Goal: Task Accomplishment & Management: Manage account settings

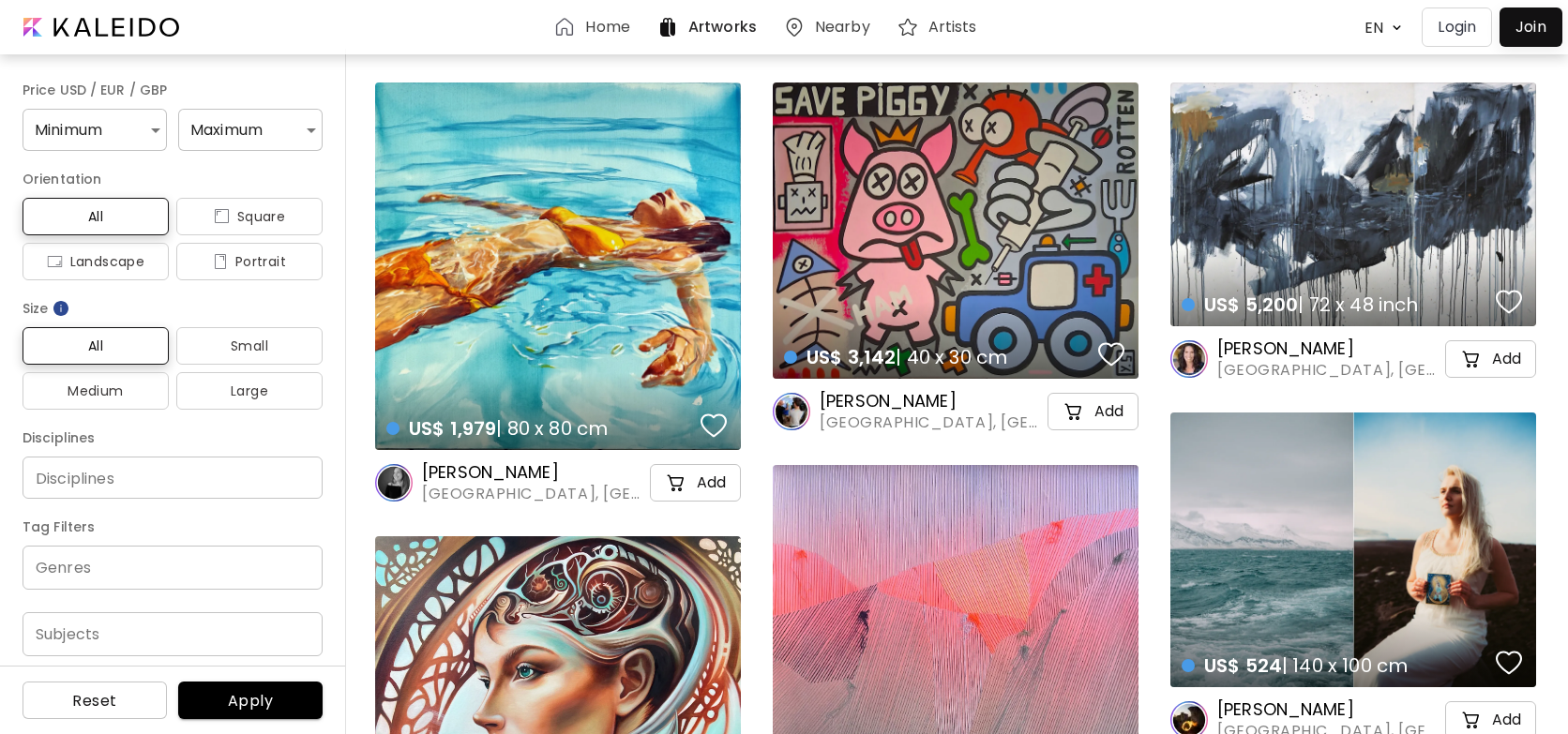
click at [1457, 32] on p "Login" at bounding box center [1457, 27] width 39 height 23
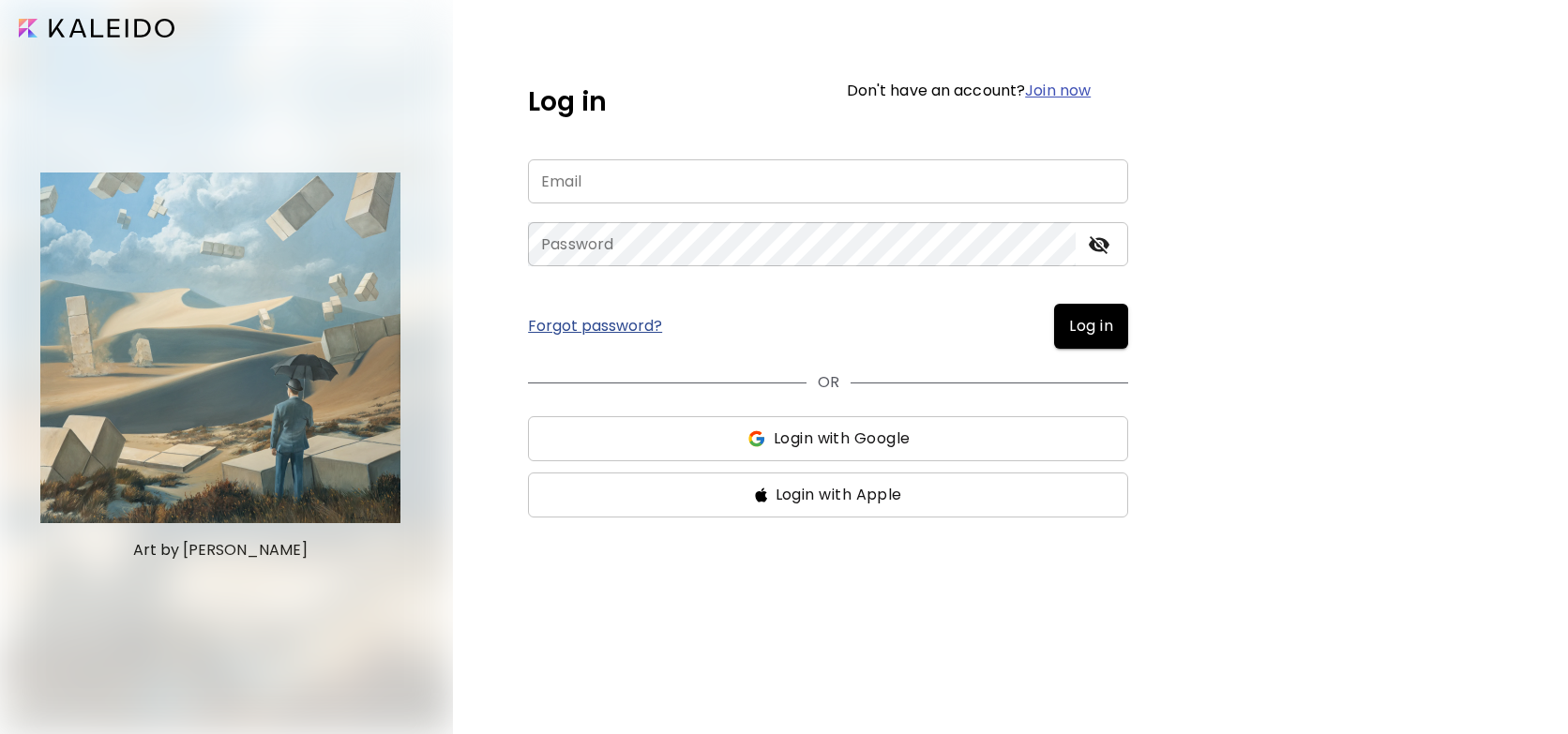
type input "**********"
click at [1097, 336] on span "Log in" at bounding box center [1091, 326] width 44 height 23
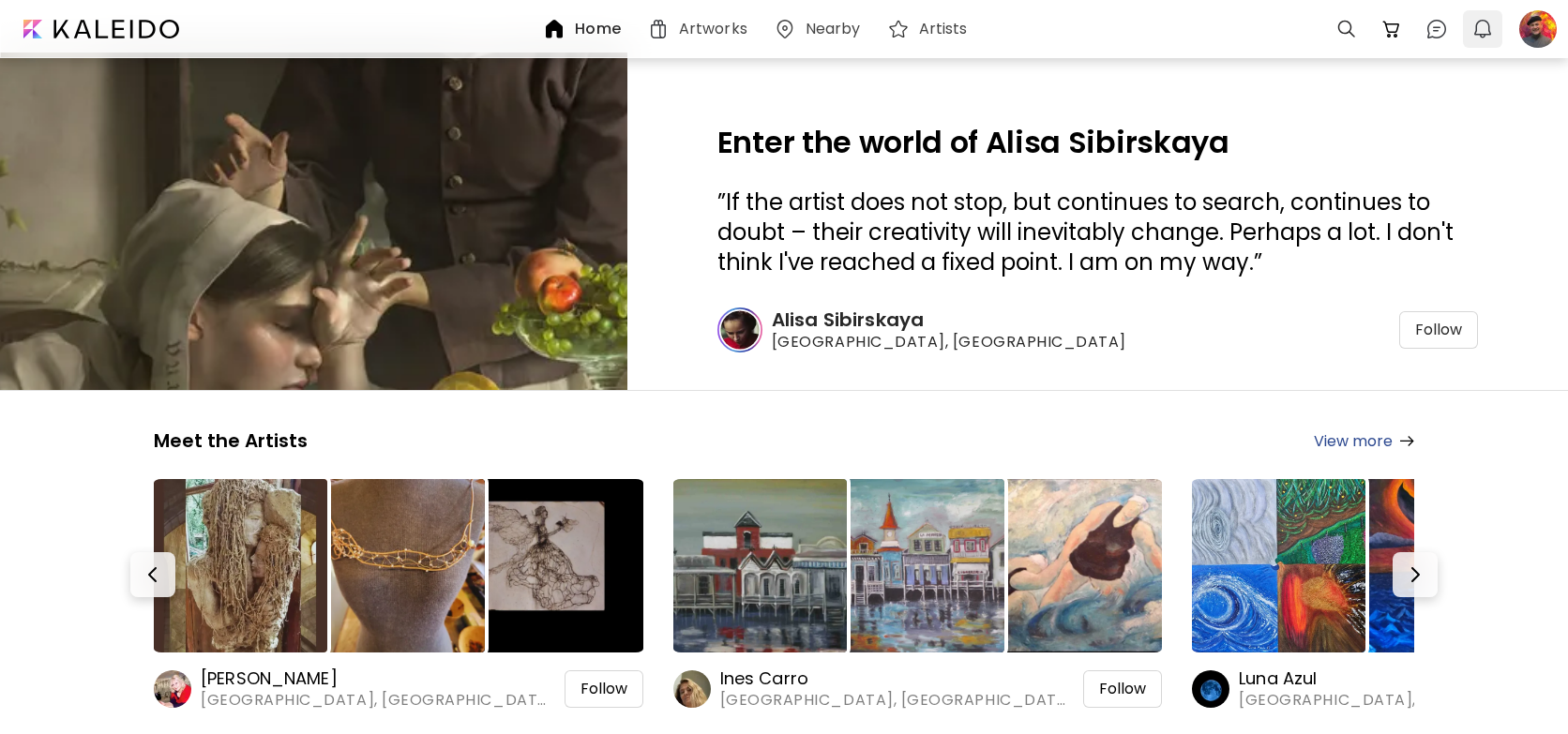
click at [1479, 30] on img "button" at bounding box center [1483, 29] width 23 height 23
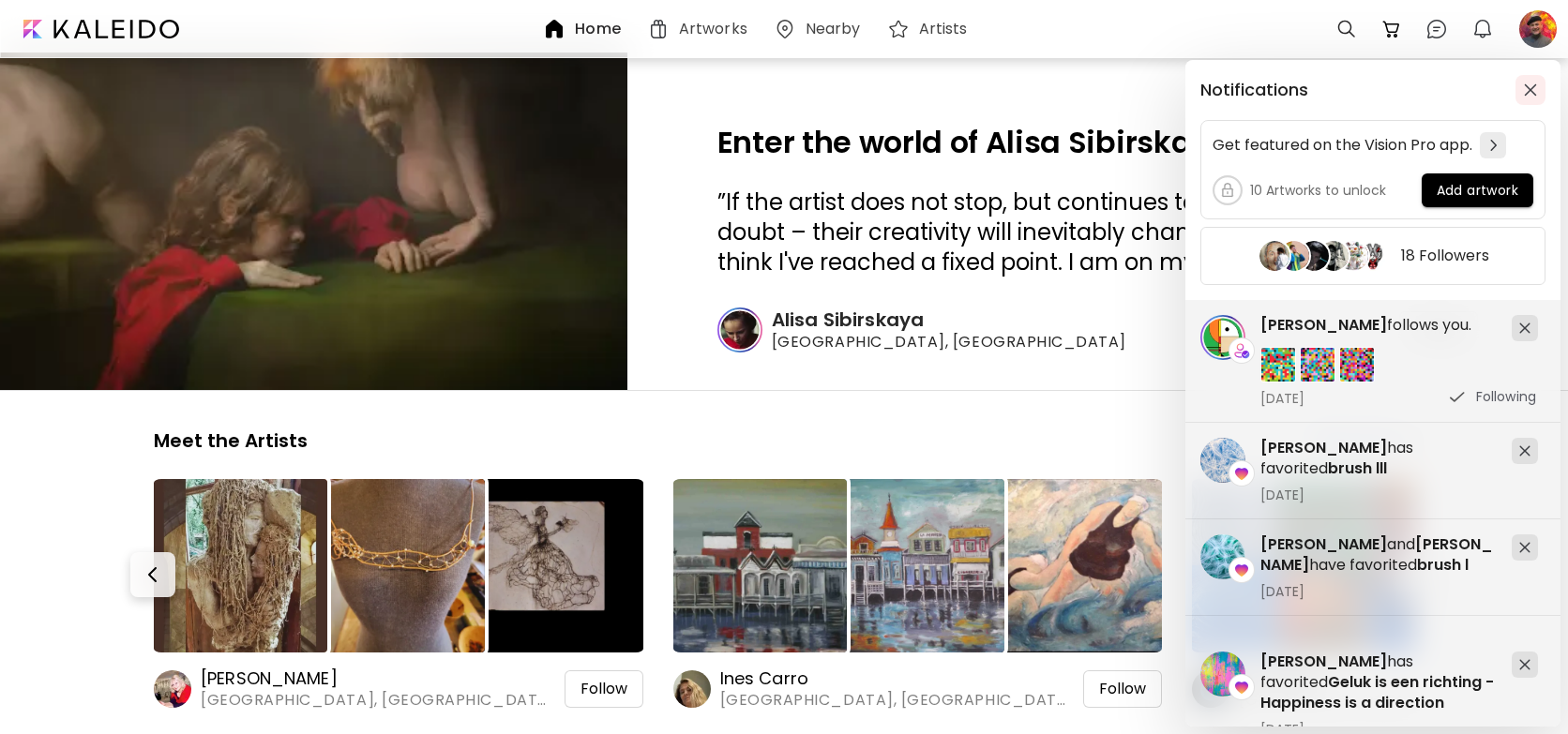
click at [1527, 92] on img "button" at bounding box center [1530, 90] width 13 height 13
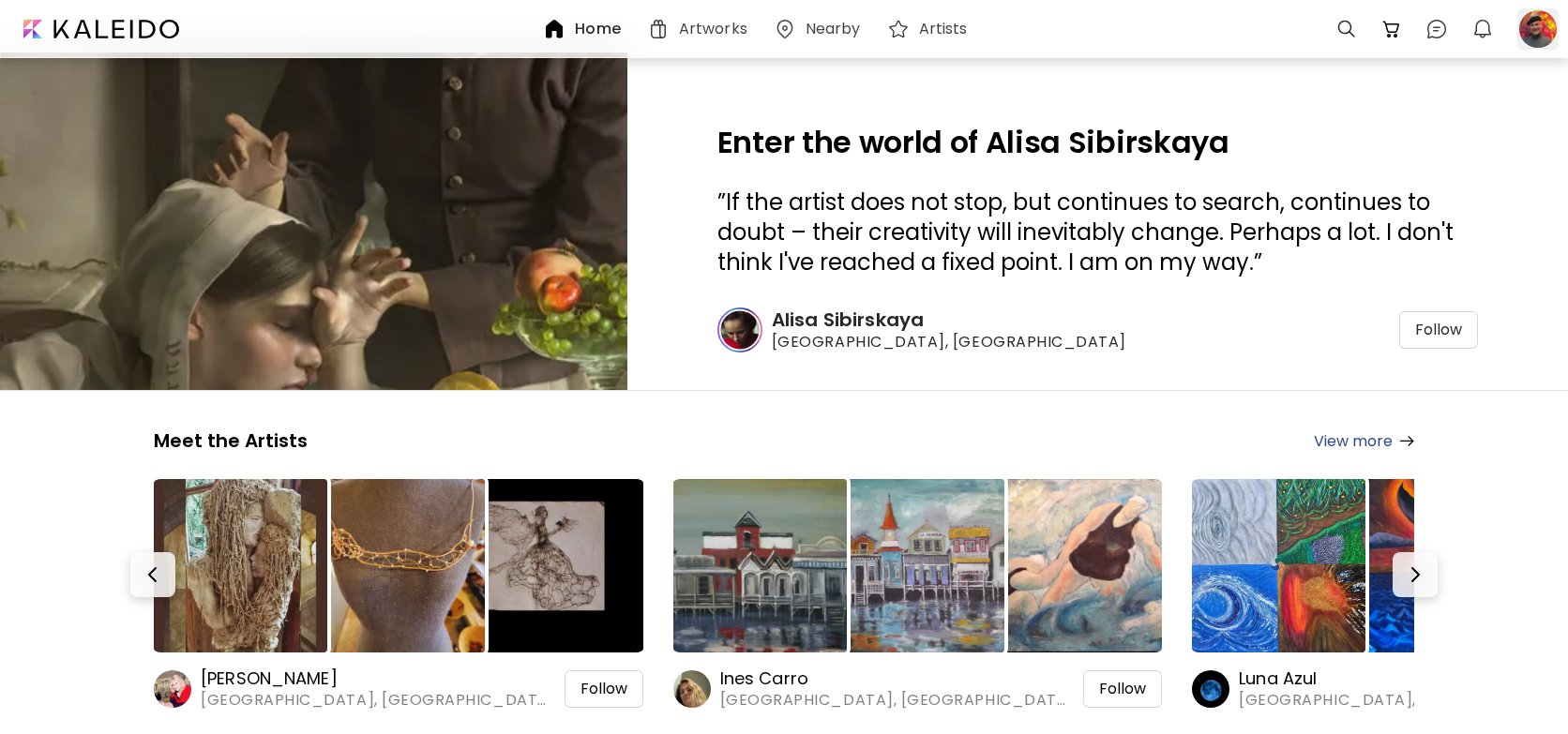
click at [1538, 24] on div at bounding box center [1538, 29] width 42 height 42
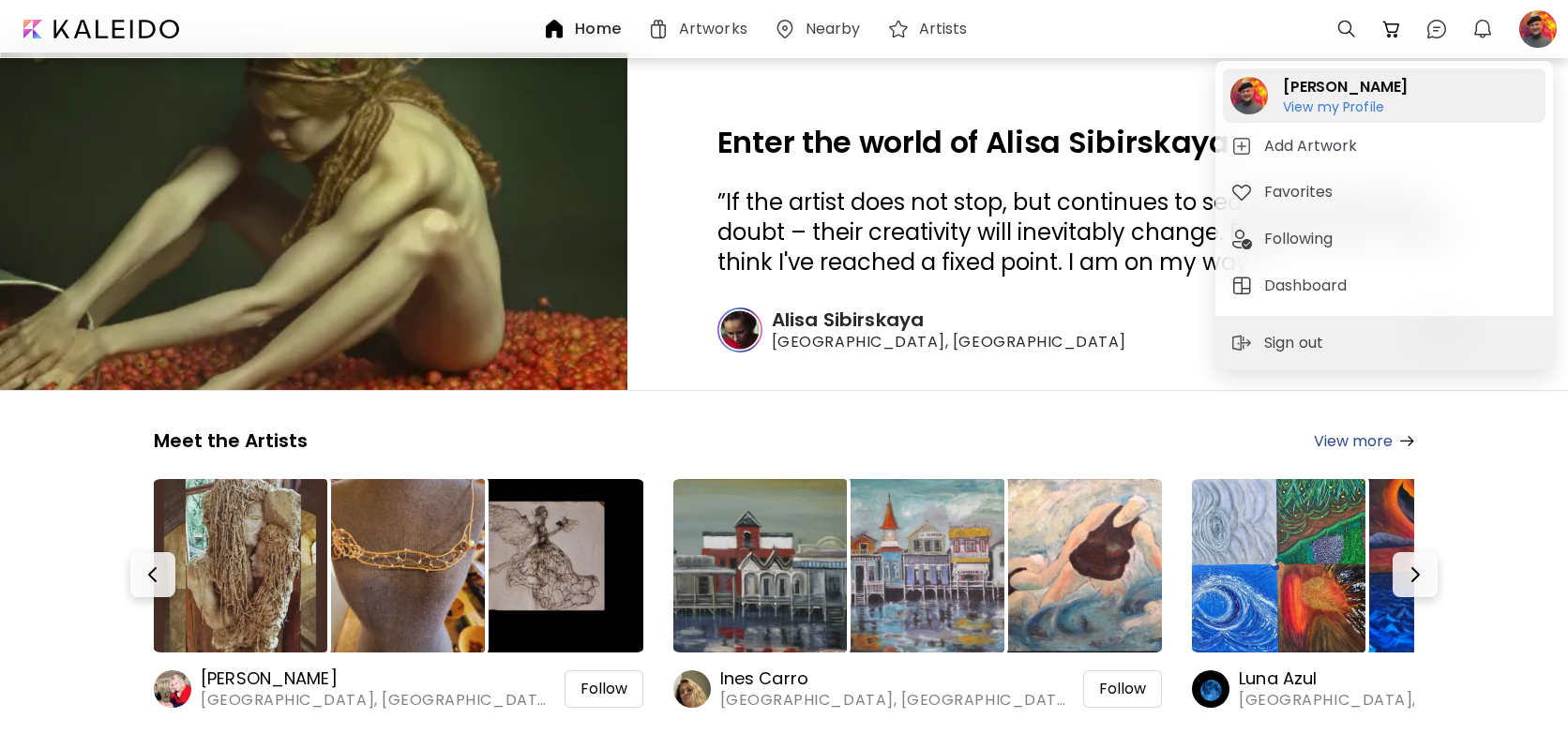
click at [1374, 107] on h6 "View my Profile" at bounding box center [1345, 107] width 125 height 17
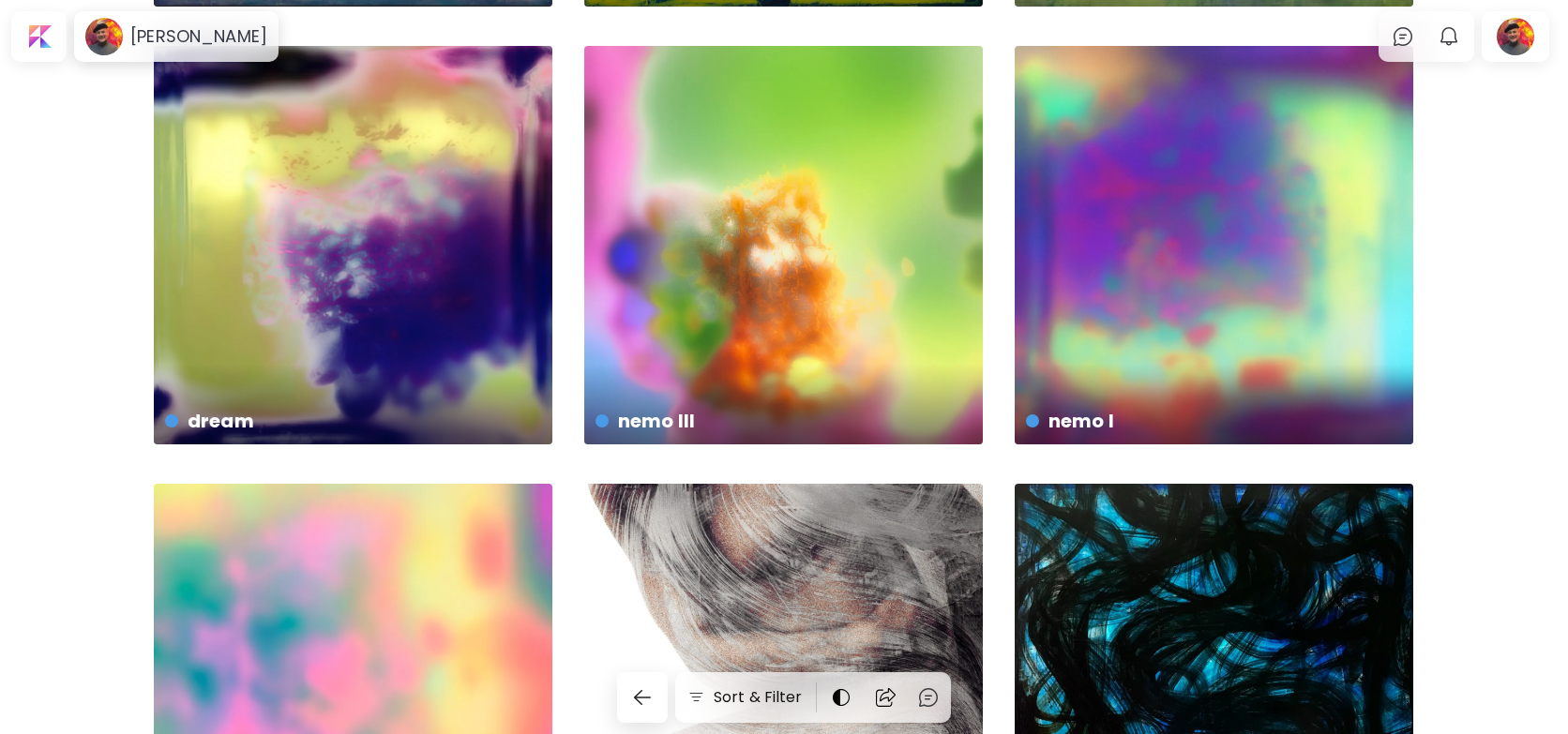
scroll to position [1339, 0]
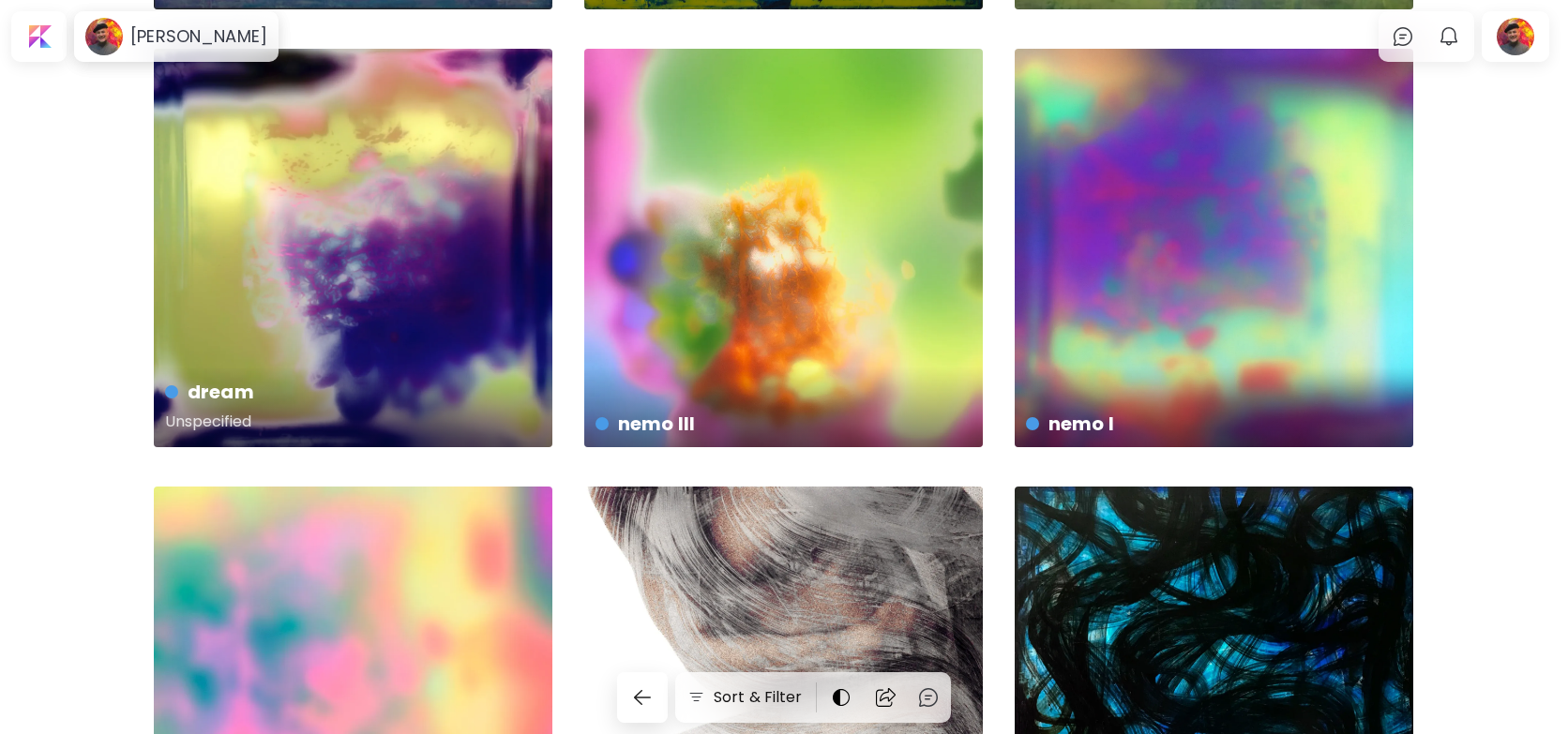
click at [452, 137] on div "dream Unspecified" at bounding box center [353, 248] width 398 height 398
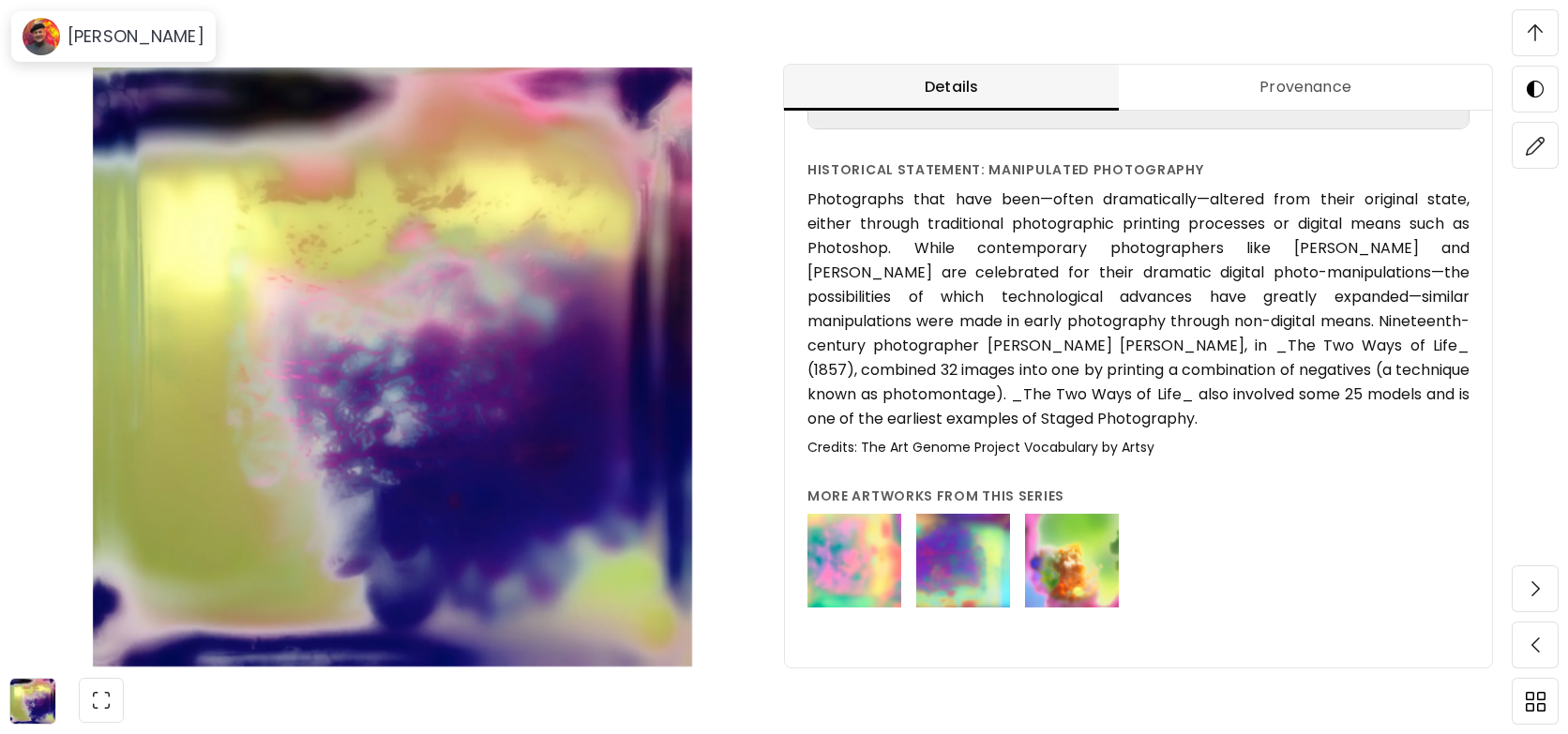
scroll to position [164, 0]
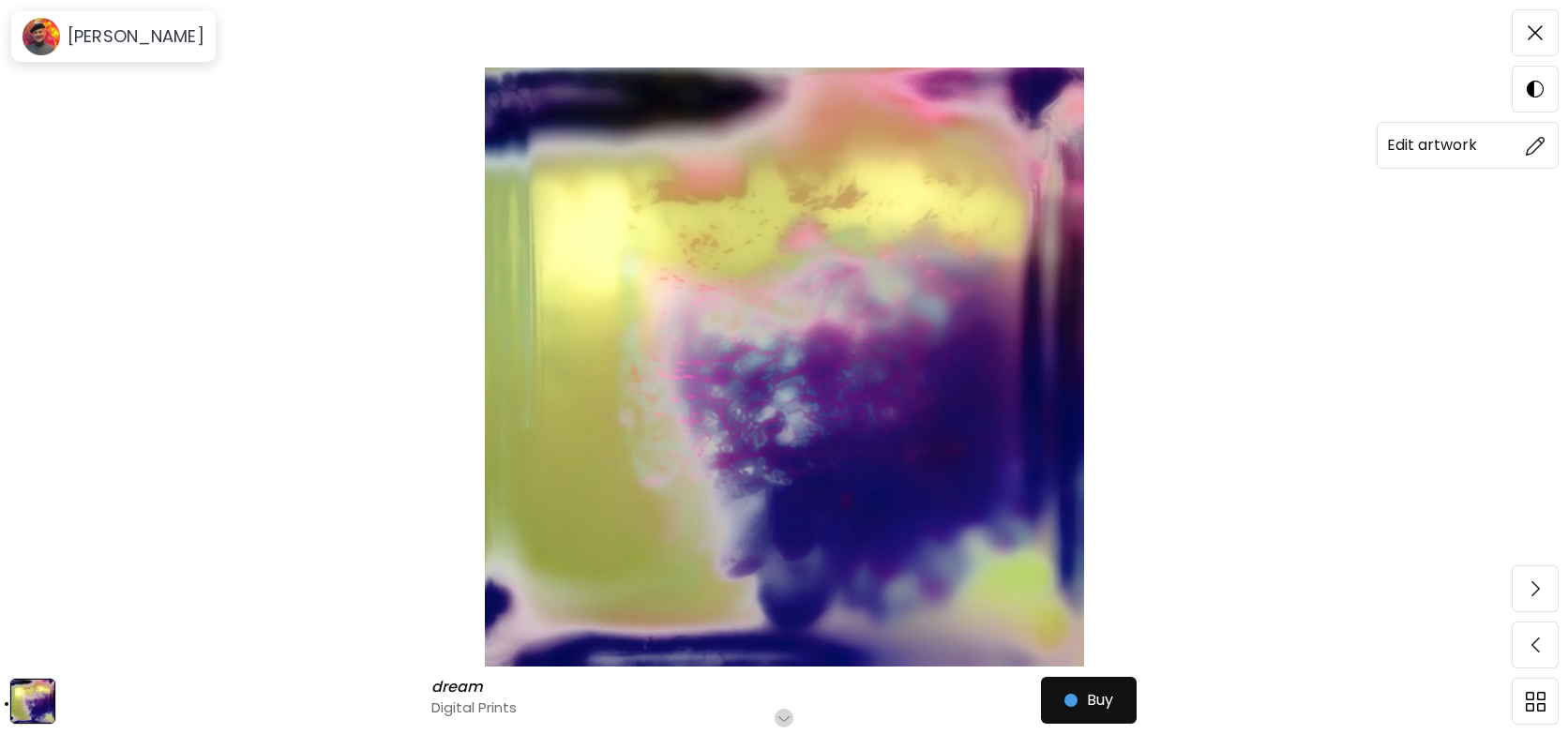
click at [1528, 148] on img at bounding box center [1535, 145] width 20 height 20
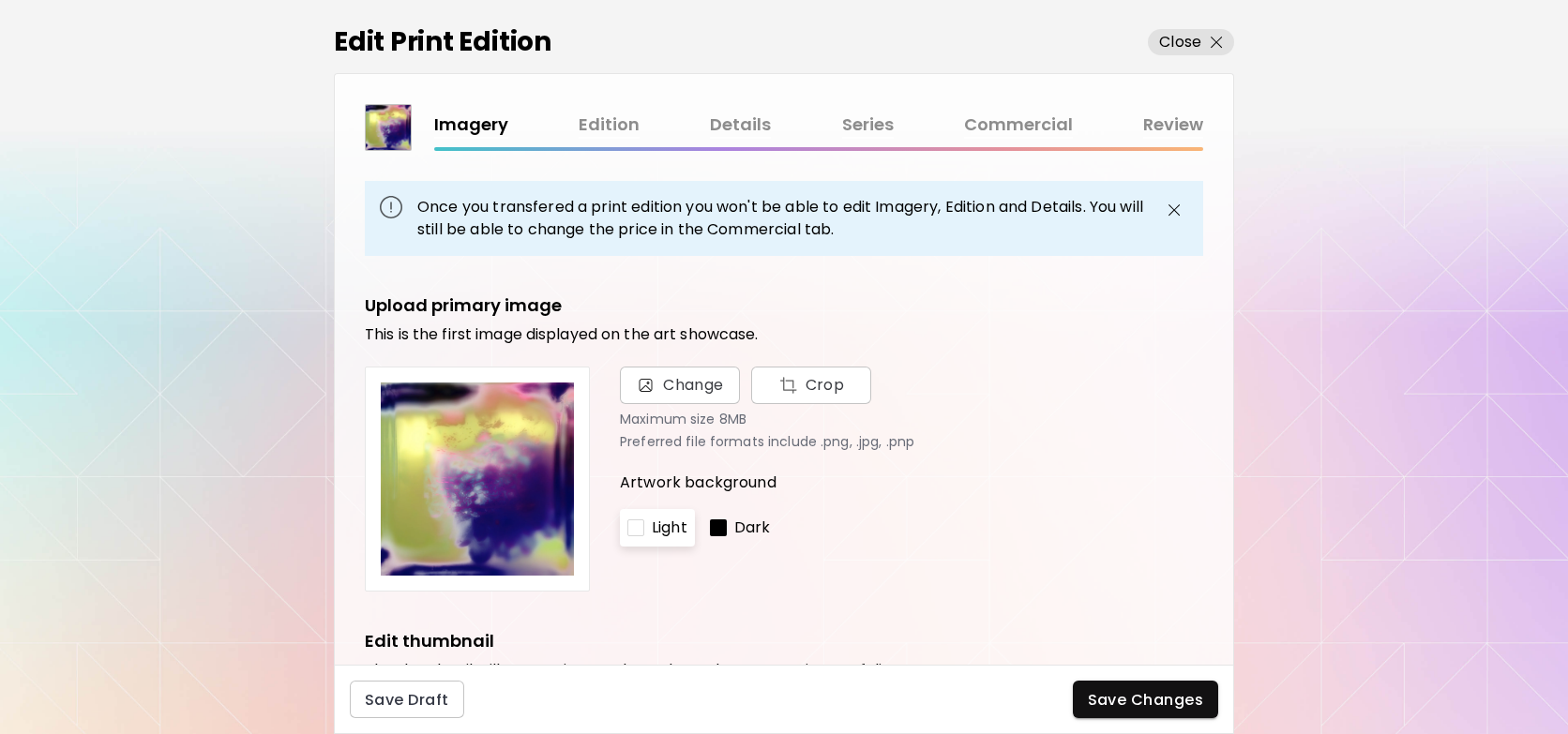
click at [598, 123] on link "Edition" at bounding box center [609, 125] width 61 height 27
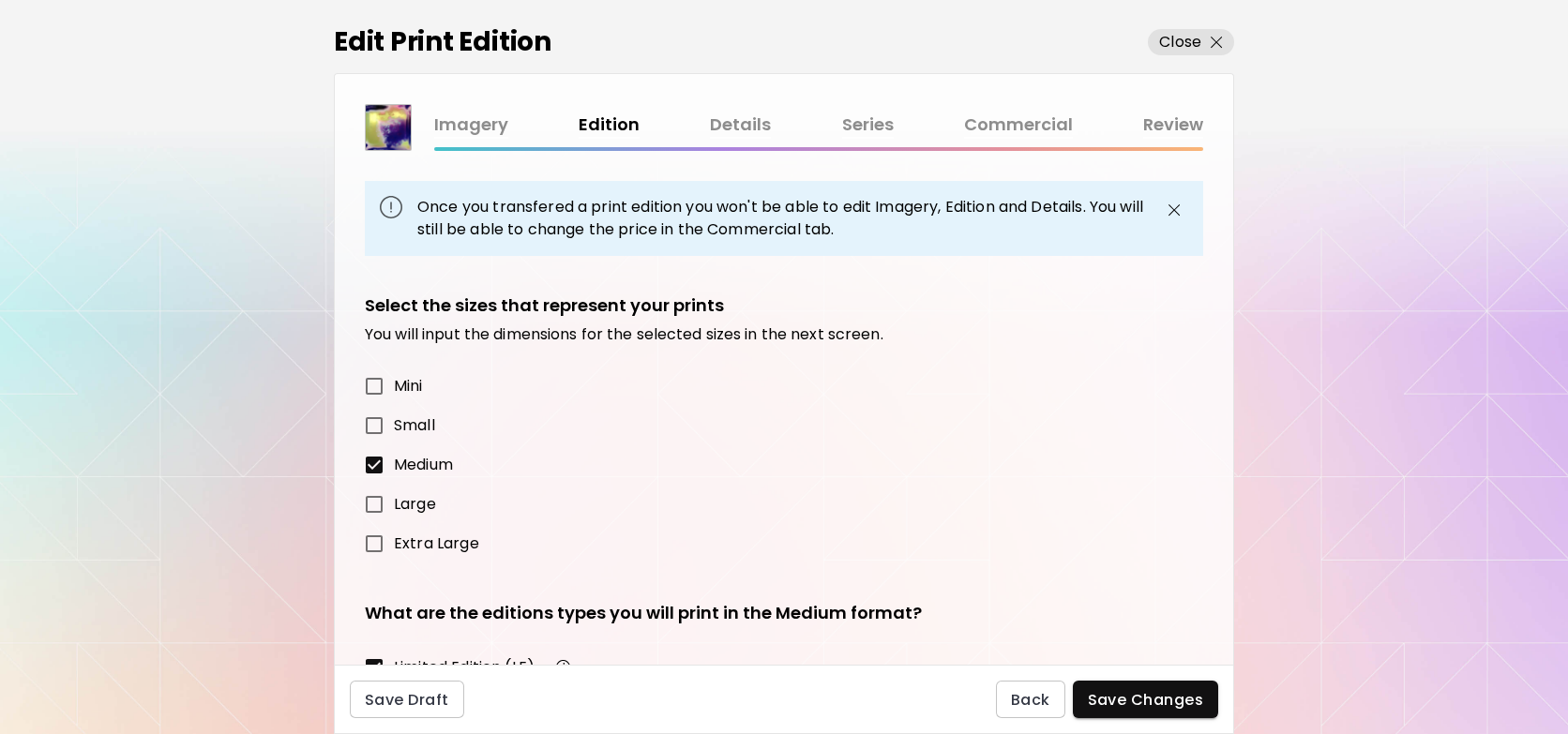
click at [739, 127] on link "Details" at bounding box center [741, 125] width 61 height 27
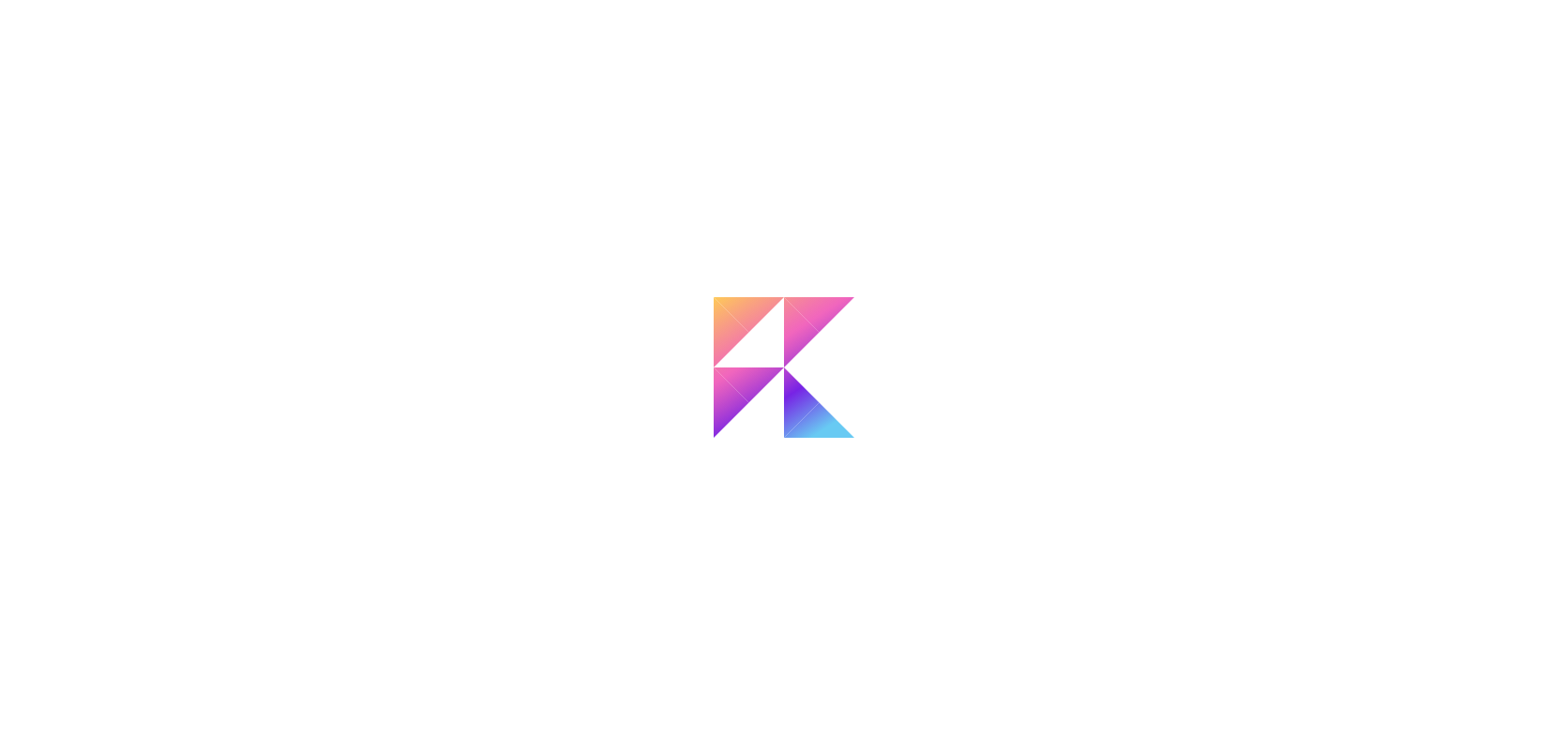
type input "**********"
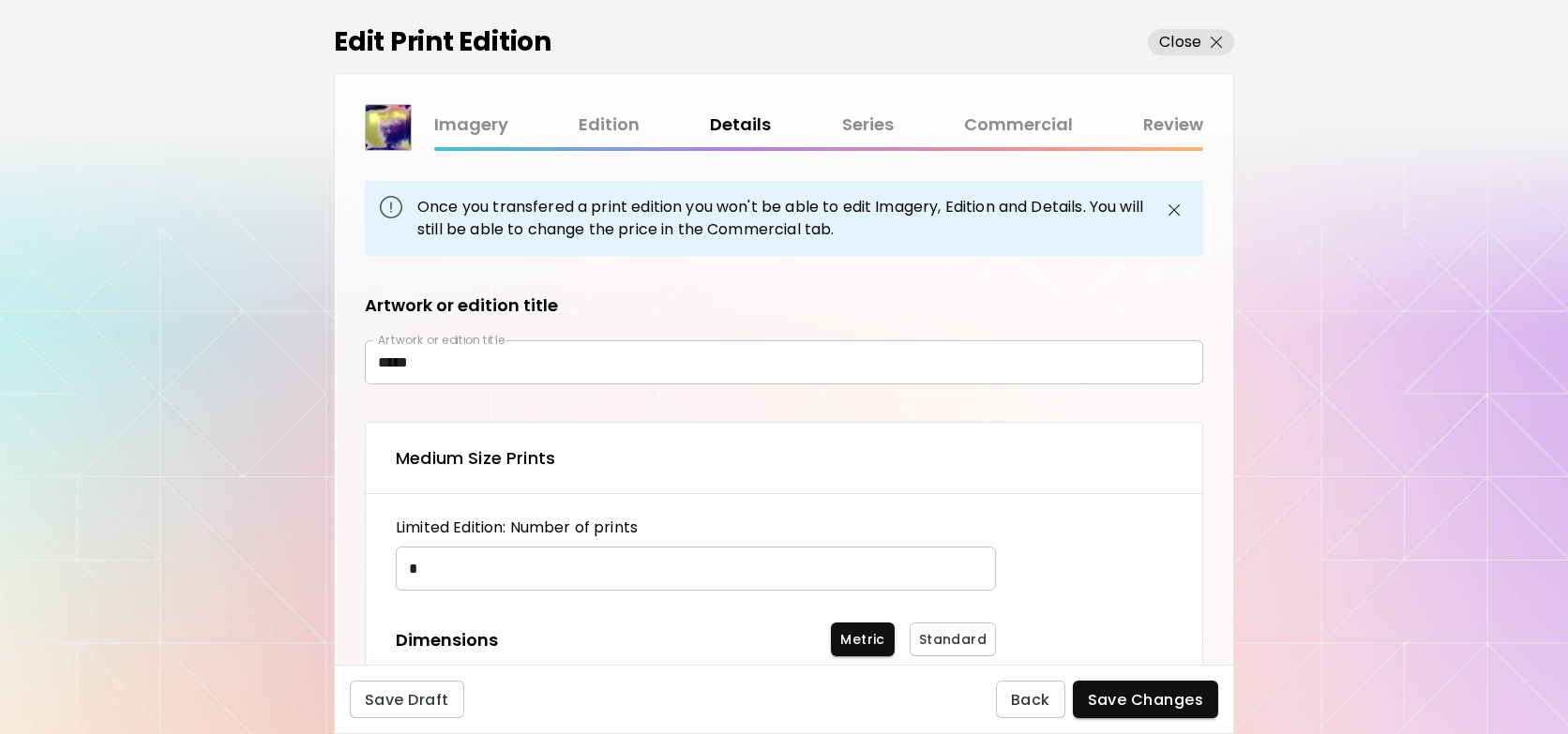
click at [1141, 130] on div "Imagery Edition Details Series Commercial Review" at bounding box center [818, 125] width 769 height 27
click at [1158, 124] on link "Review" at bounding box center [1174, 125] width 60 height 27
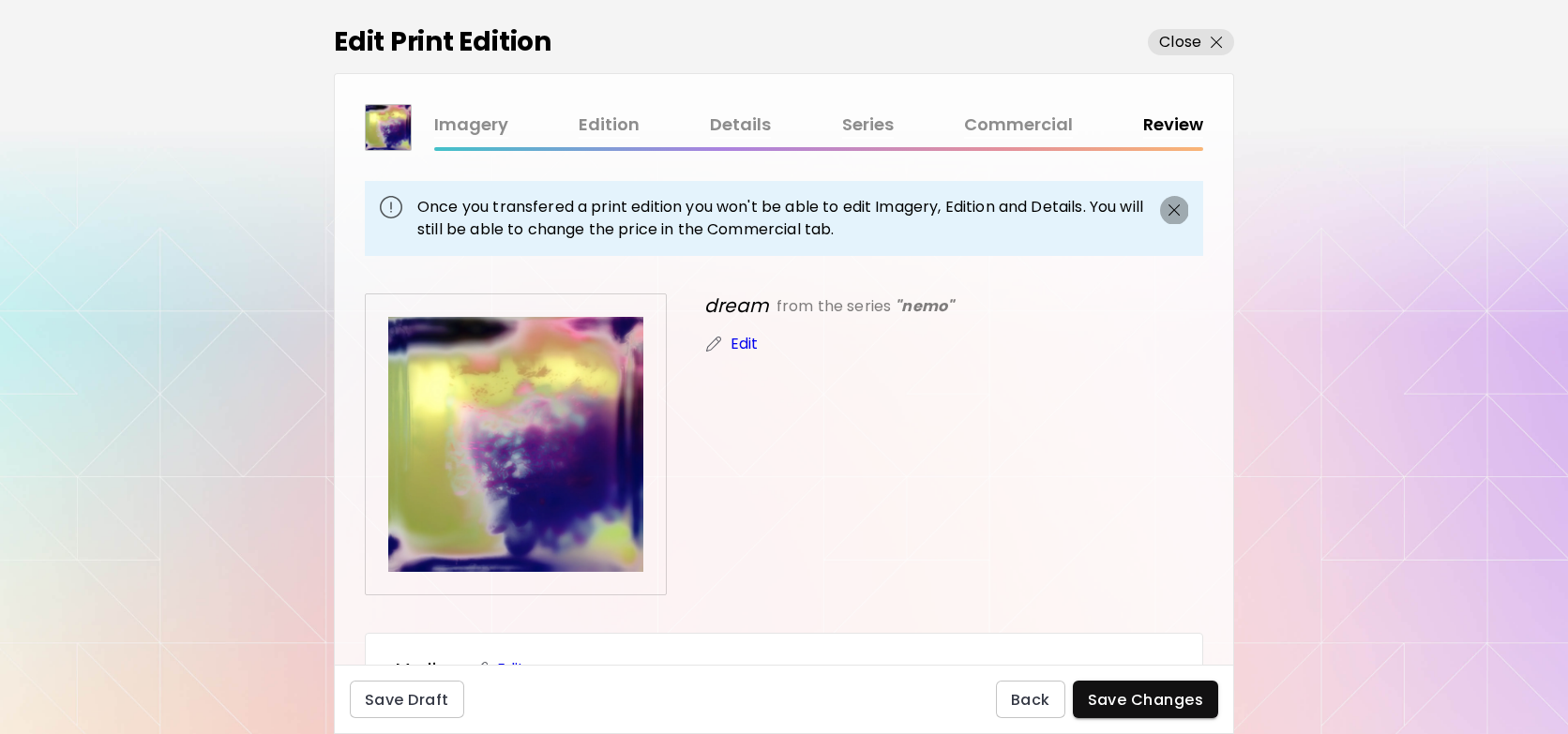
click at [1173, 212] on img "button" at bounding box center [1175, 210] width 23 height 23
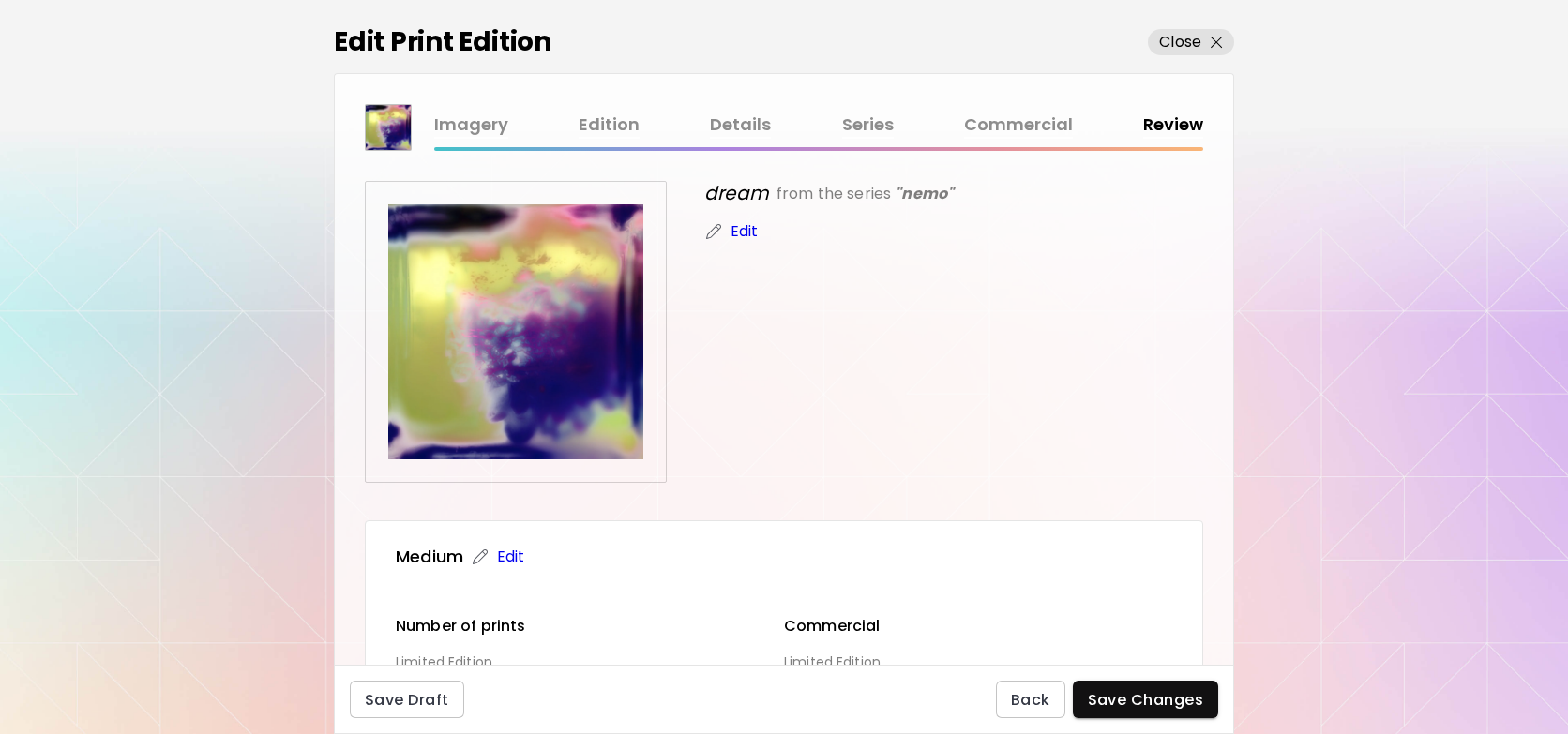
click at [738, 232] on p "Edit" at bounding box center [744, 232] width 28 height 23
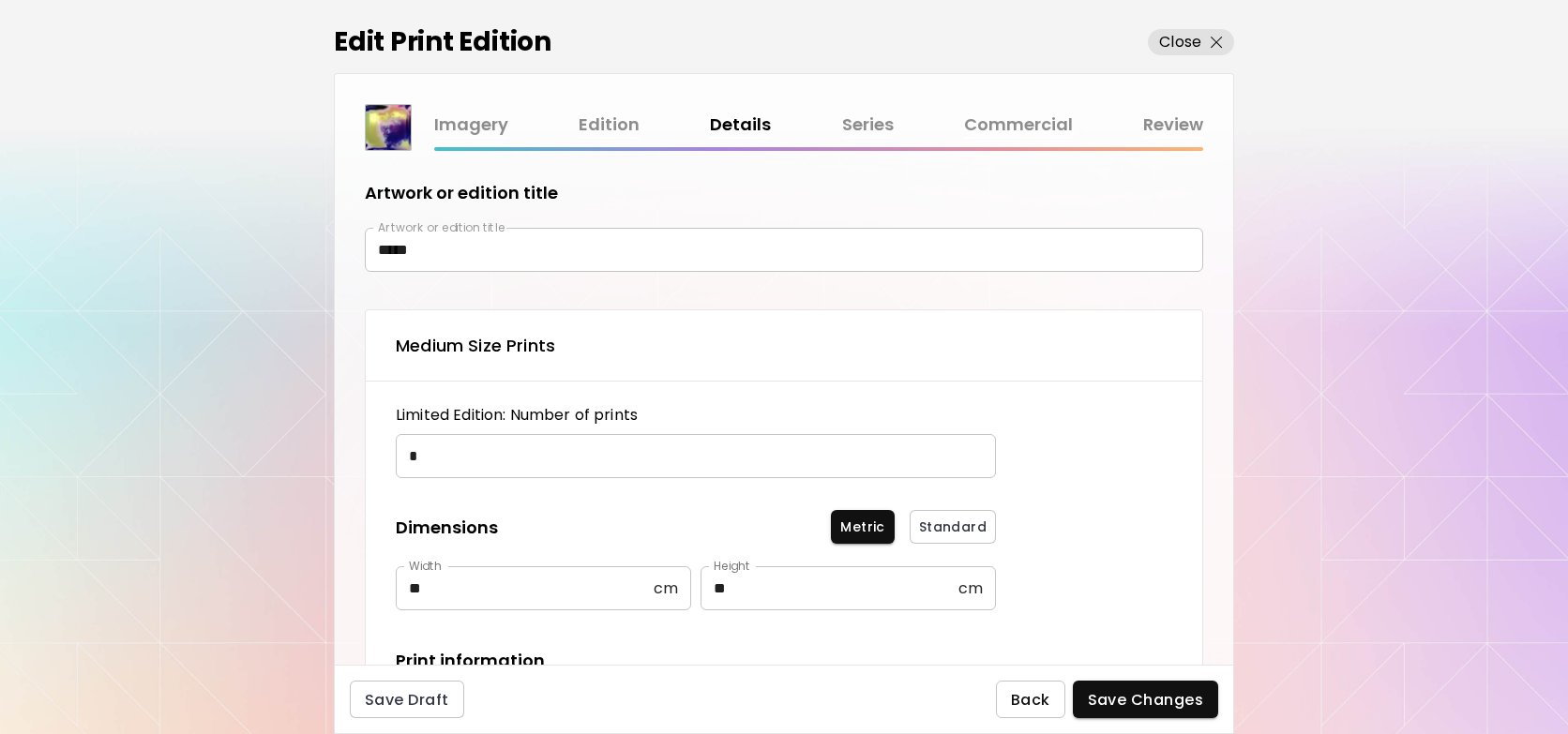
click at [1041, 702] on span "Back" at bounding box center [1031, 700] width 40 height 20
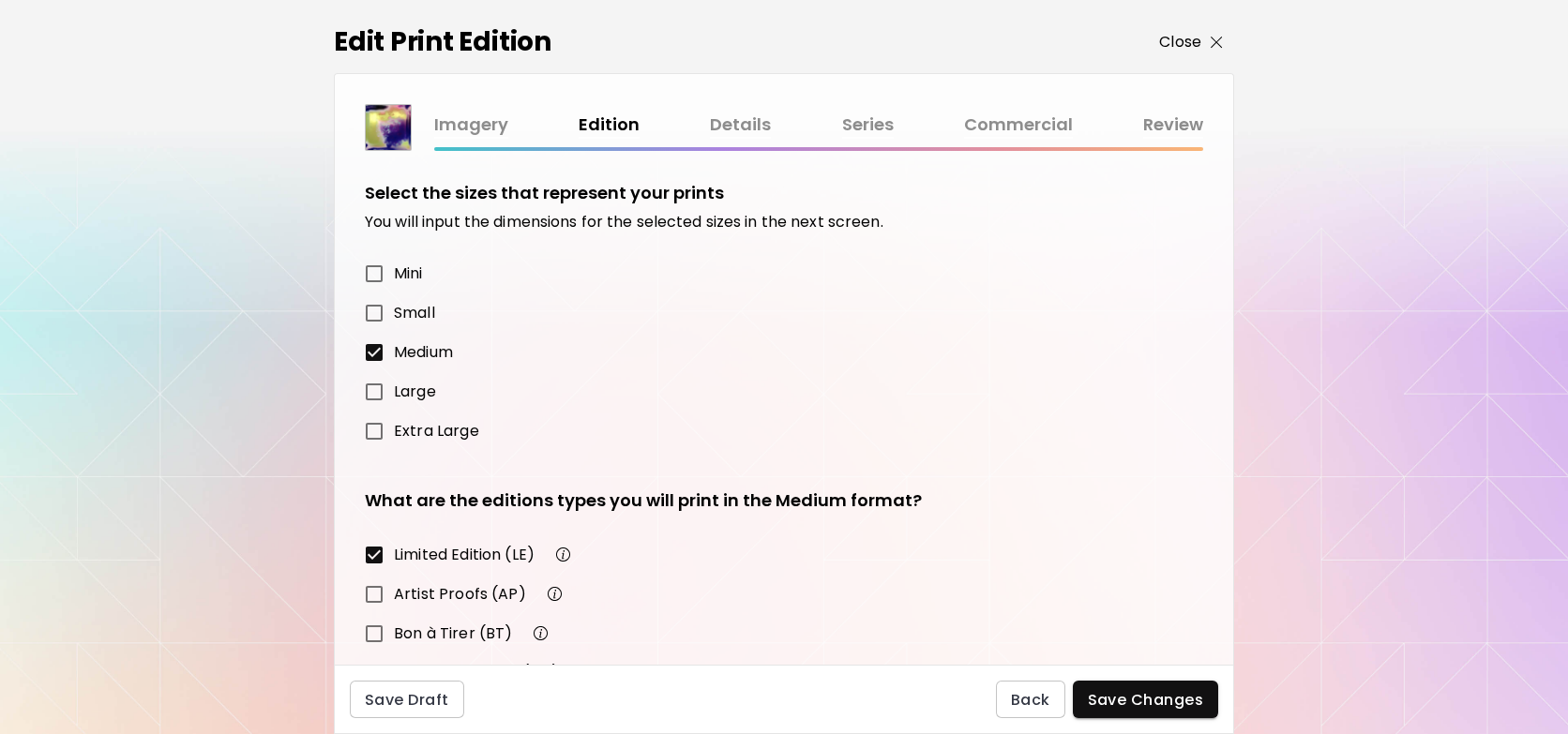
click at [1216, 38] on img "button" at bounding box center [1216, 42] width 12 height 12
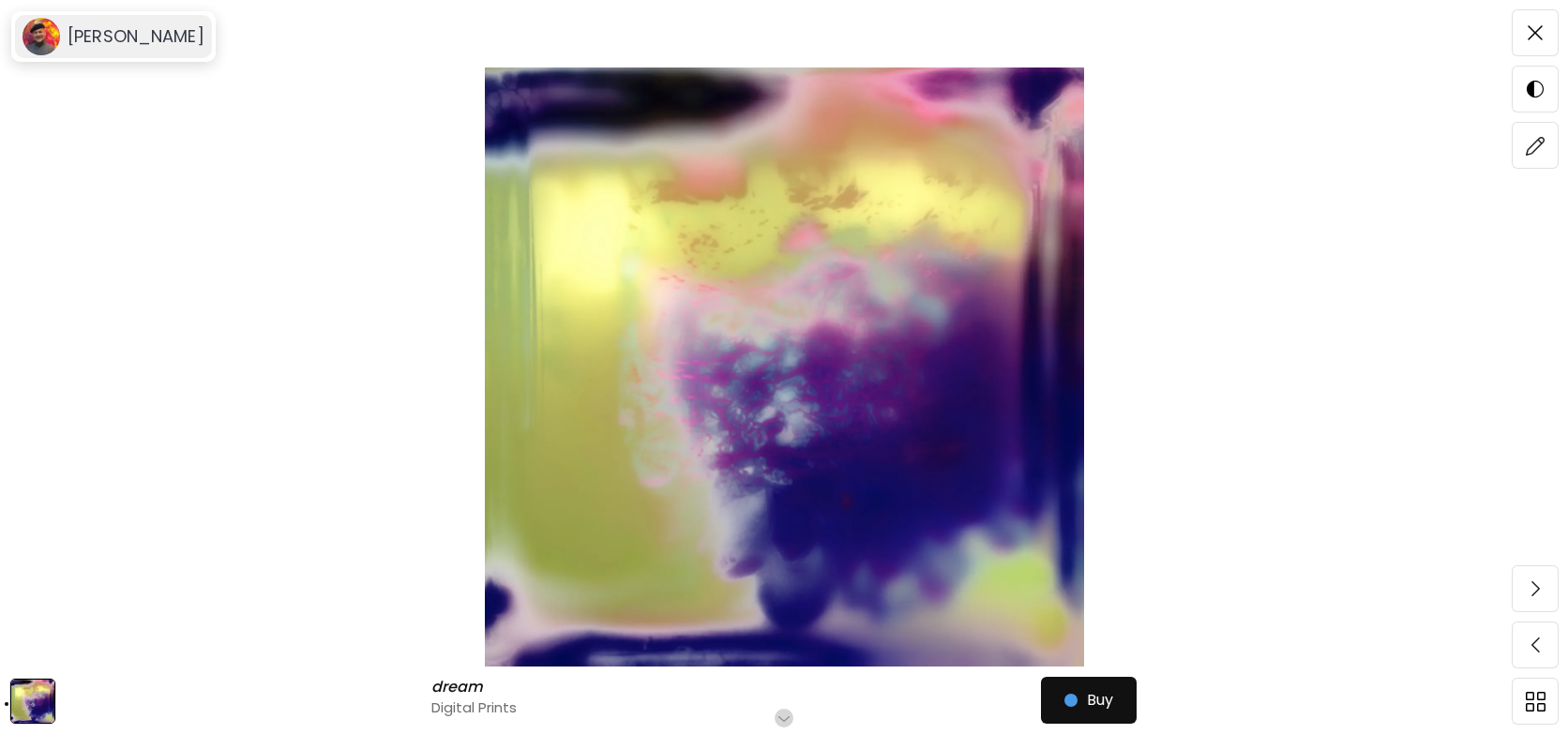
click at [119, 40] on h6 "[PERSON_NAME]" at bounding box center [136, 37] width 137 height 23
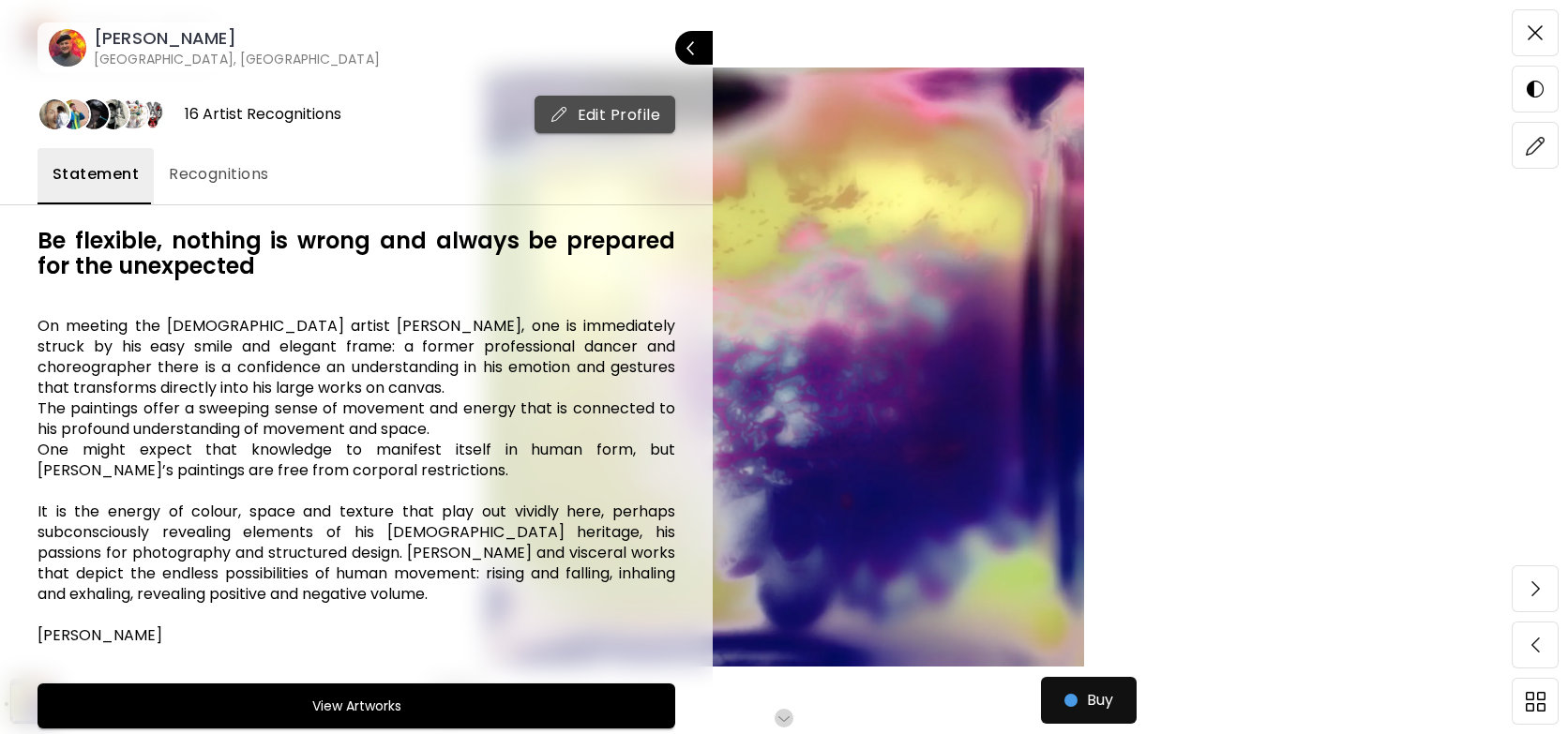
click at [631, 112] on span "Edit Profile" at bounding box center [606, 114] width 111 height 20
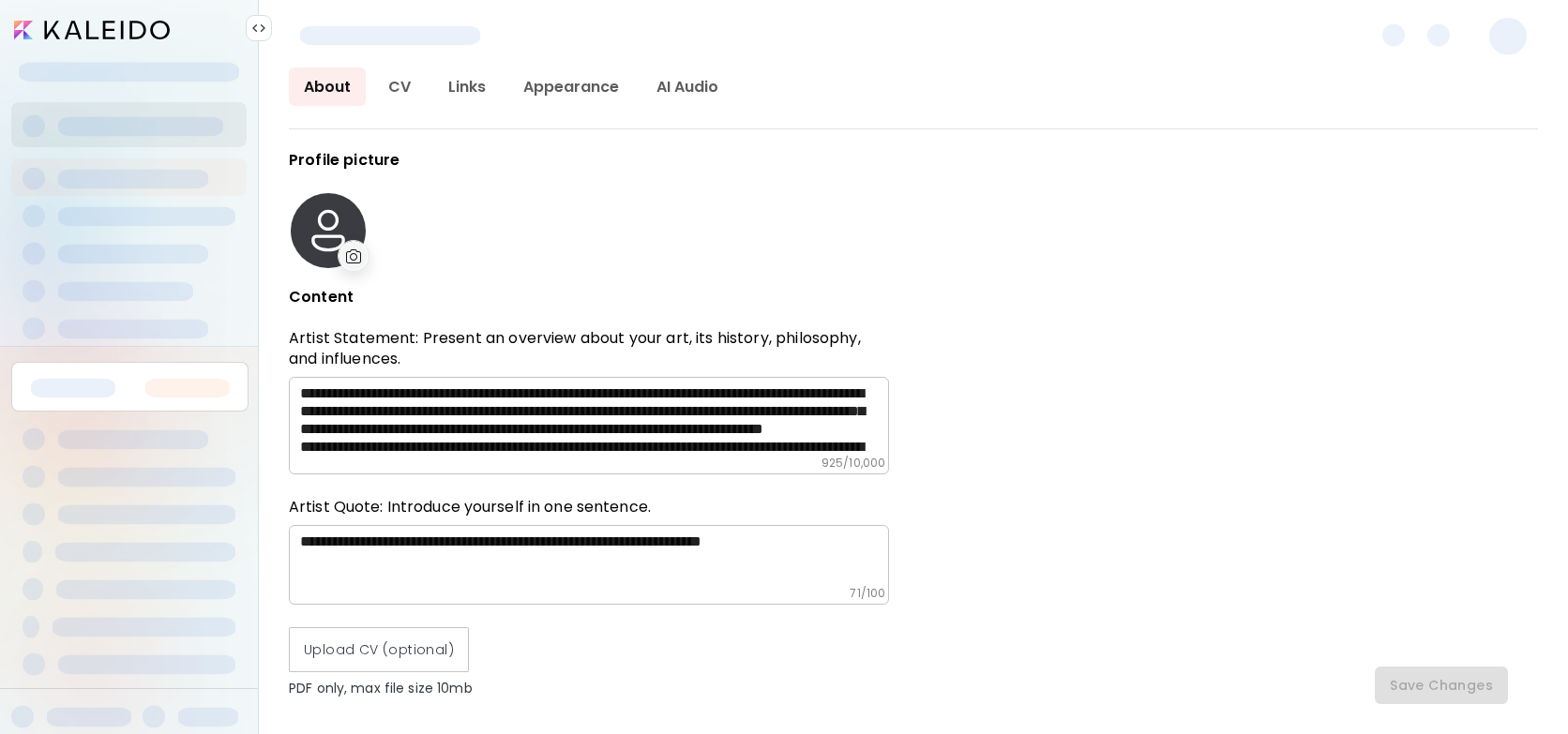
type input "*****"
type input "*********"
click at [395, 90] on link "CV" at bounding box center [400, 87] width 53 height 39
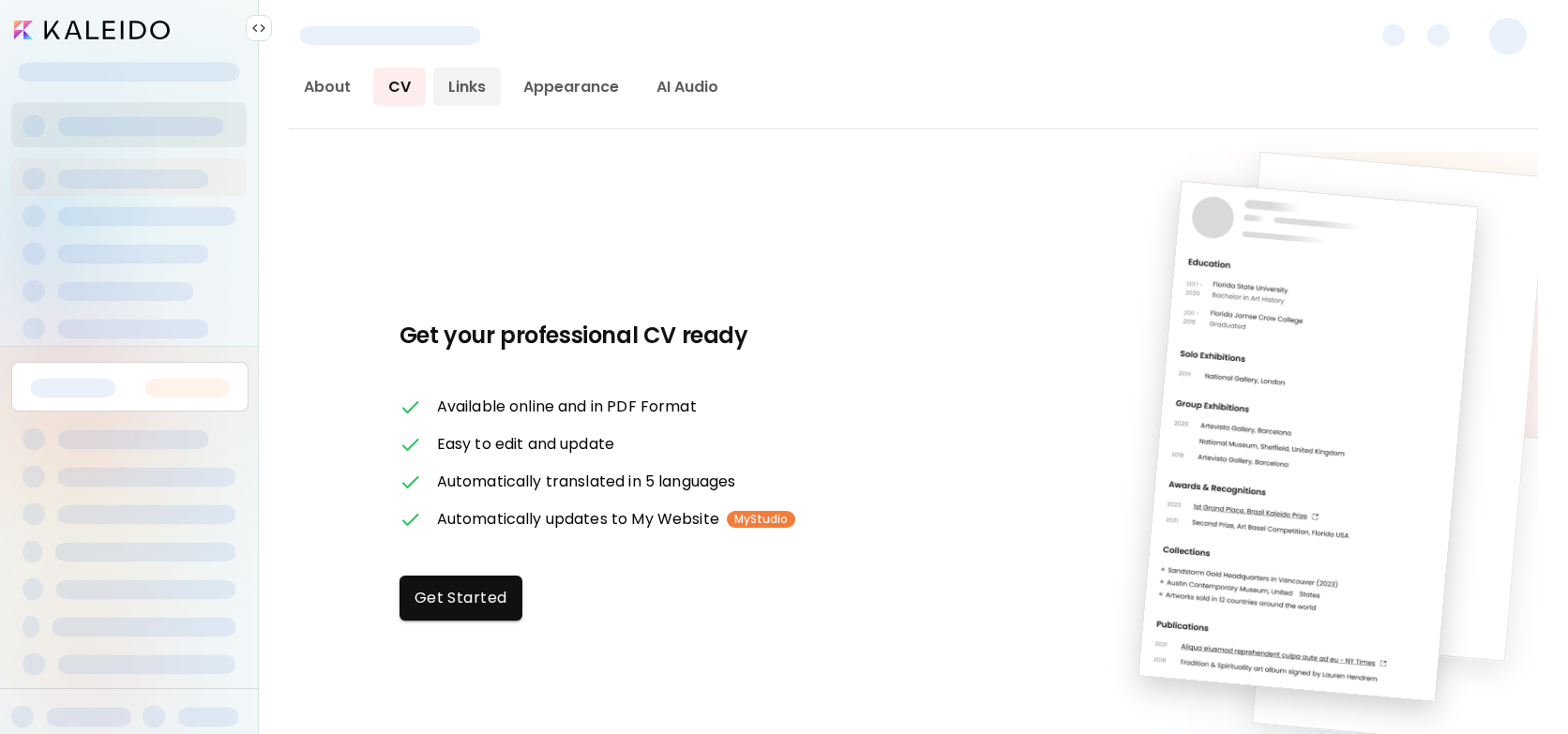
click at [456, 87] on link "Links" at bounding box center [467, 87] width 68 height 39
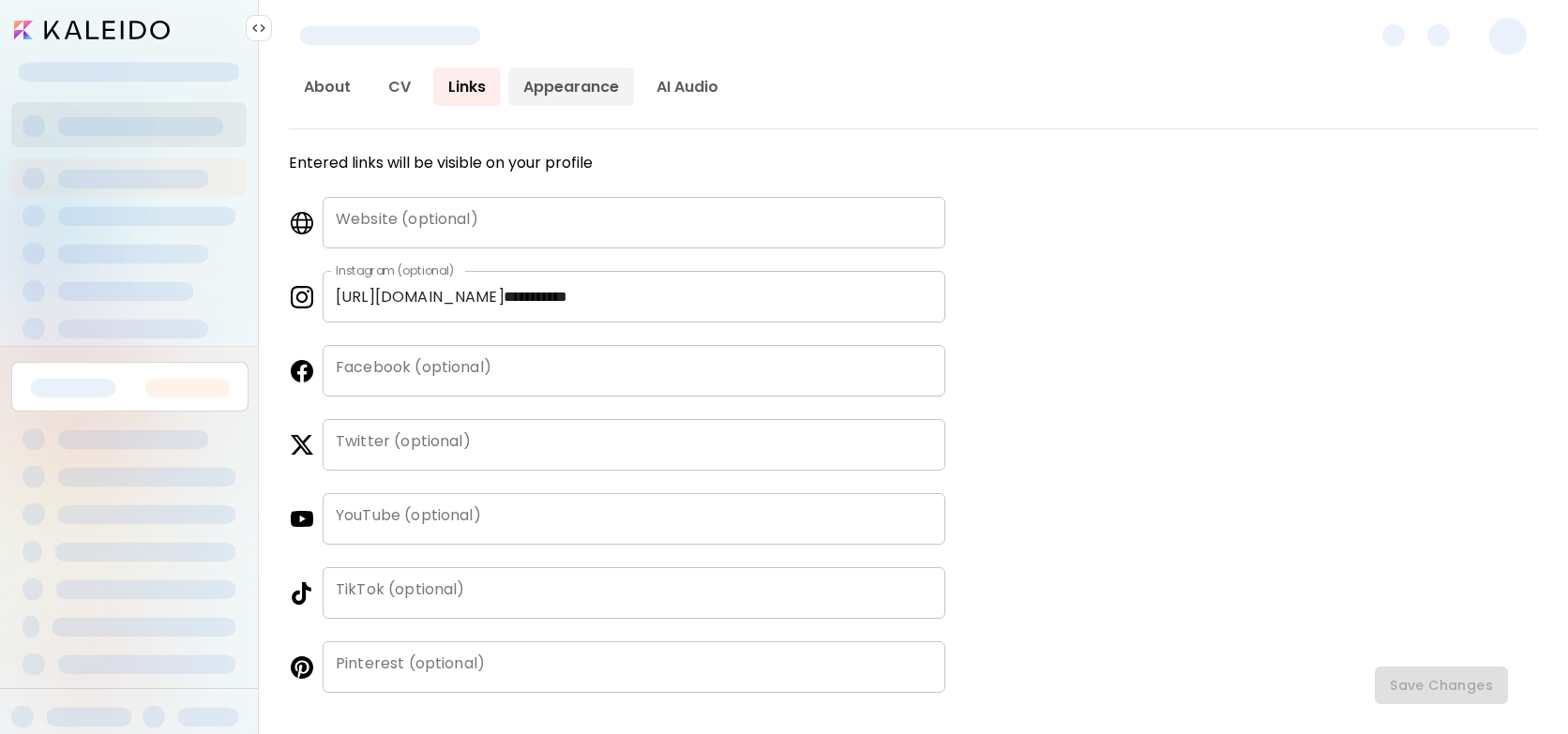
click at [545, 87] on link "Appearance" at bounding box center [571, 87] width 125 height 39
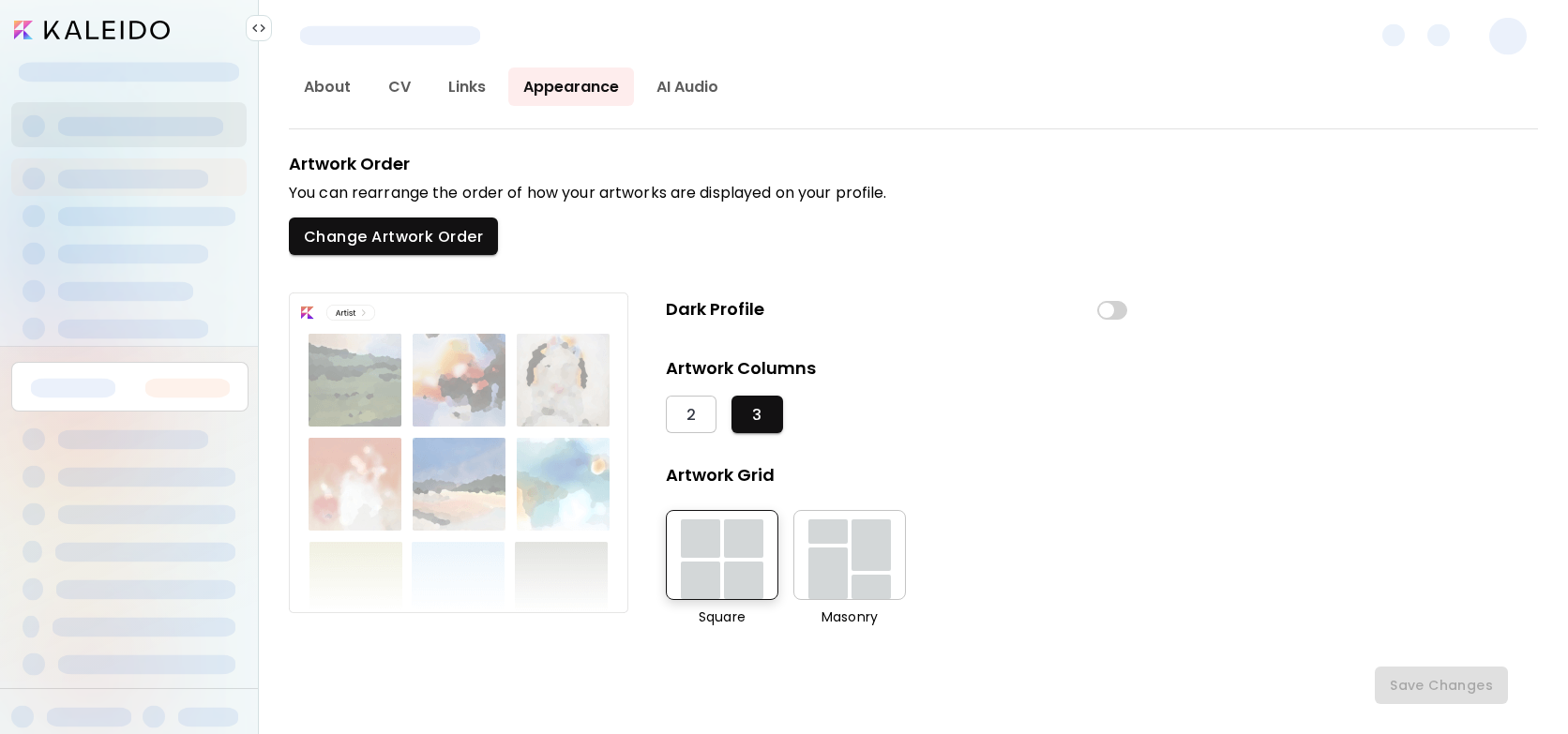
scroll to position [67, 0]
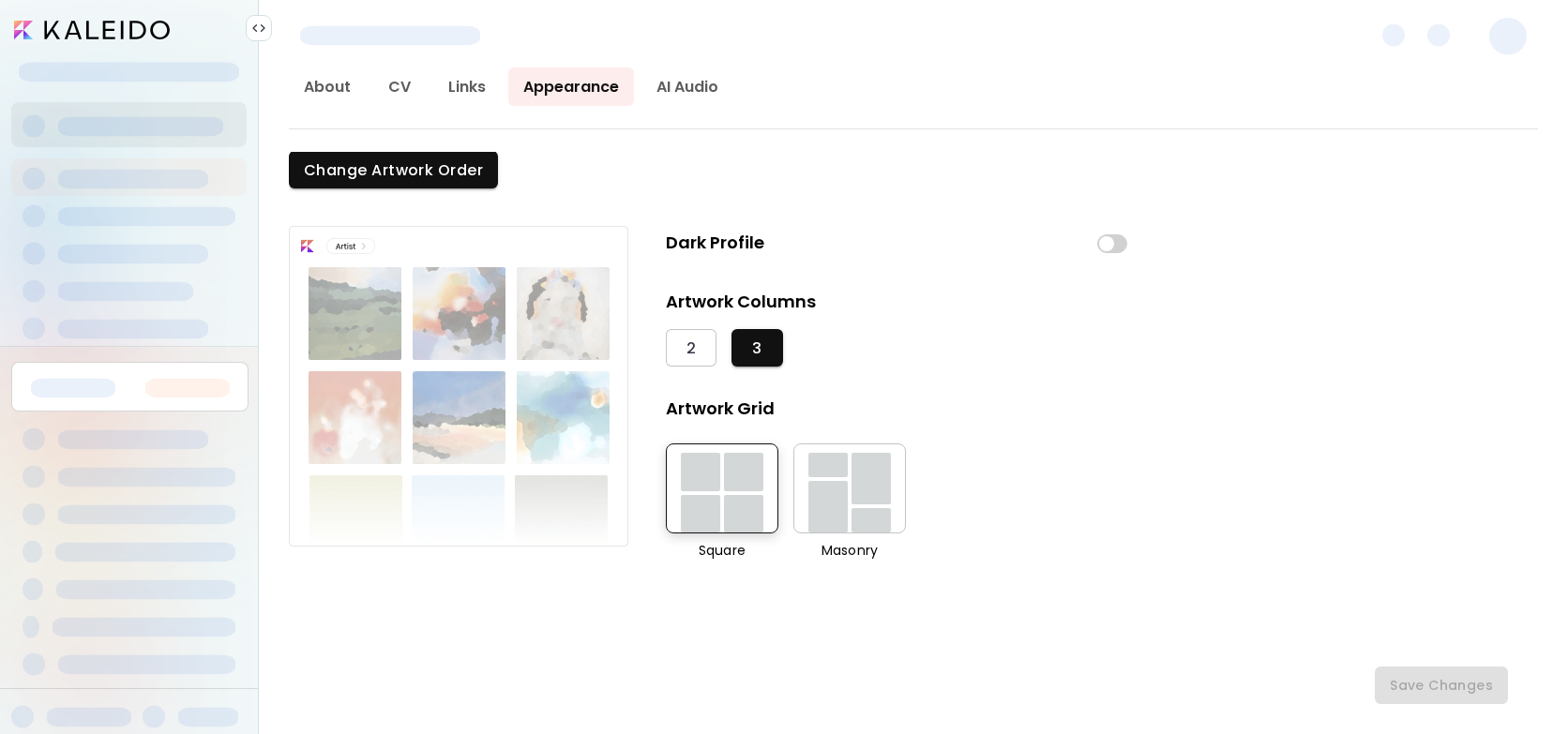
click at [254, 25] on img at bounding box center [259, 28] width 15 height 15
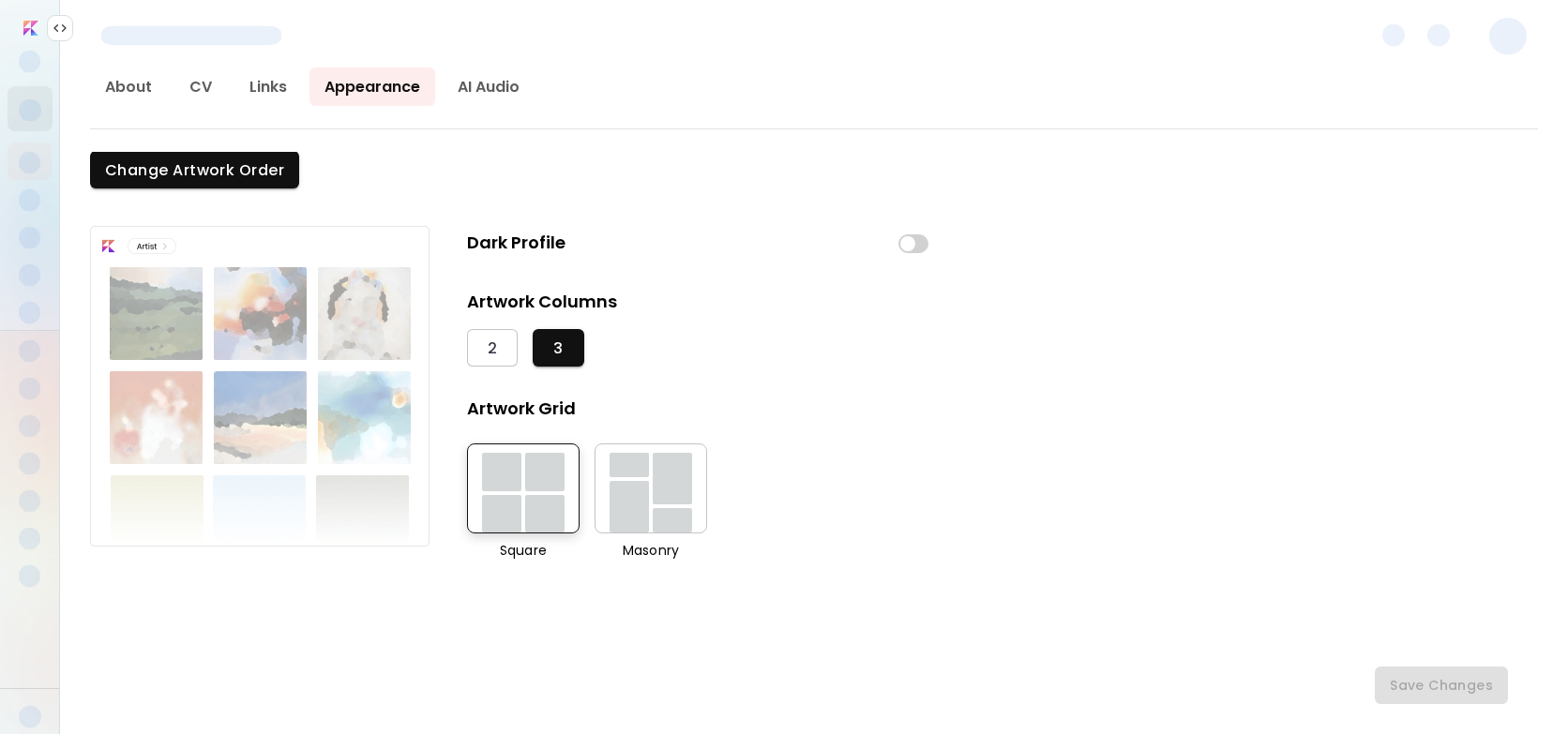
click at [53, 25] on img at bounding box center [60, 28] width 15 height 15
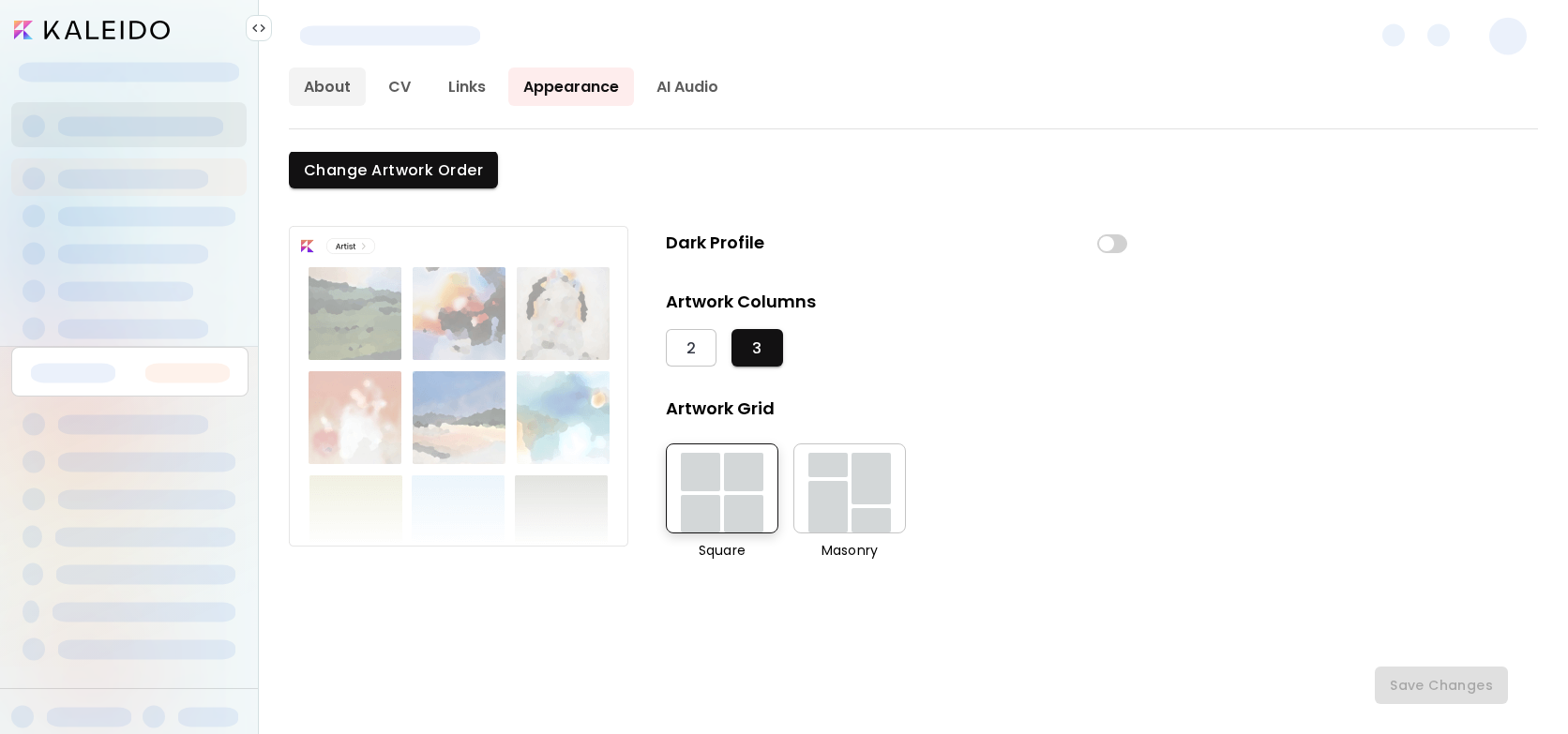
click at [334, 93] on link "About" at bounding box center [327, 87] width 77 height 39
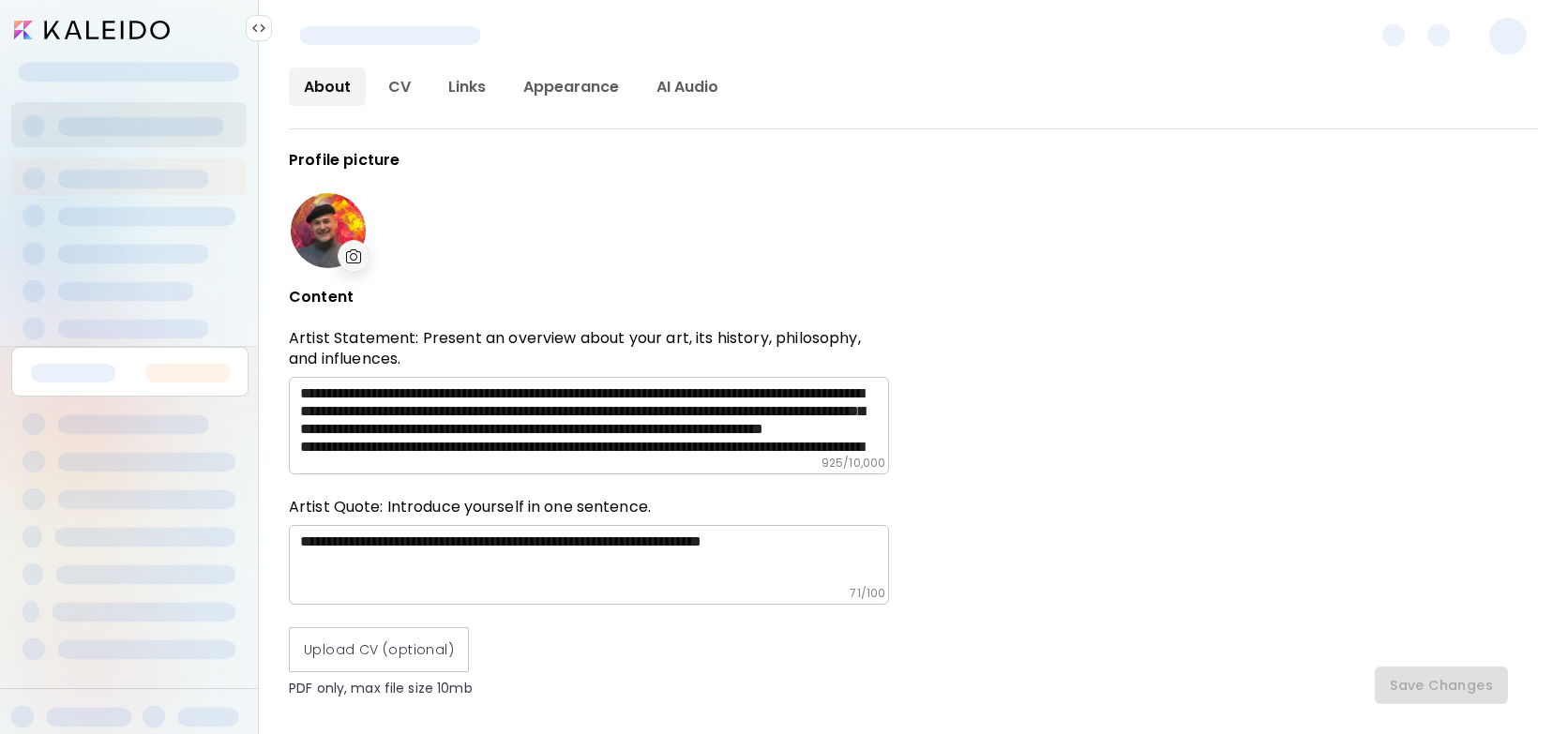
type input "*****"
click at [1501, 37] on span at bounding box center [1509, 37] width 38 height 38
click at [157, 65] on span at bounding box center [129, 73] width 221 height 20
click at [119, 23] on input "image" at bounding box center [92, 30] width 156 height 19
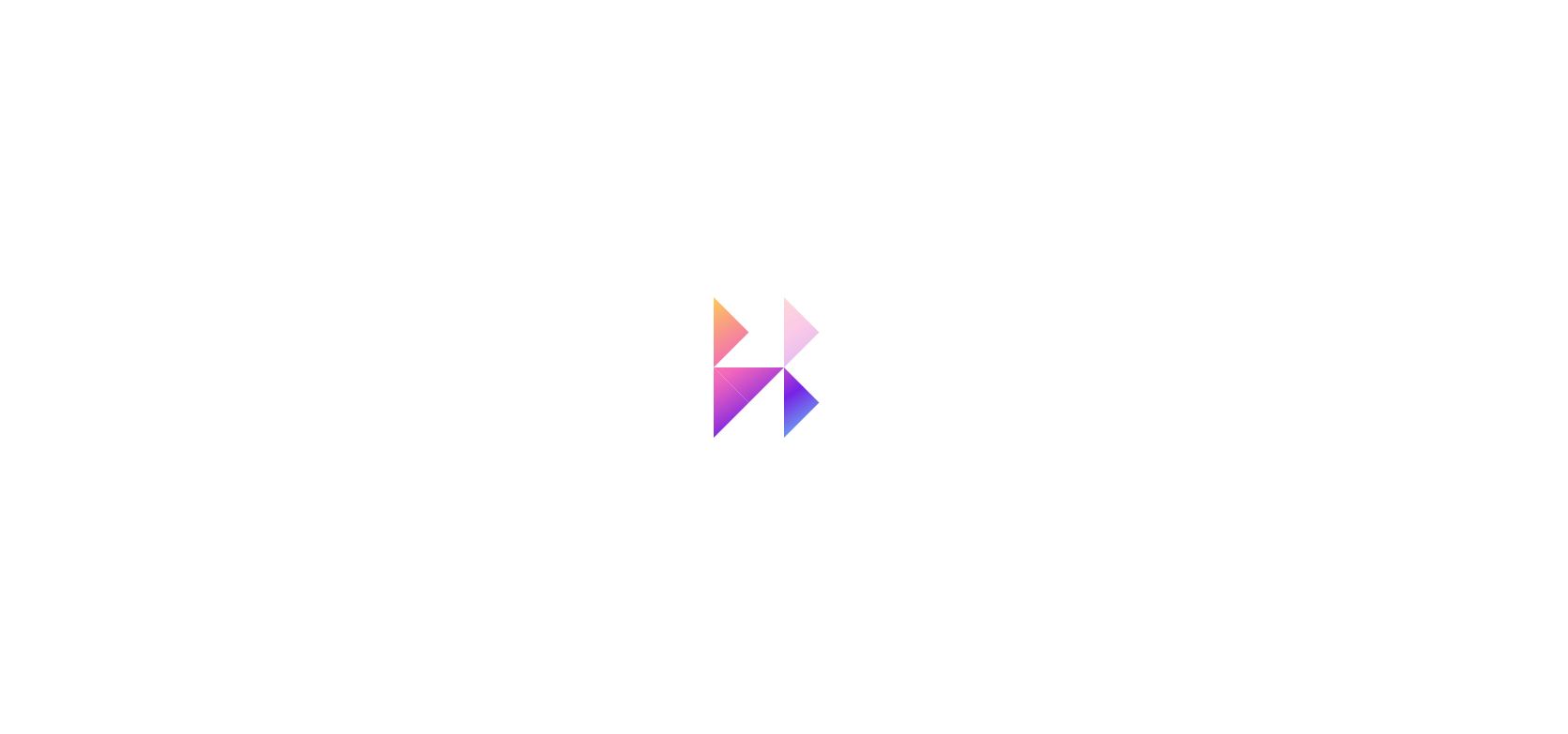
type input "**********"
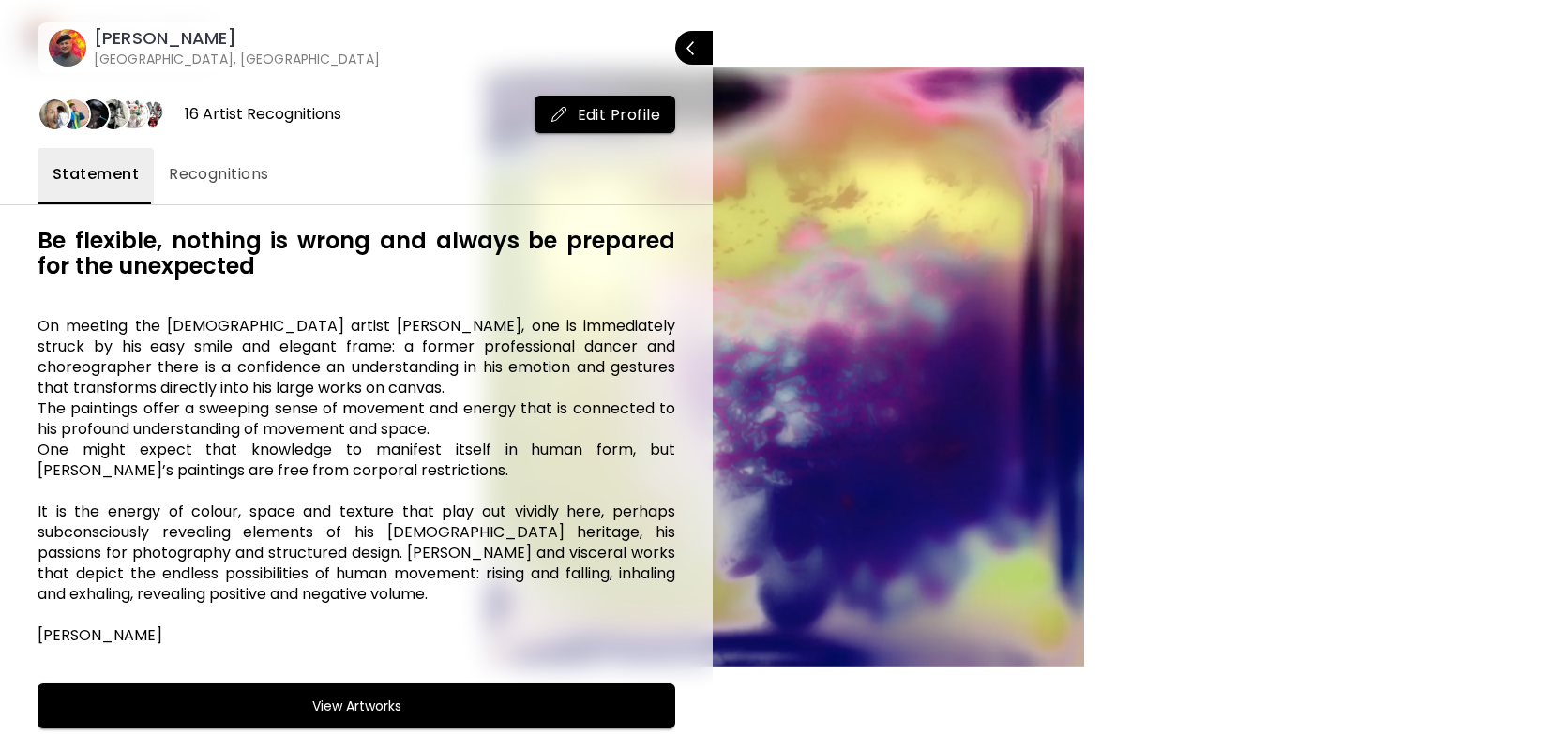
scroll to position [1339, 0]
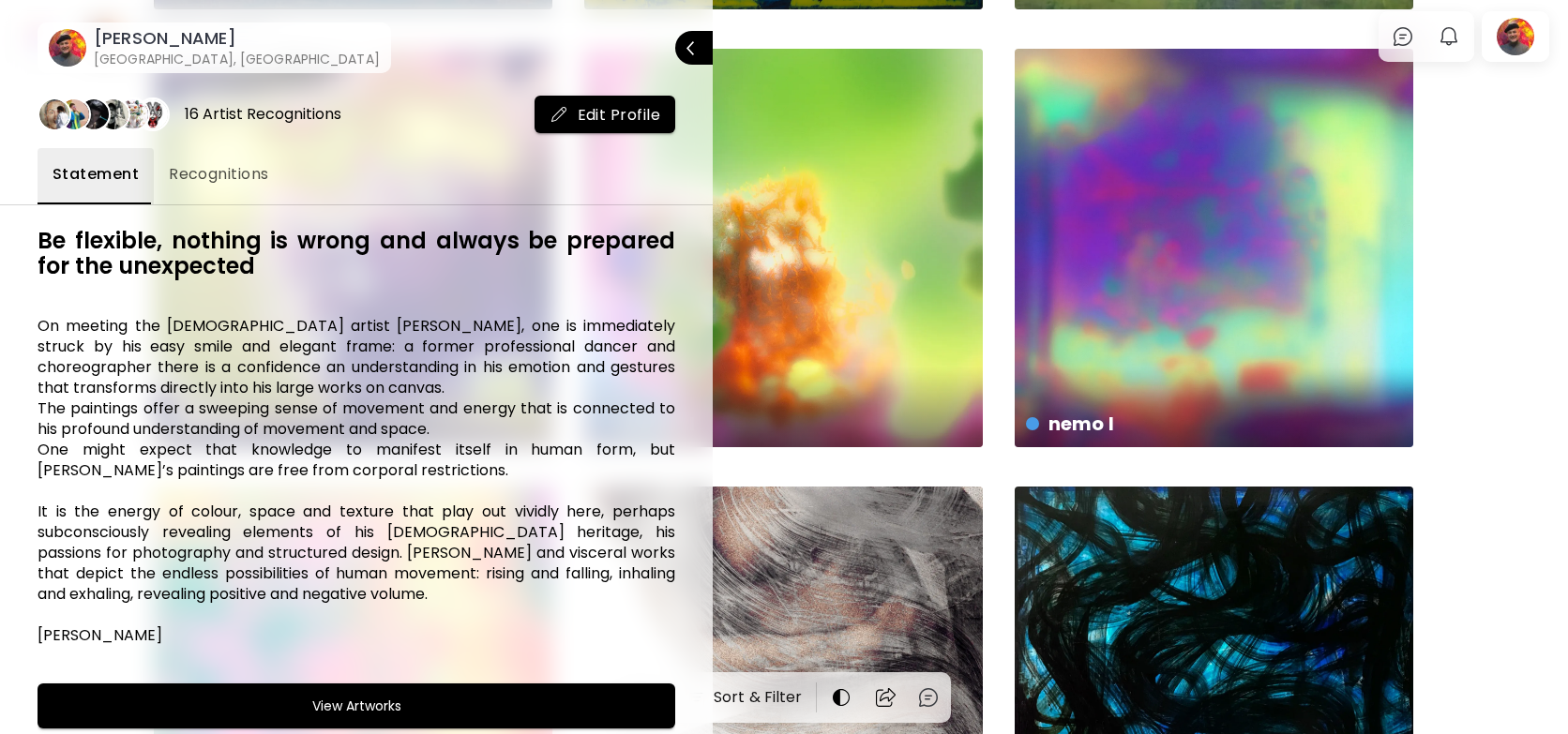
click at [1541, 222] on div at bounding box center [784, 367] width 1568 height 734
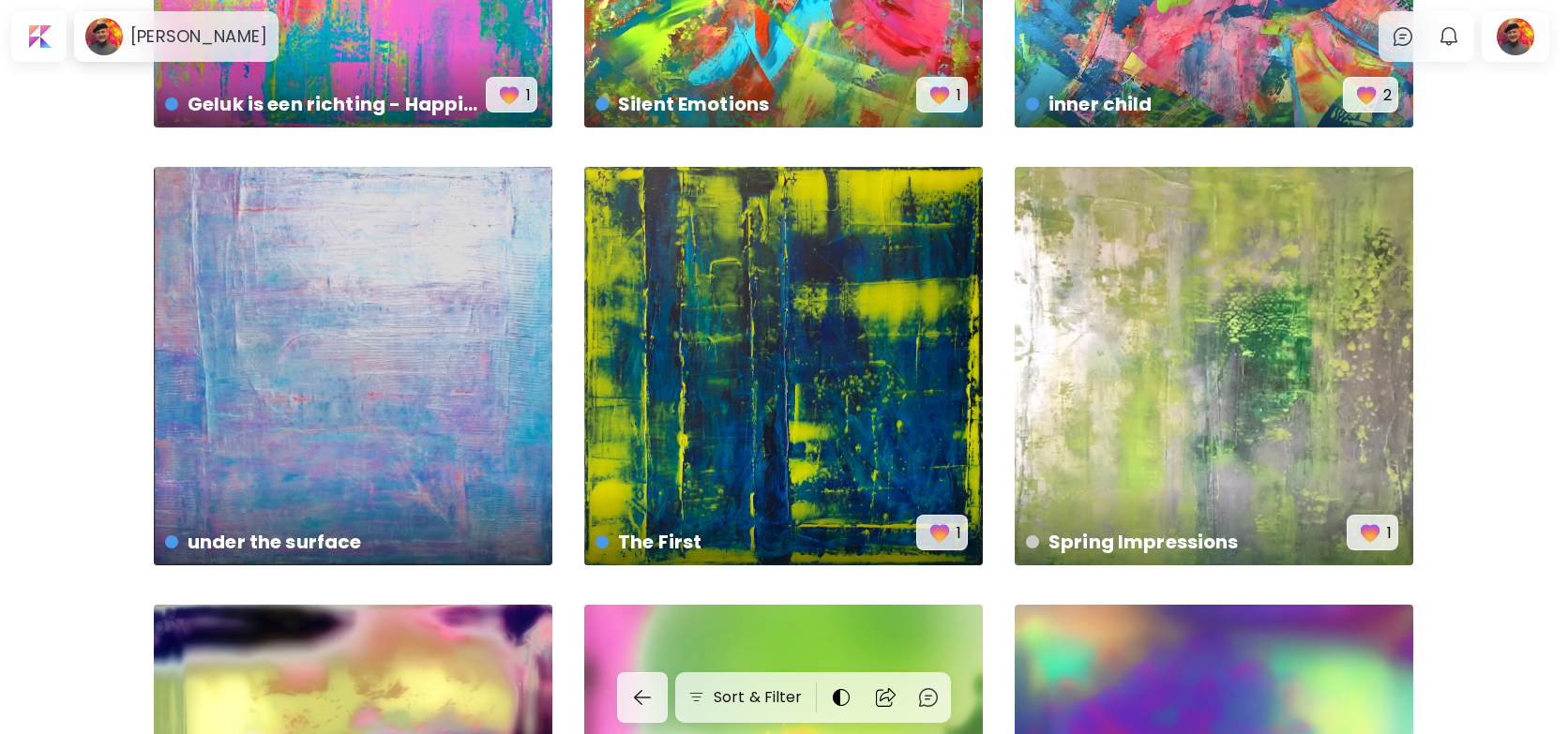
scroll to position [0, 0]
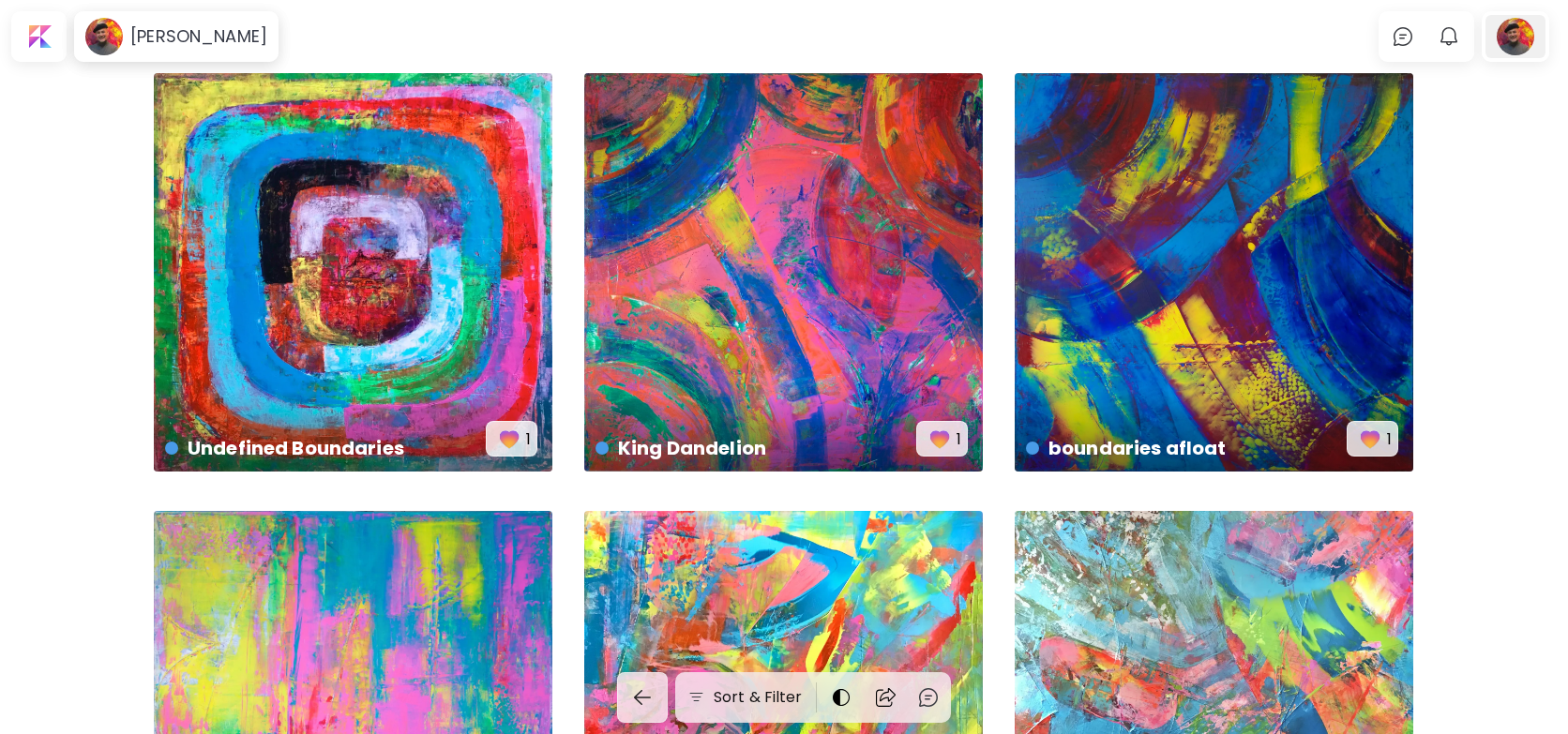
click at [1524, 38] on div at bounding box center [1516, 37] width 60 height 43
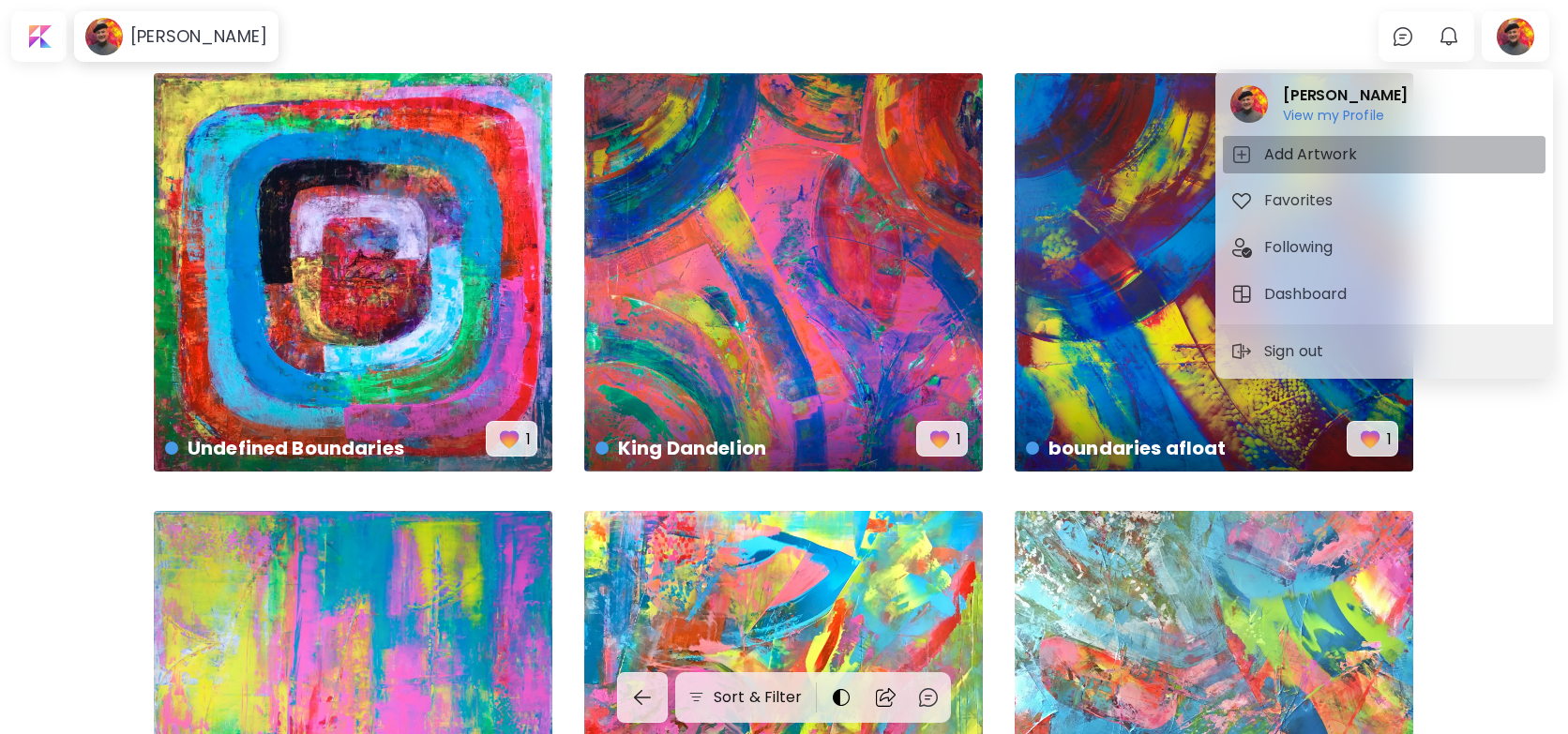
click at [1326, 147] on h5 "Add Artwork" at bounding box center [1313, 155] width 98 height 23
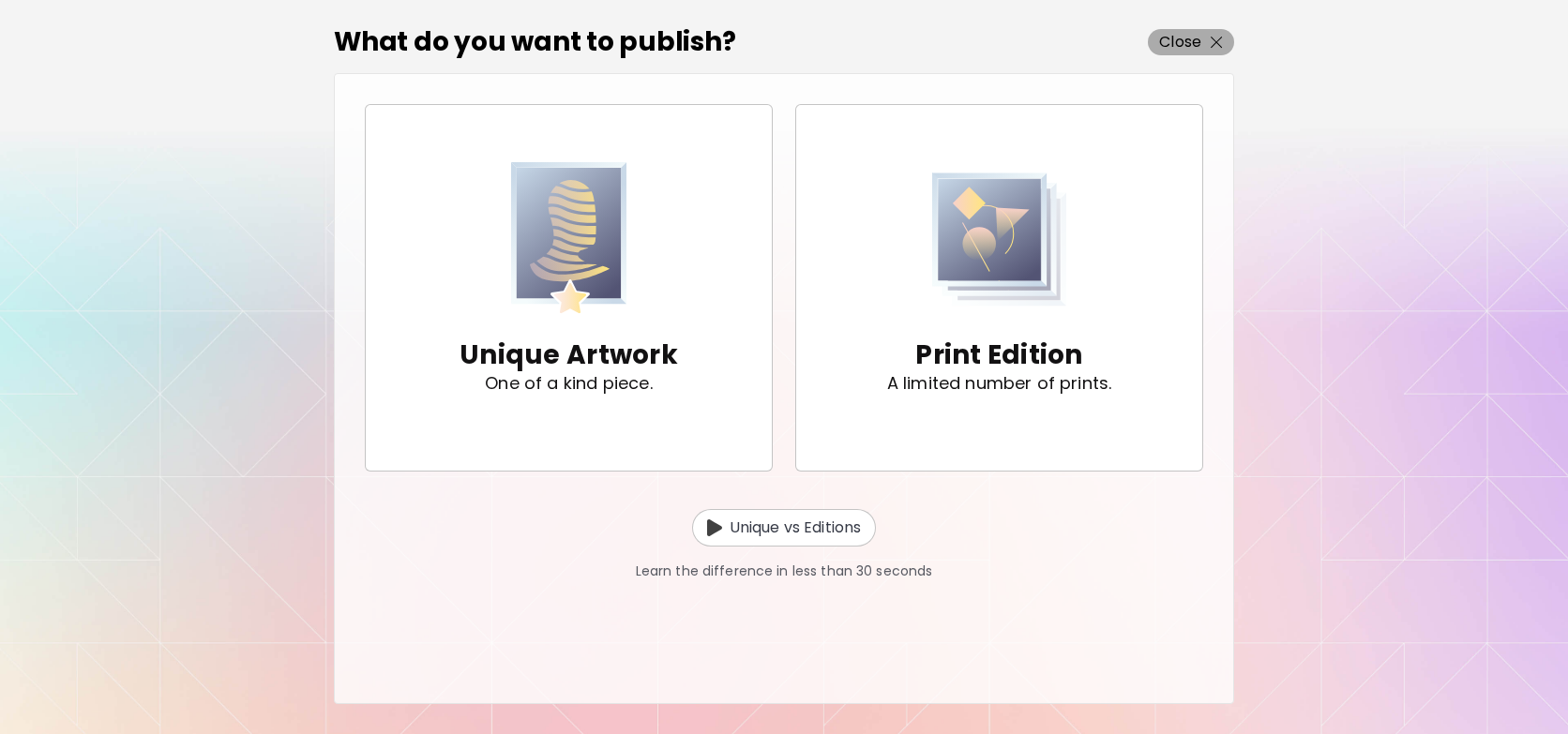
click at [1199, 36] on p "Close" at bounding box center [1180, 42] width 42 height 23
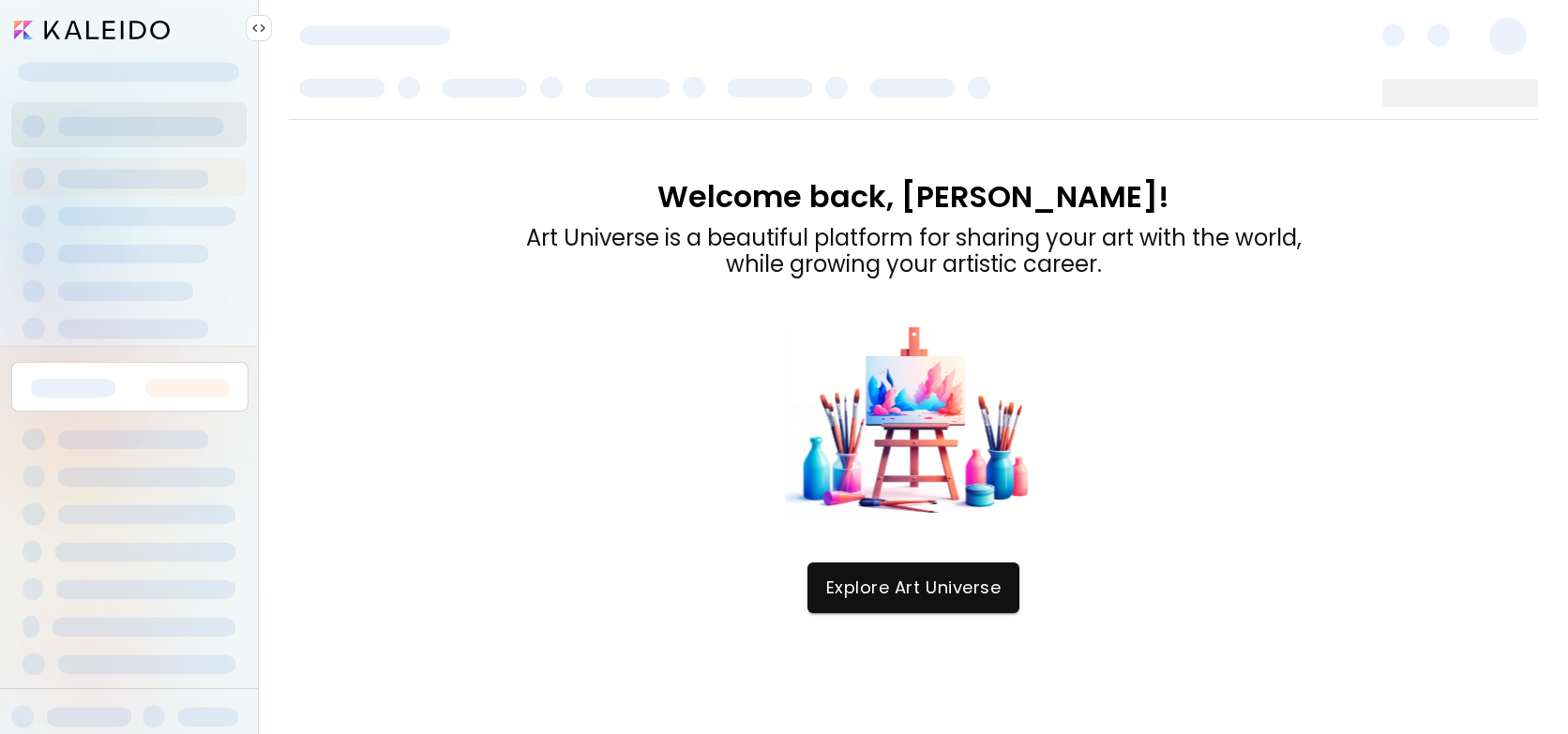
click at [1511, 37] on span at bounding box center [1509, 37] width 38 height 38
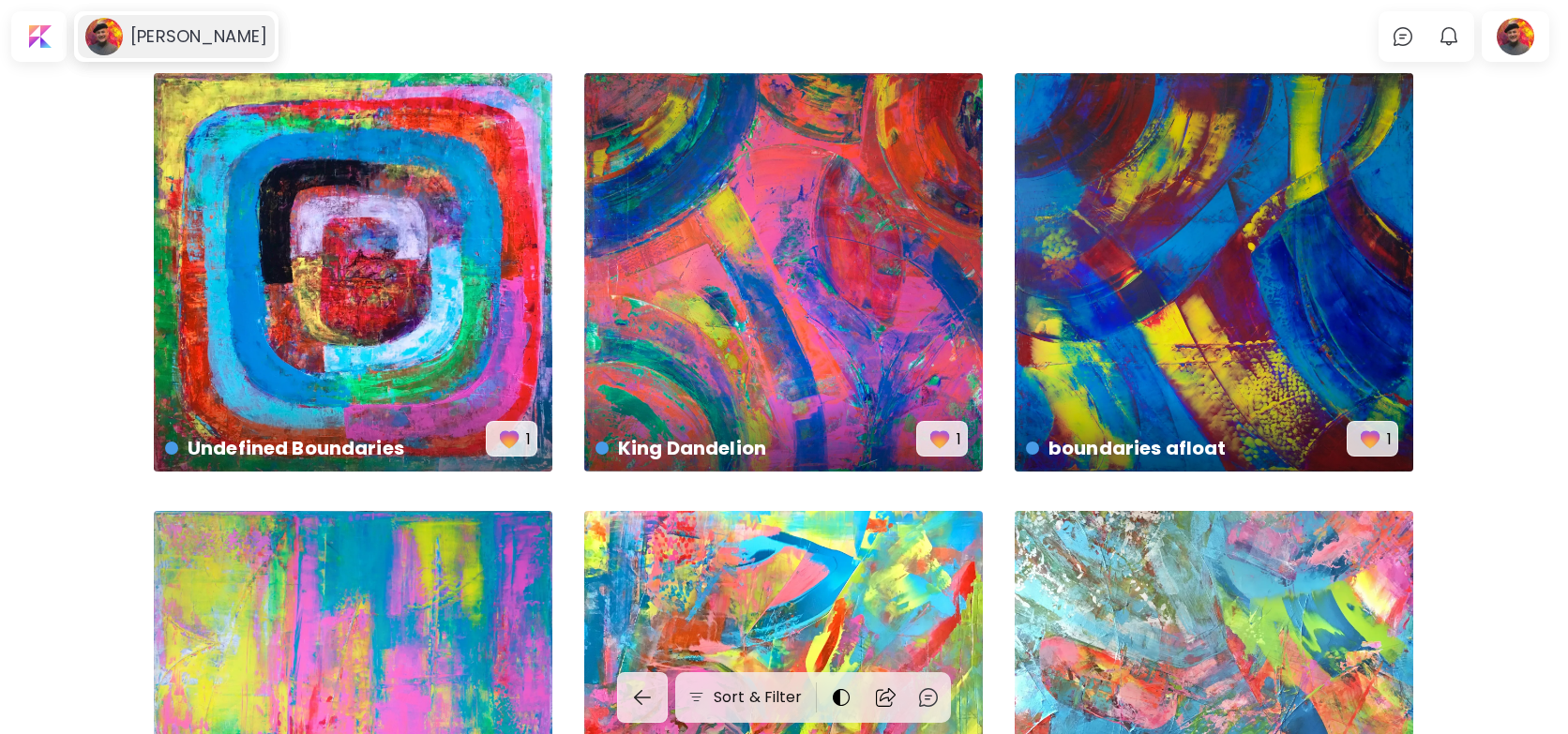
click at [205, 29] on h6 "[PERSON_NAME]" at bounding box center [198, 37] width 137 height 23
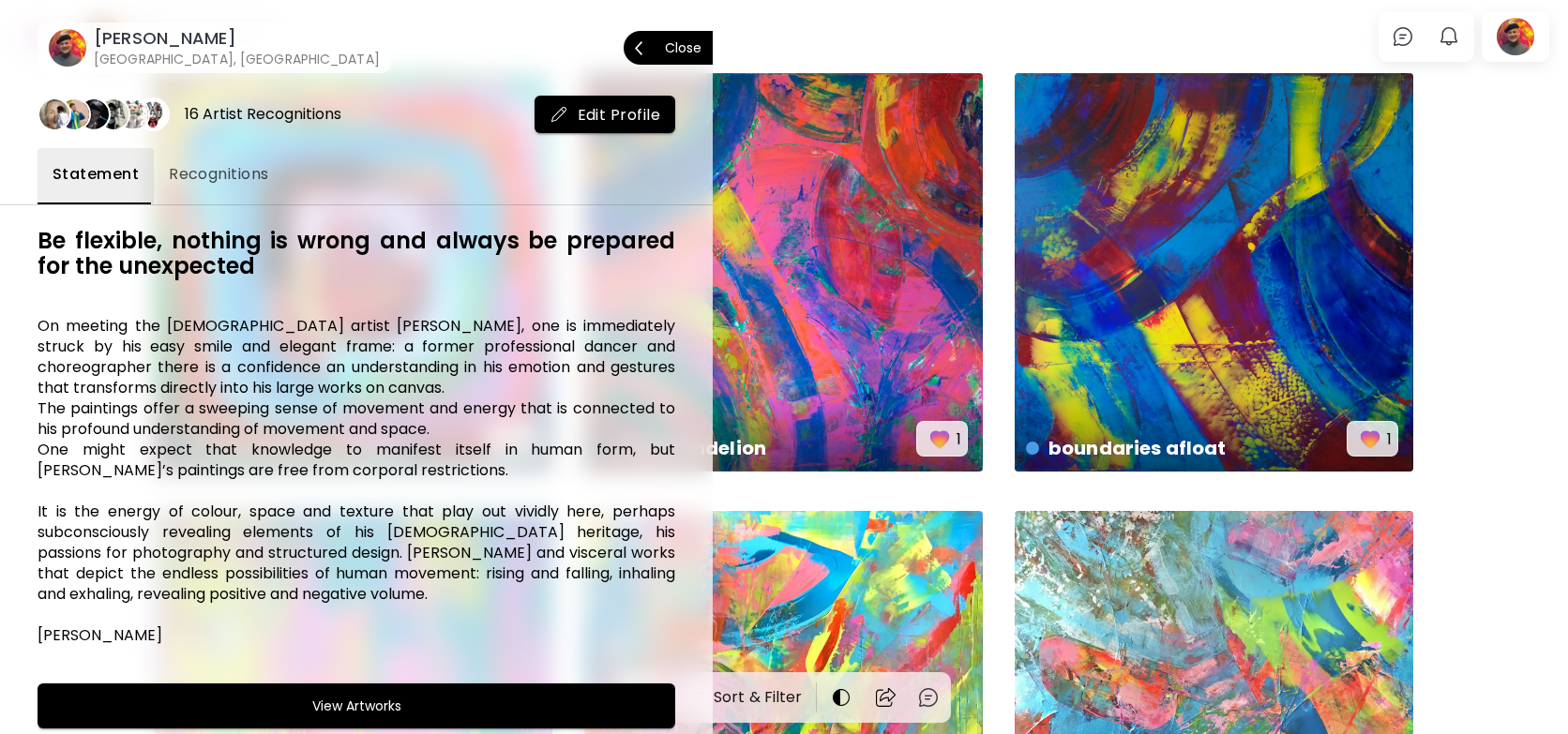
click at [683, 51] on p "Close" at bounding box center [683, 48] width 37 height 13
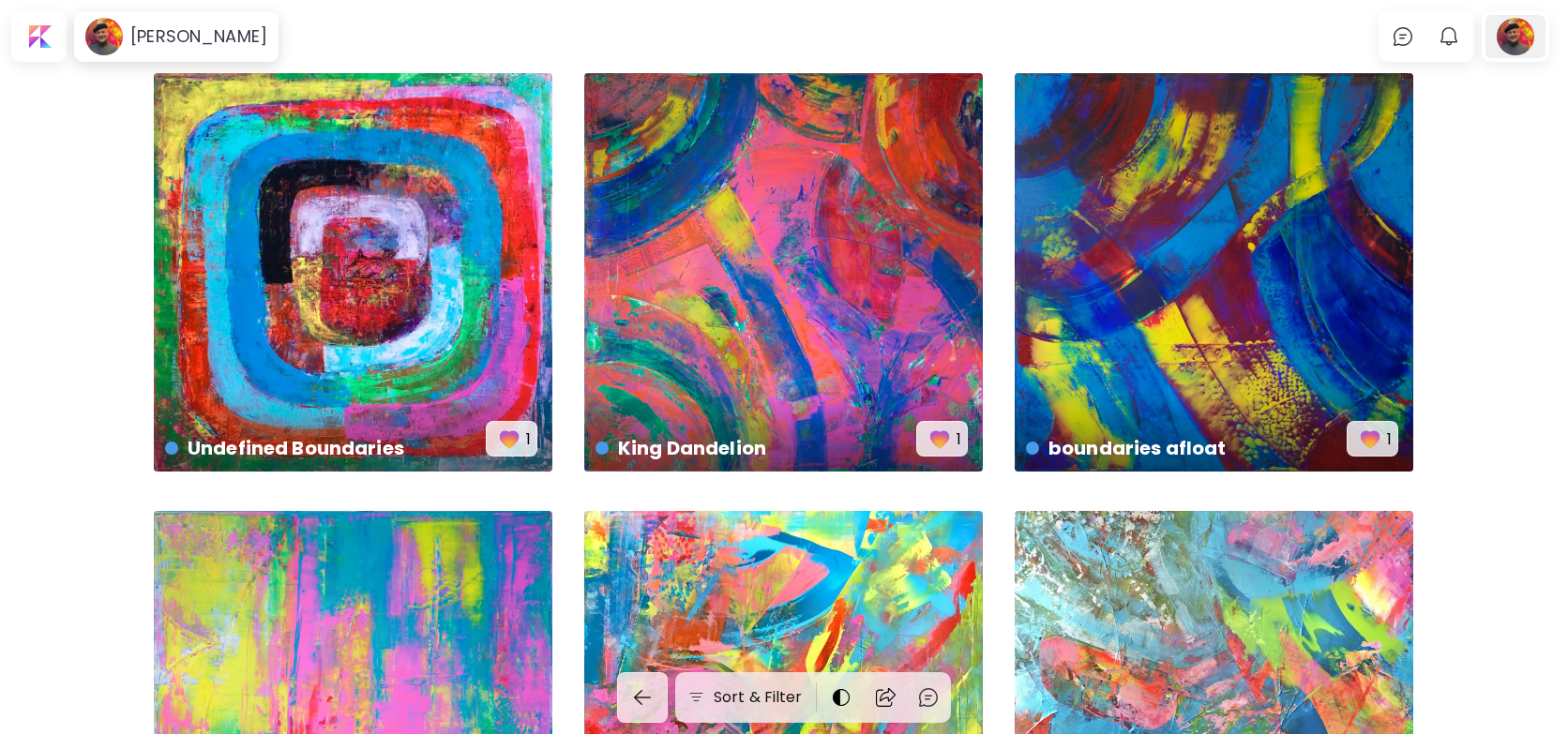
click at [1523, 47] on div at bounding box center [1516, 37] width 60 height 43
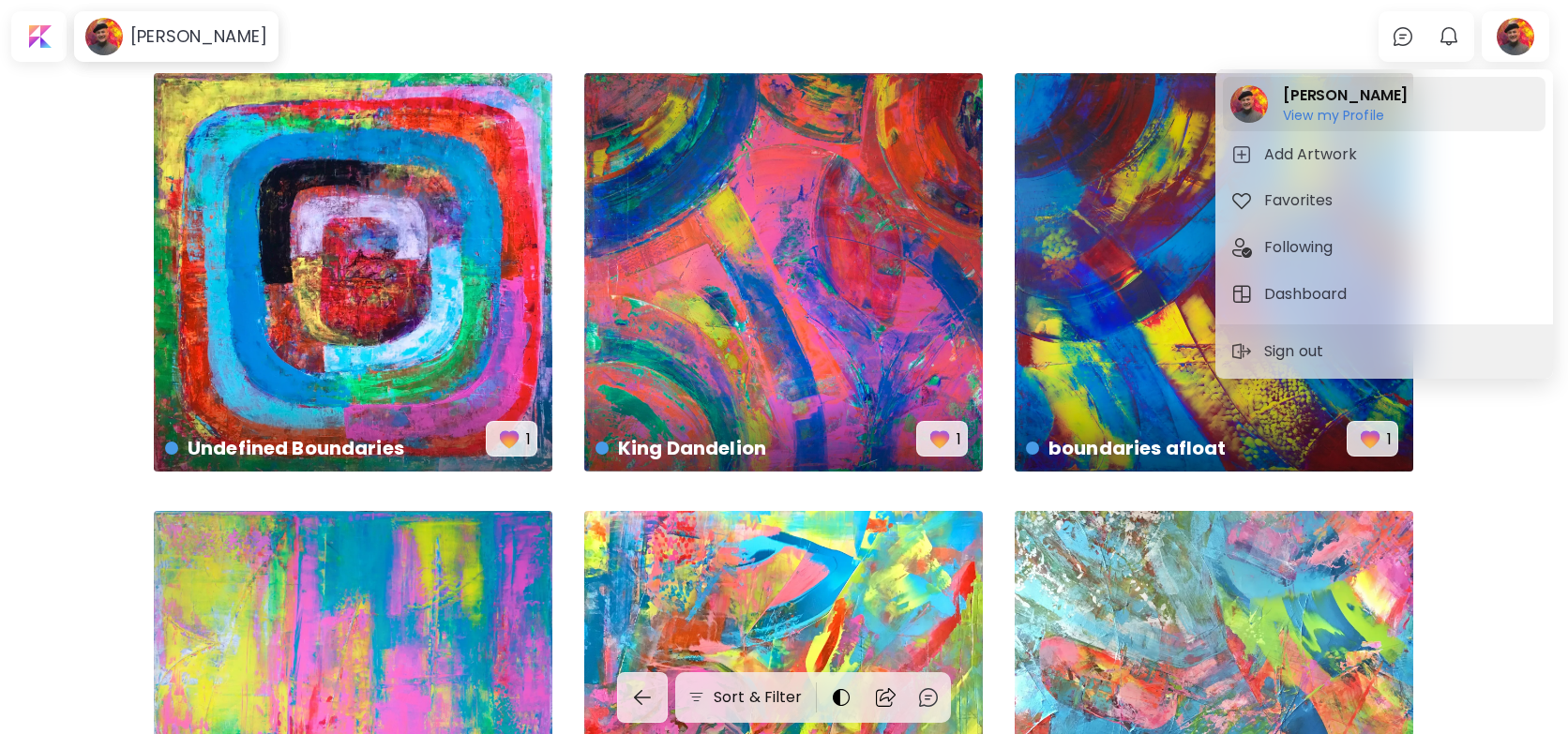
click at [1356, 112] on h6 "View my Profile" at bounding box center [1345, 115] width 125 height 17
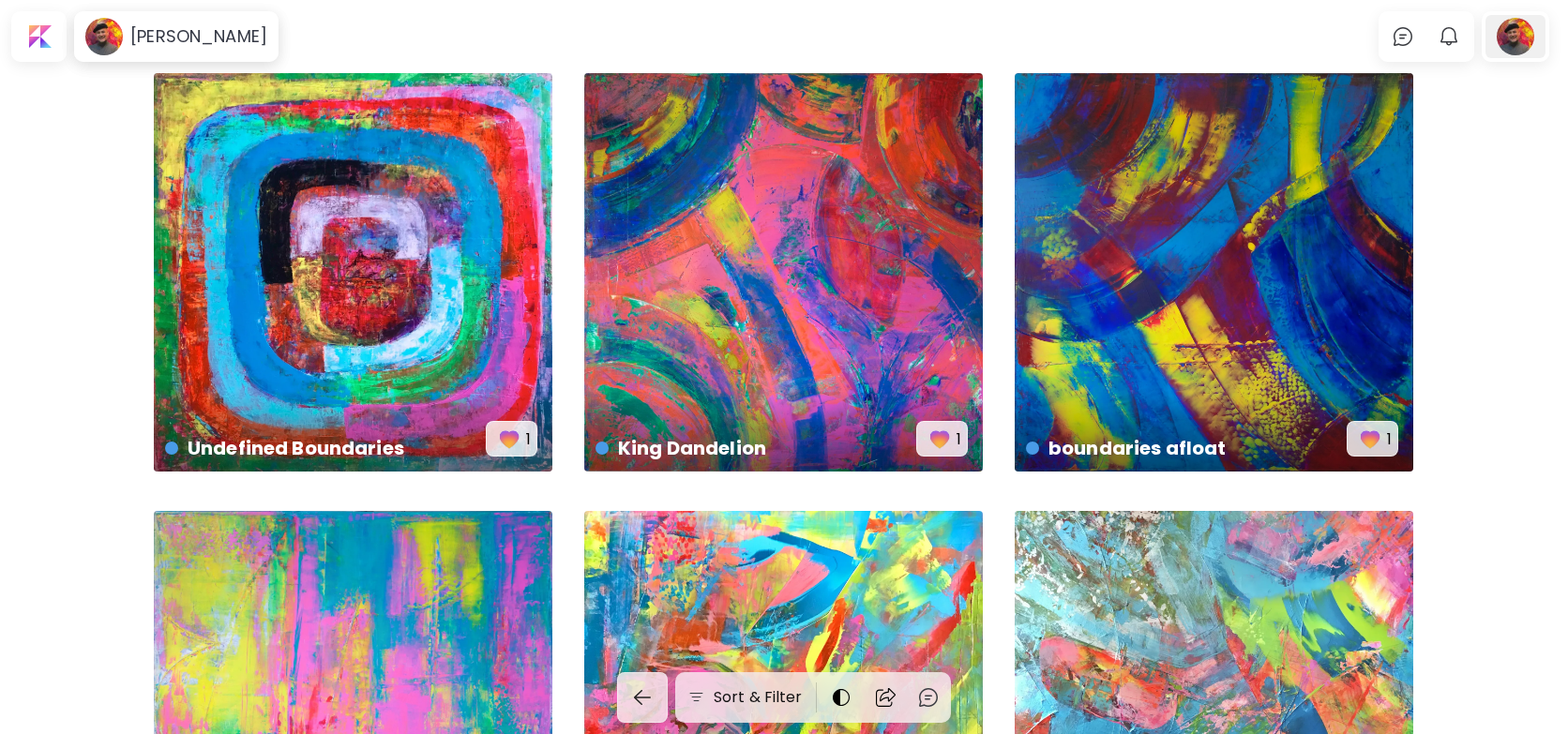
click at [1516, 43] on div at bounding box center [1516, 37] width 60 height 43
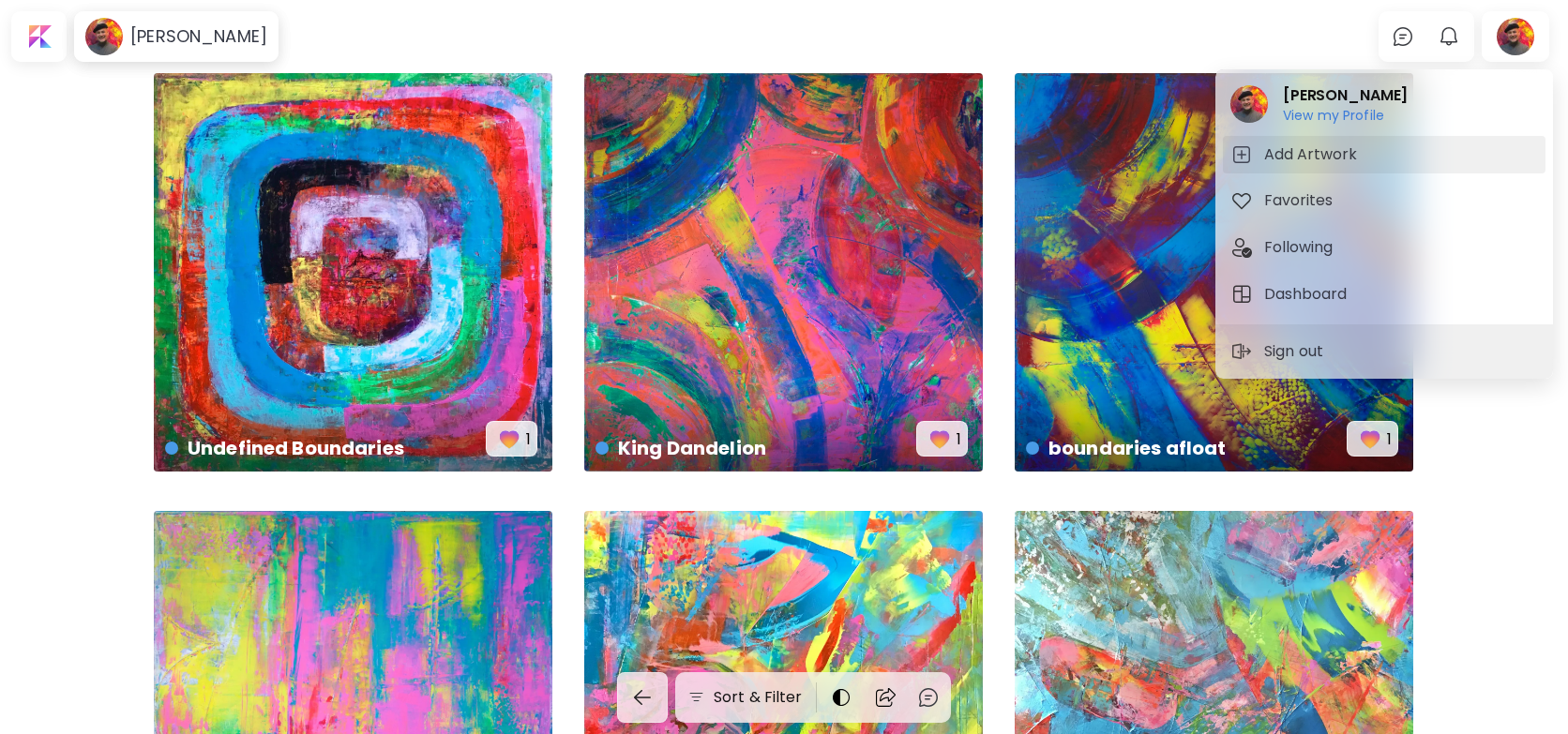
click at [1378, 158] on span "Add Artwork" at bounding box center [1384, 155] width 308 height 23
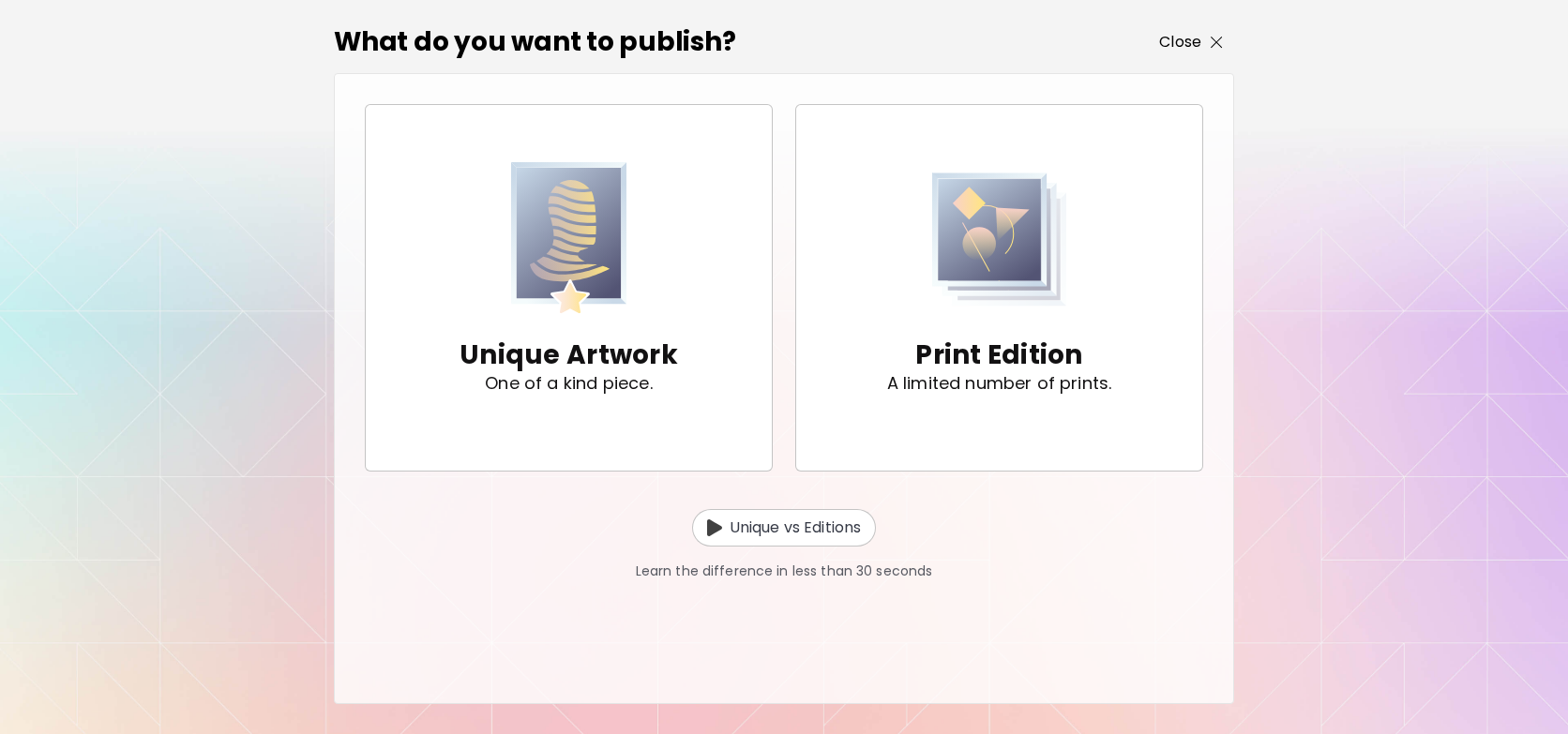
click at [1207, 47] on span "Close" at bounding box center [1192, 42] width 64 height 23
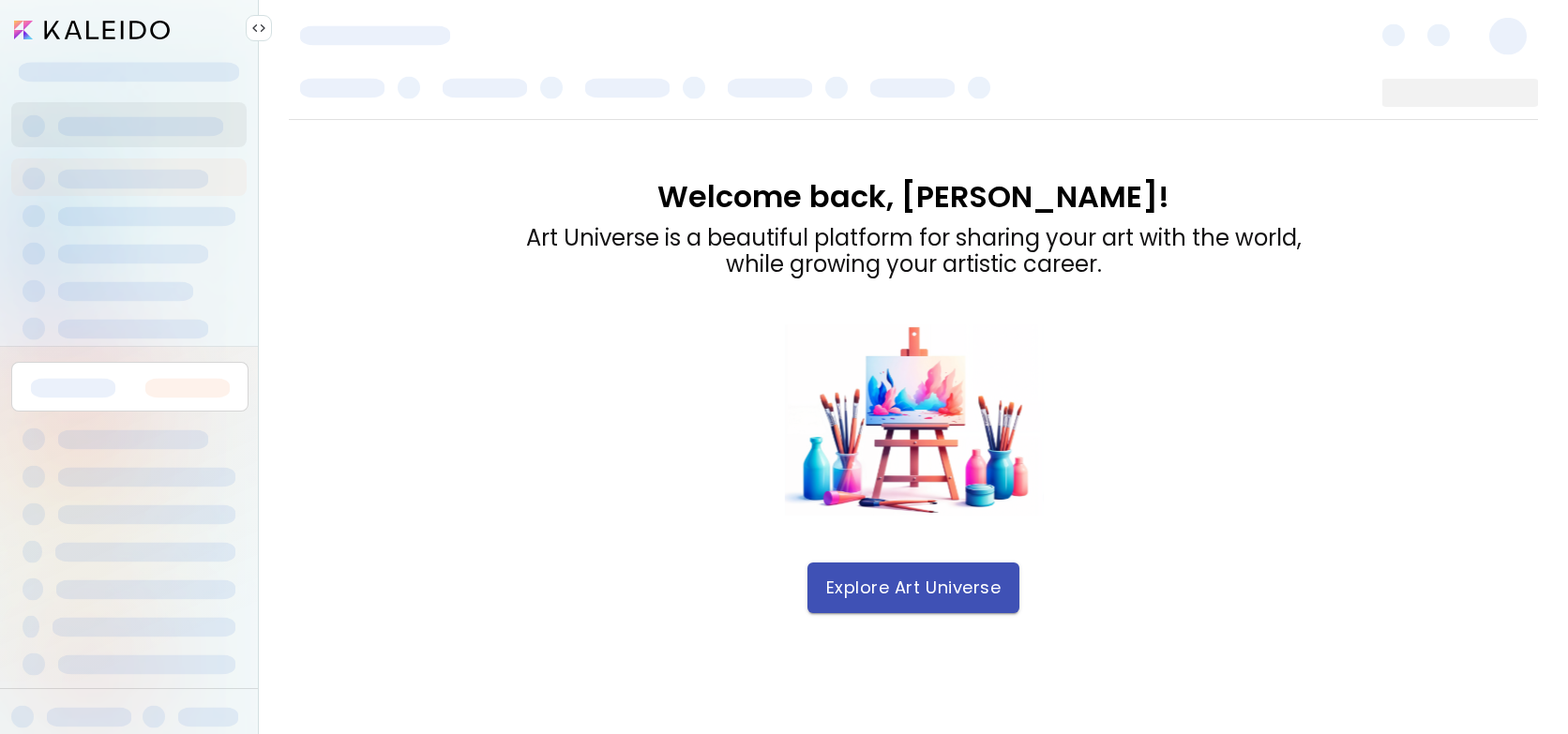
click at [1000, 602] on button "Explore Art Universe" at bounding box center [913, 588] width 212 height 51
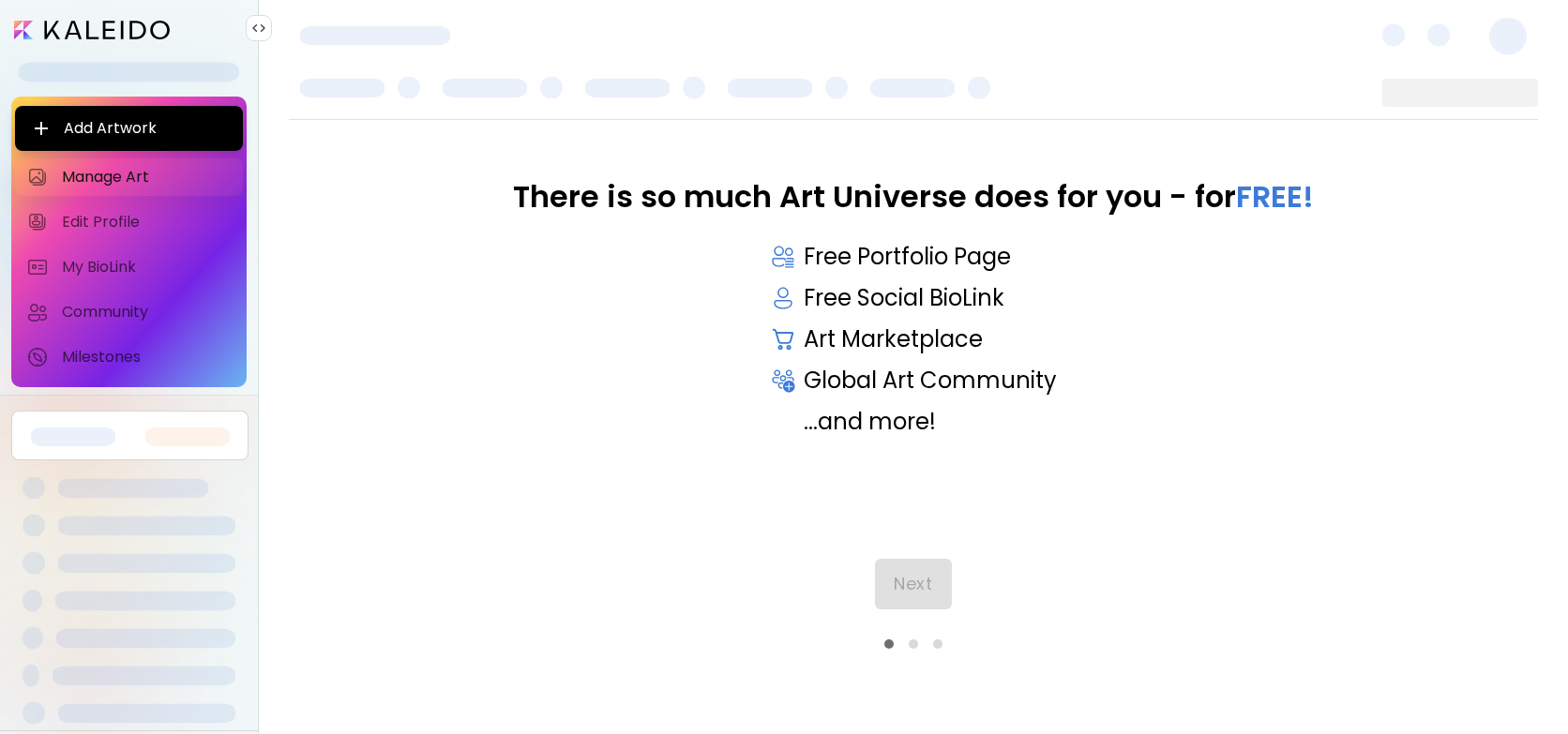
click at [104, 168] on span "Manage Art" at bounding box center [147, 177] width 170 height 19
click at [132, 177] on span "Manage Art" at bounding box center [147, 177] width 170 height 19
click at [81, 173] on span "Manage Art" at bounding box center [147, 177] width 170 height 19
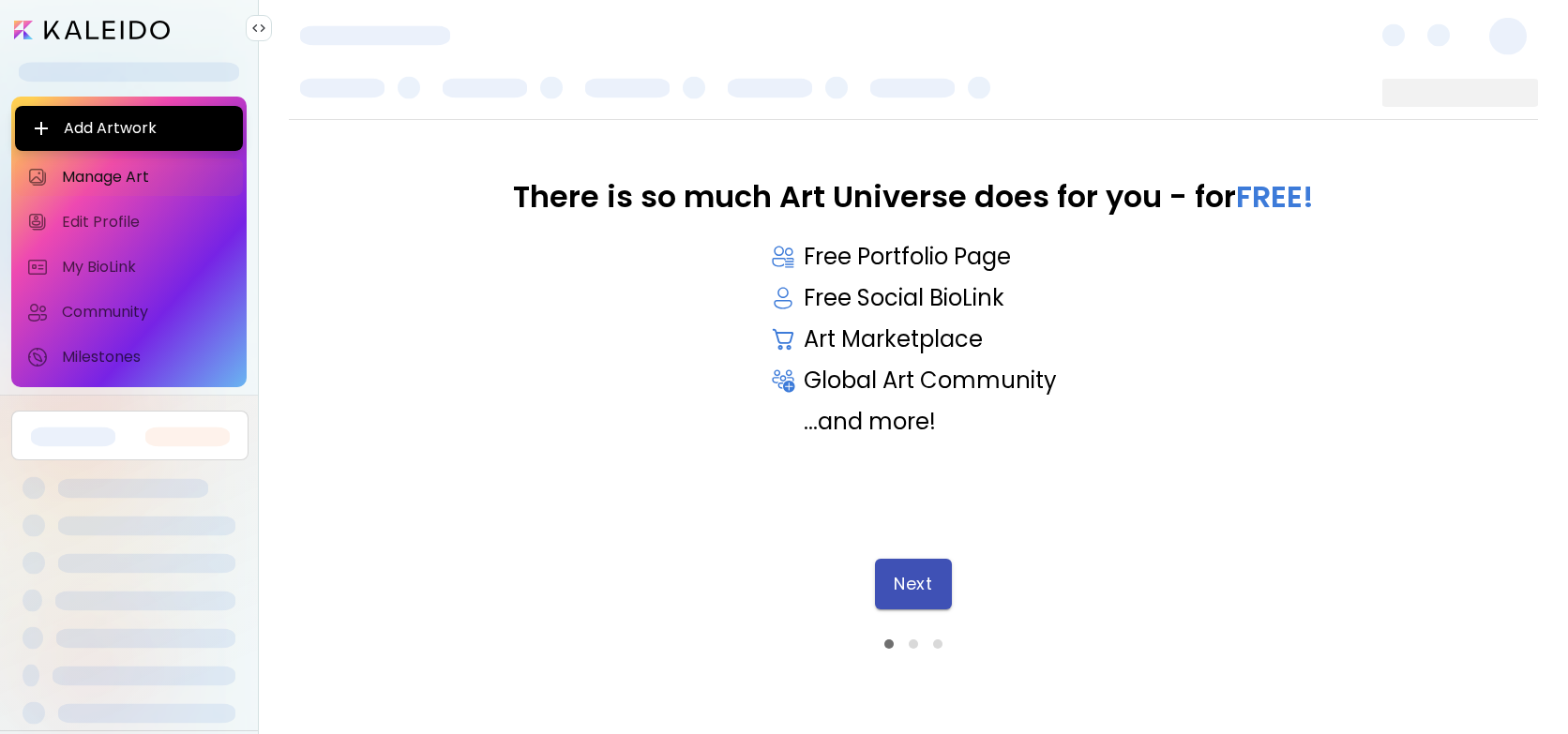
click at [913, 574] on span "Next" at bounding box center [912, 584] width 39 height 21
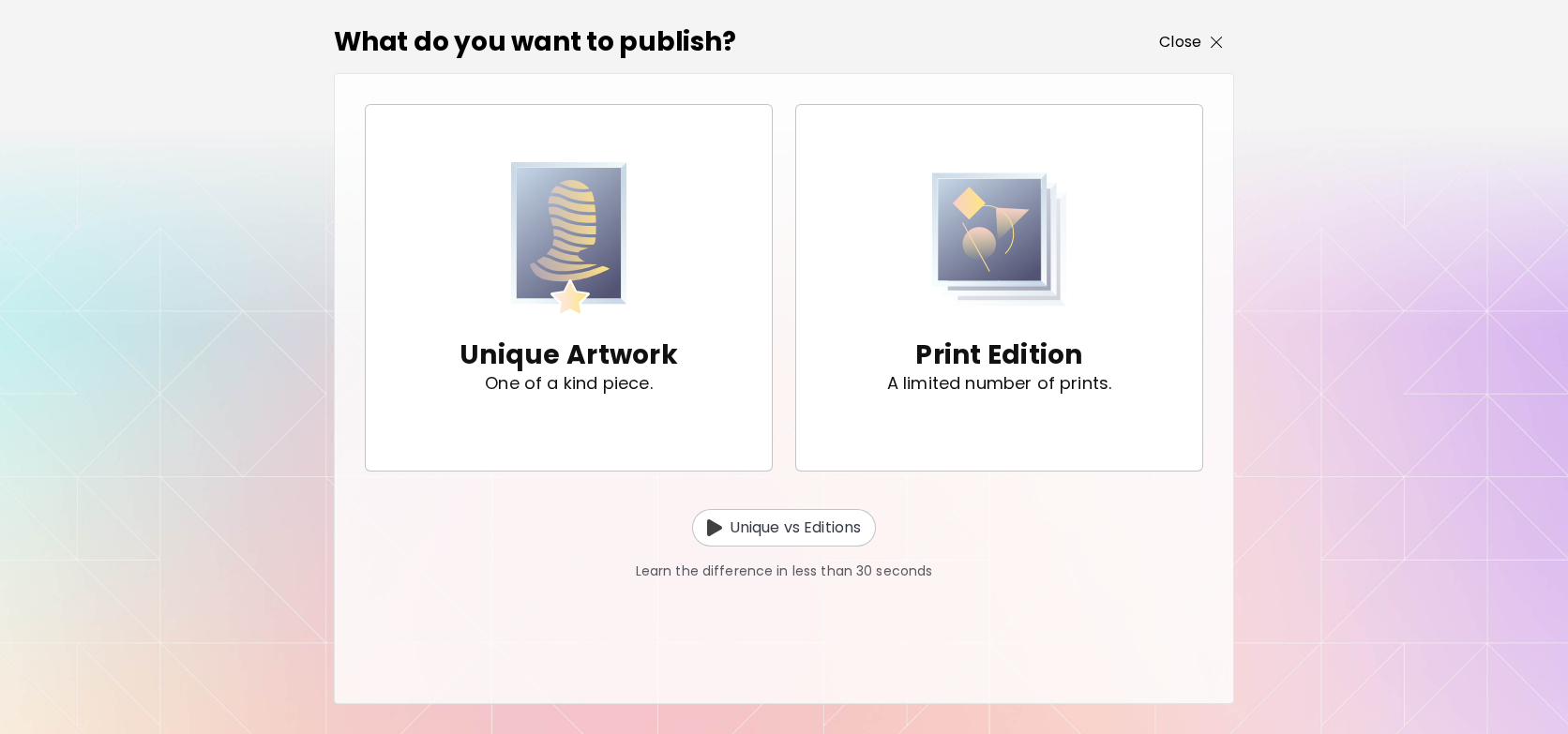
click at [1227, 40] on button "Close" at bounding box center [1191, 42] width 86 height 26
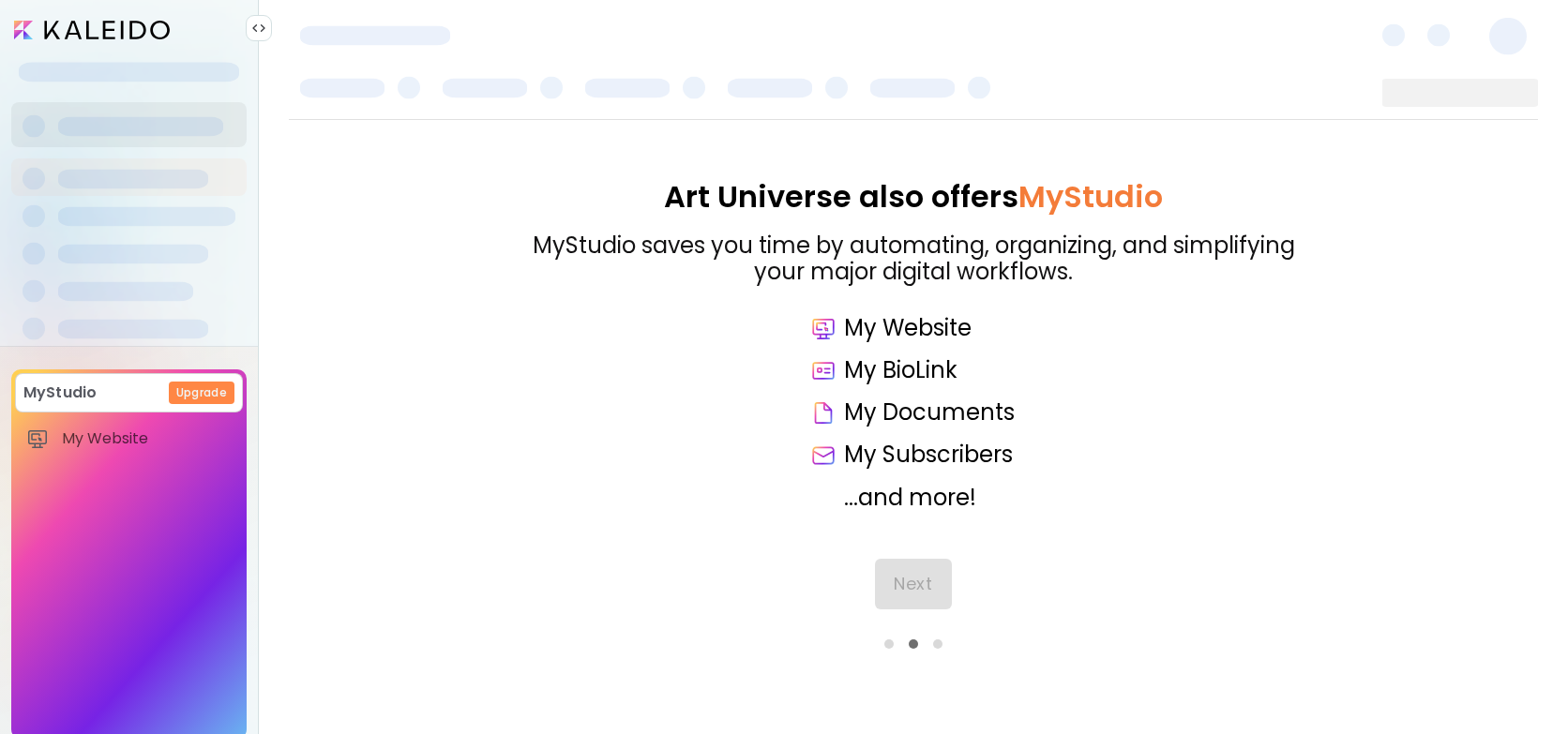
click at [170, 96] on div "MyStudio Upgrade My Website My Showrooms My Documents My Subscribers My Provena…" at bounding box center [129, 380] width 236 height 731
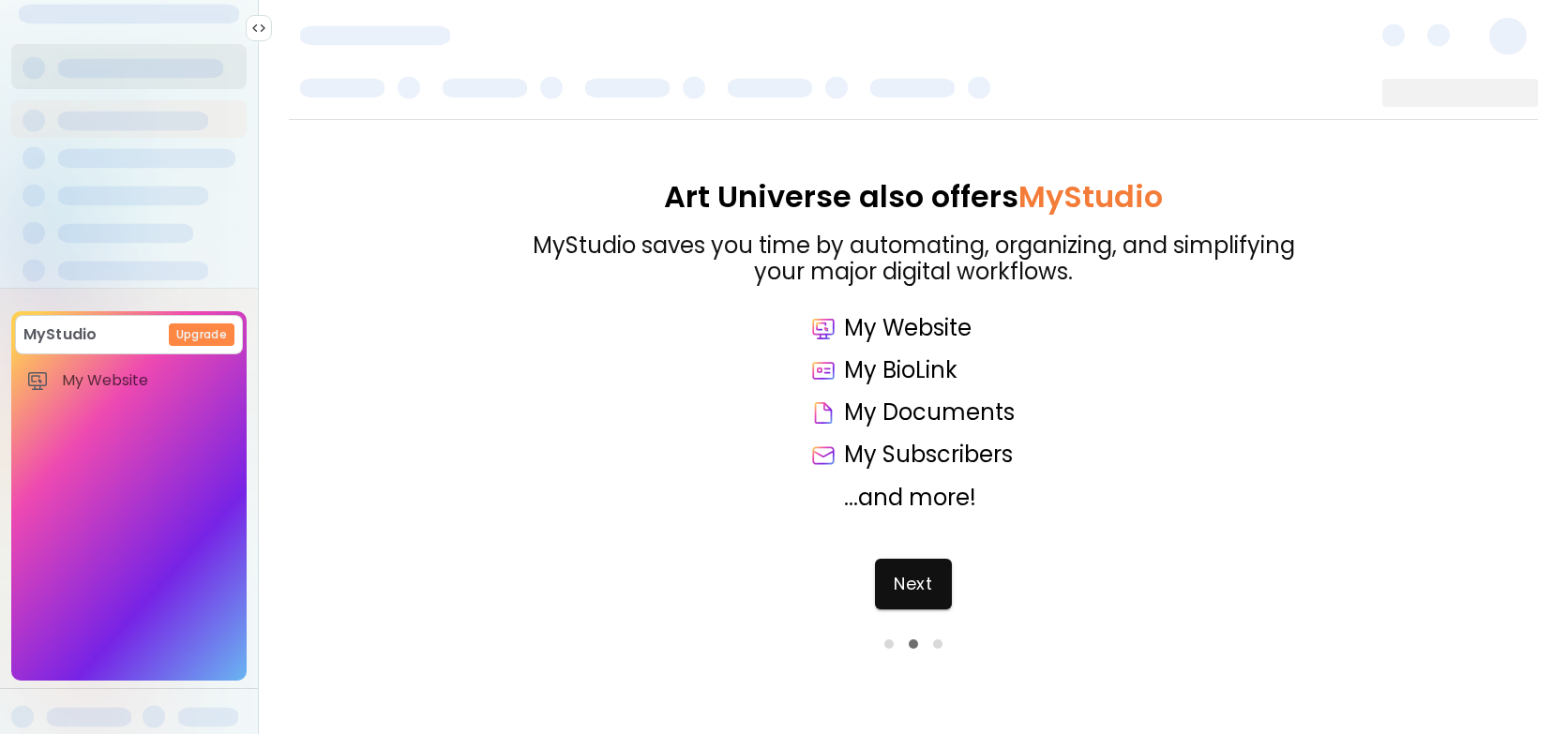
click at [118, 90] on div at bounding box center [129, 73] width 236 height 57
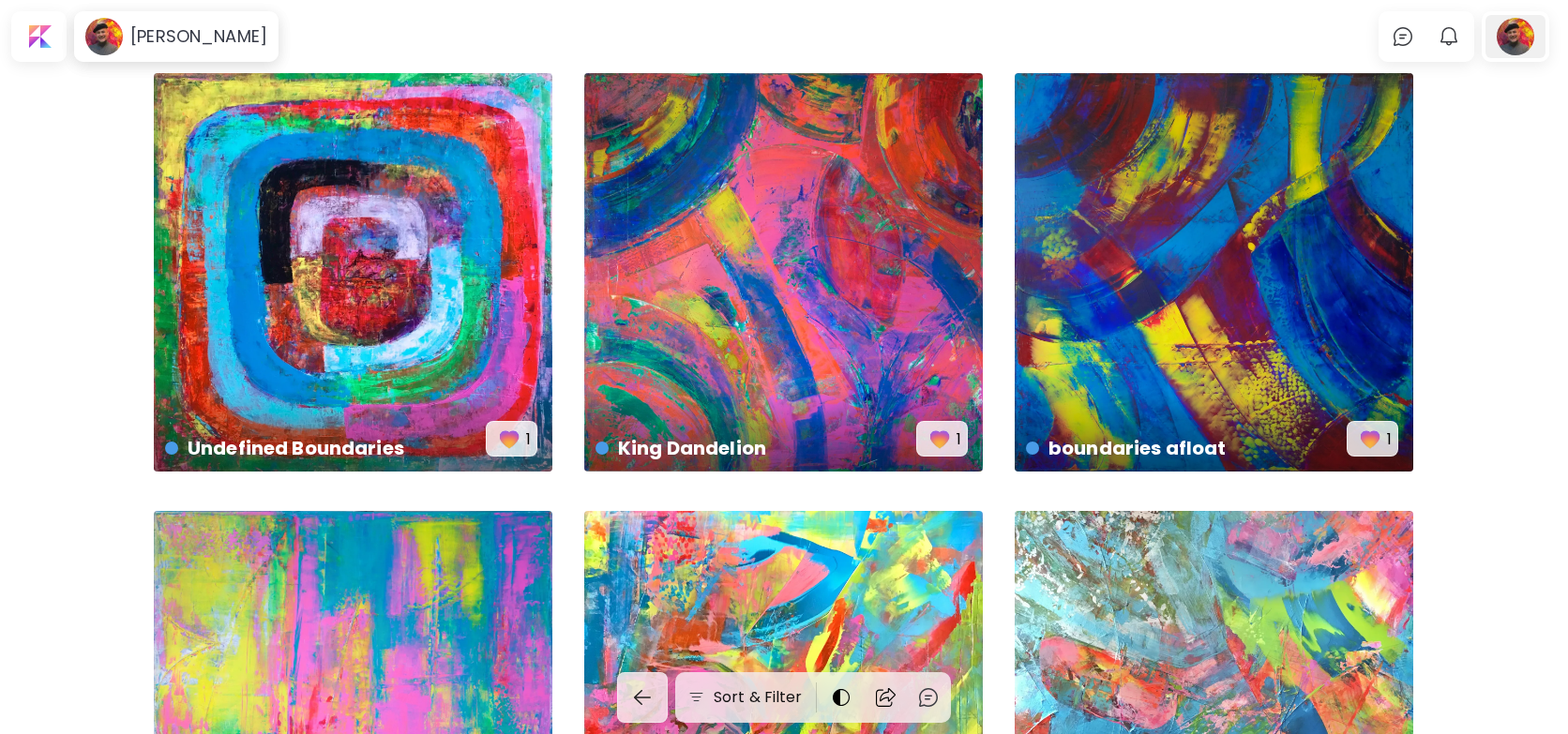
click at [1515, 35] on div at bounding box center [1516, 37] width 60 height 43
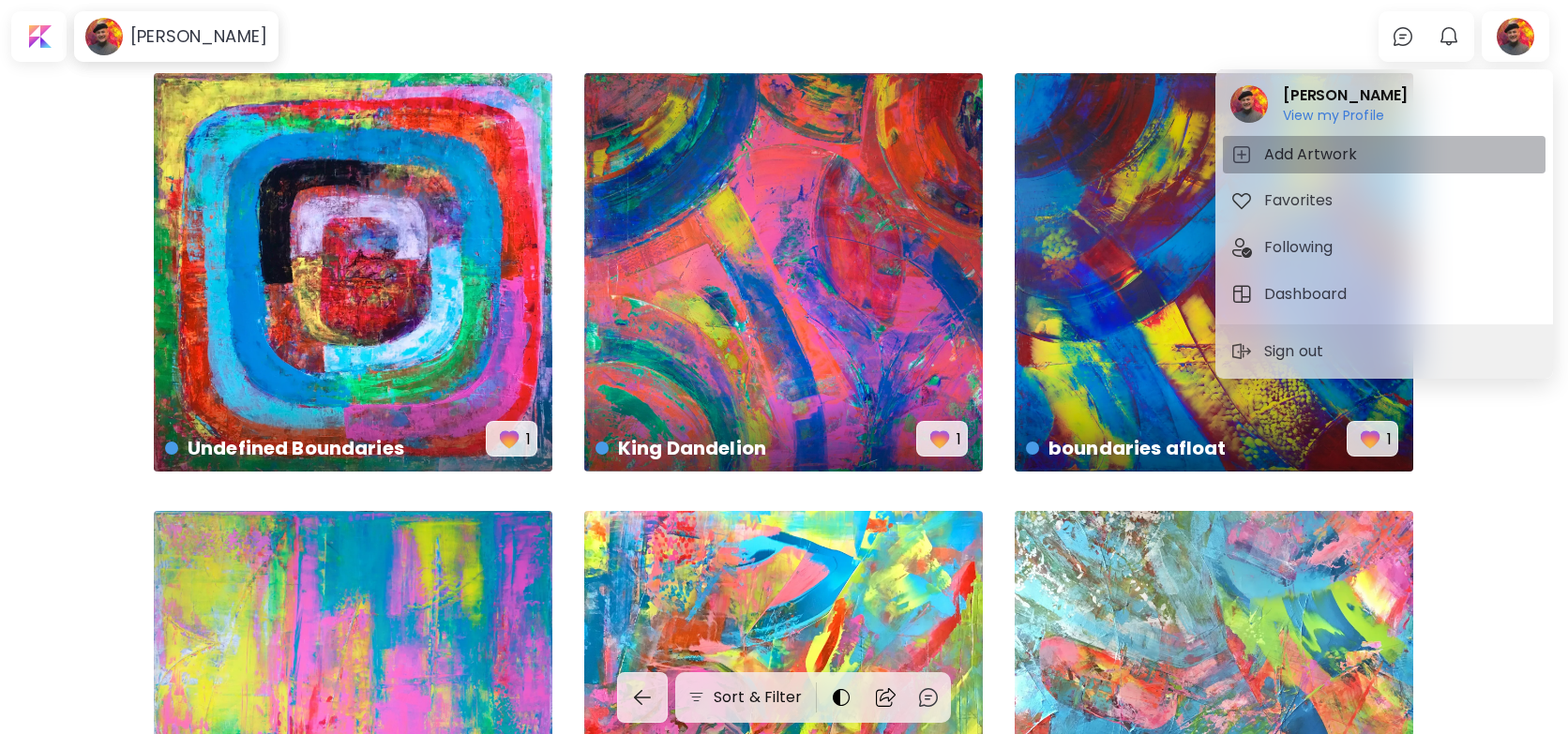
click at [1339, 158] on h5 "Add Artwork" at bounding box center [1313, 155] width 98 height 23
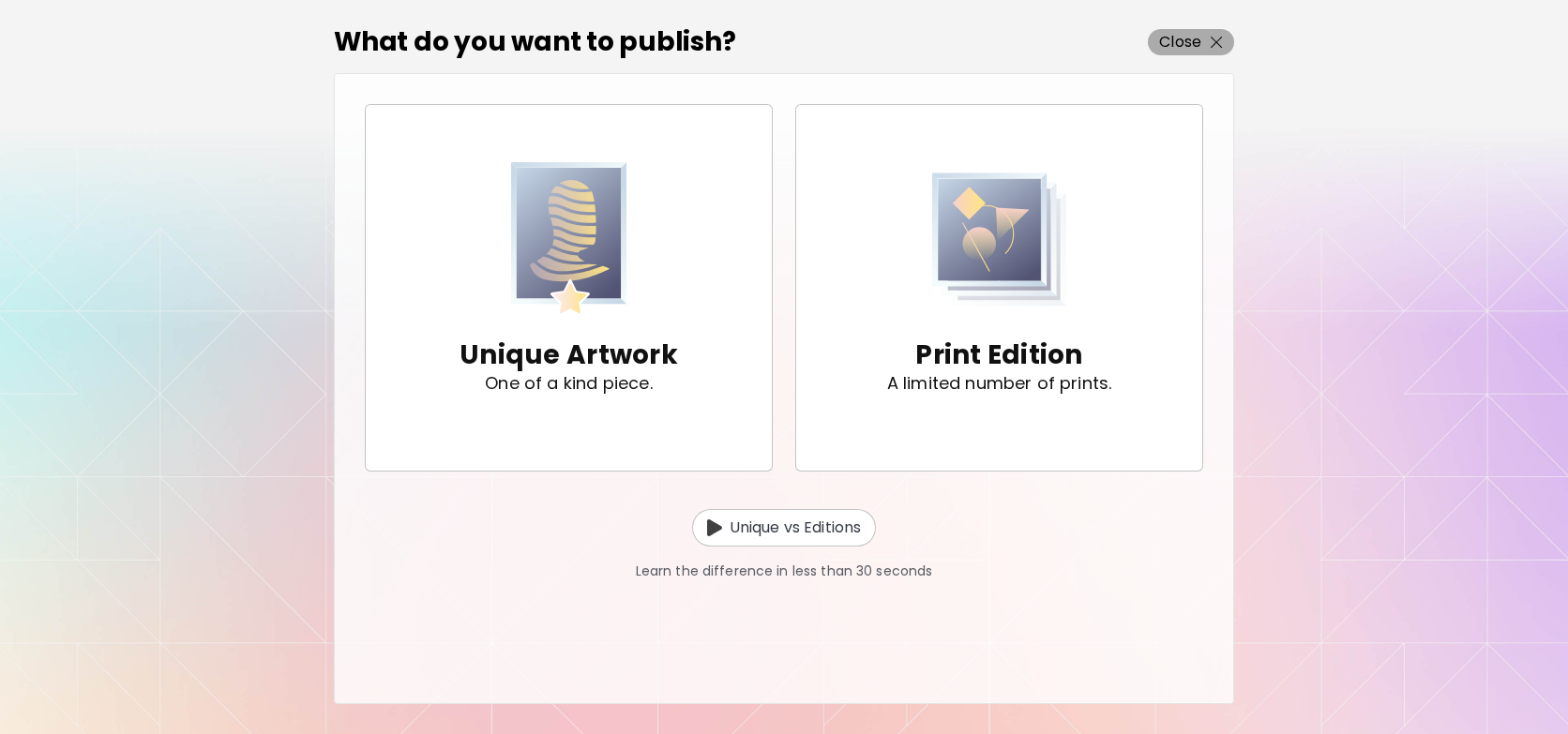
click at [1161, 52] on p "Close" at bounding box center [1180, 42] width 42 height 23
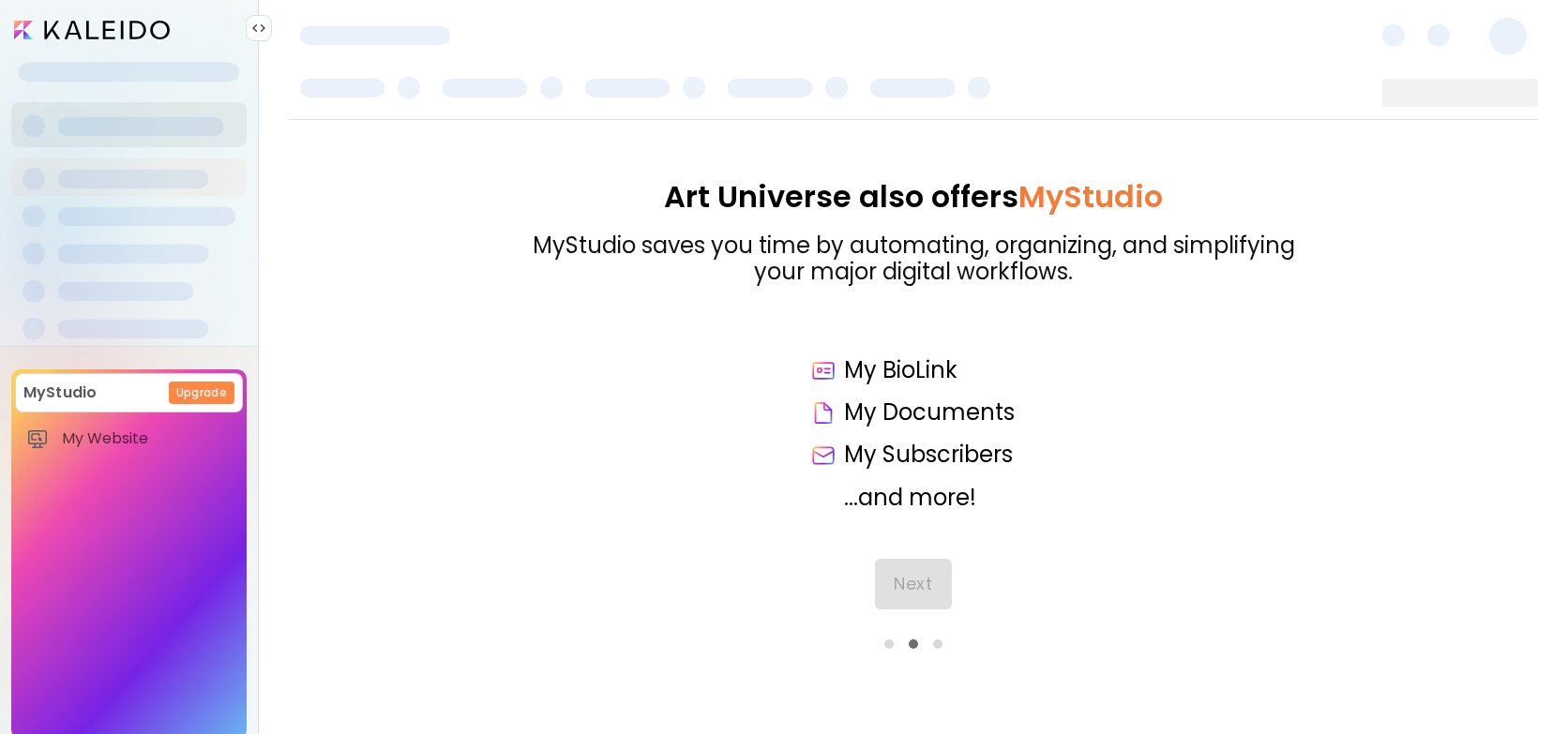
click at [106, 162] on div at bounding box center [129, 177] width 236 height 38
click at [116, 430] on span "My Website" at bounding box center [147, 439] width 170 height 19
click at [85, 433] on span "My Website" at bounding box center [147, 439] width 170 height 19
click at [915, 585] on span "Next" at bounding box center [912, 584] width 39 height 21
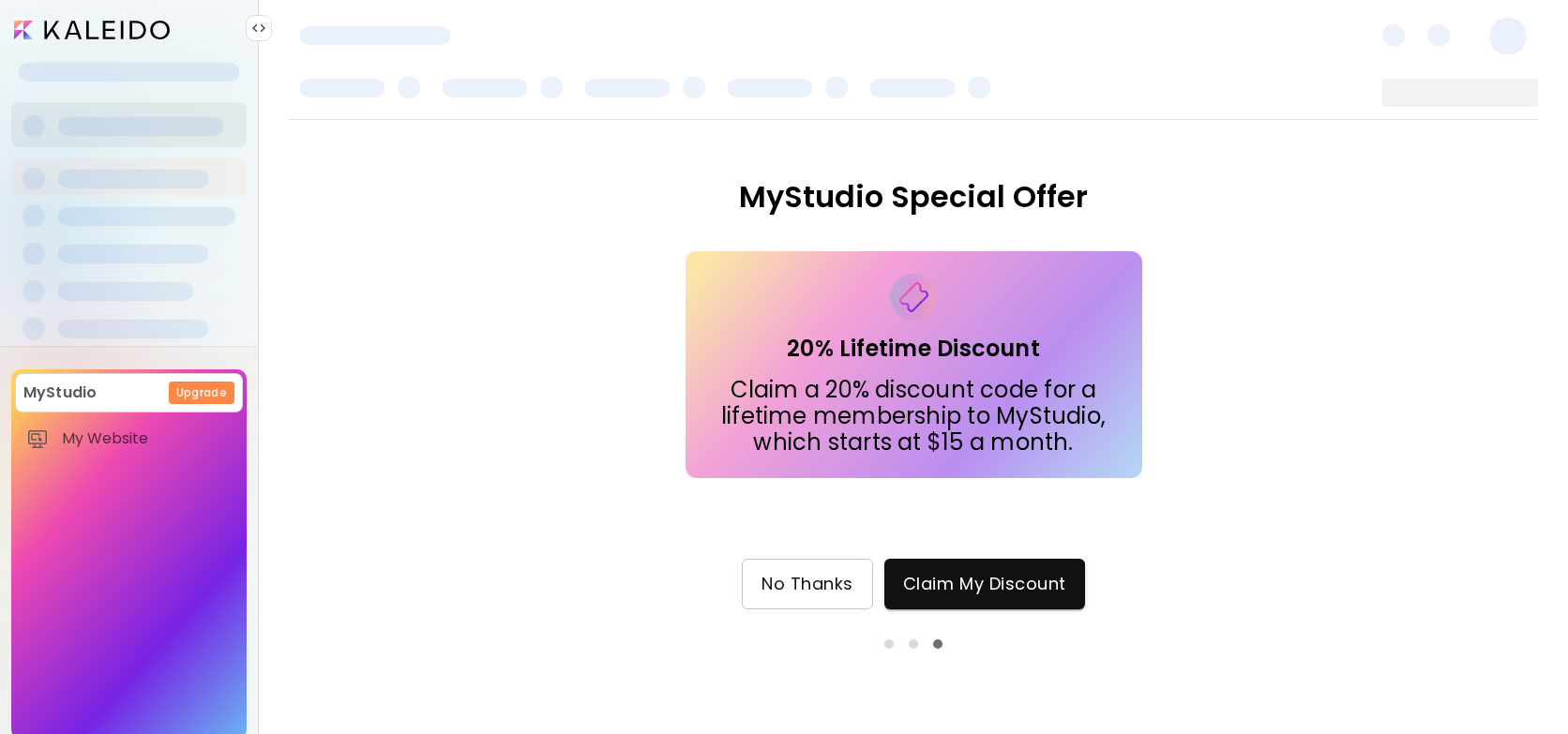
click at [798, 576] on span "No Thanks" at bounding box center [807, 584] width 92 height 21
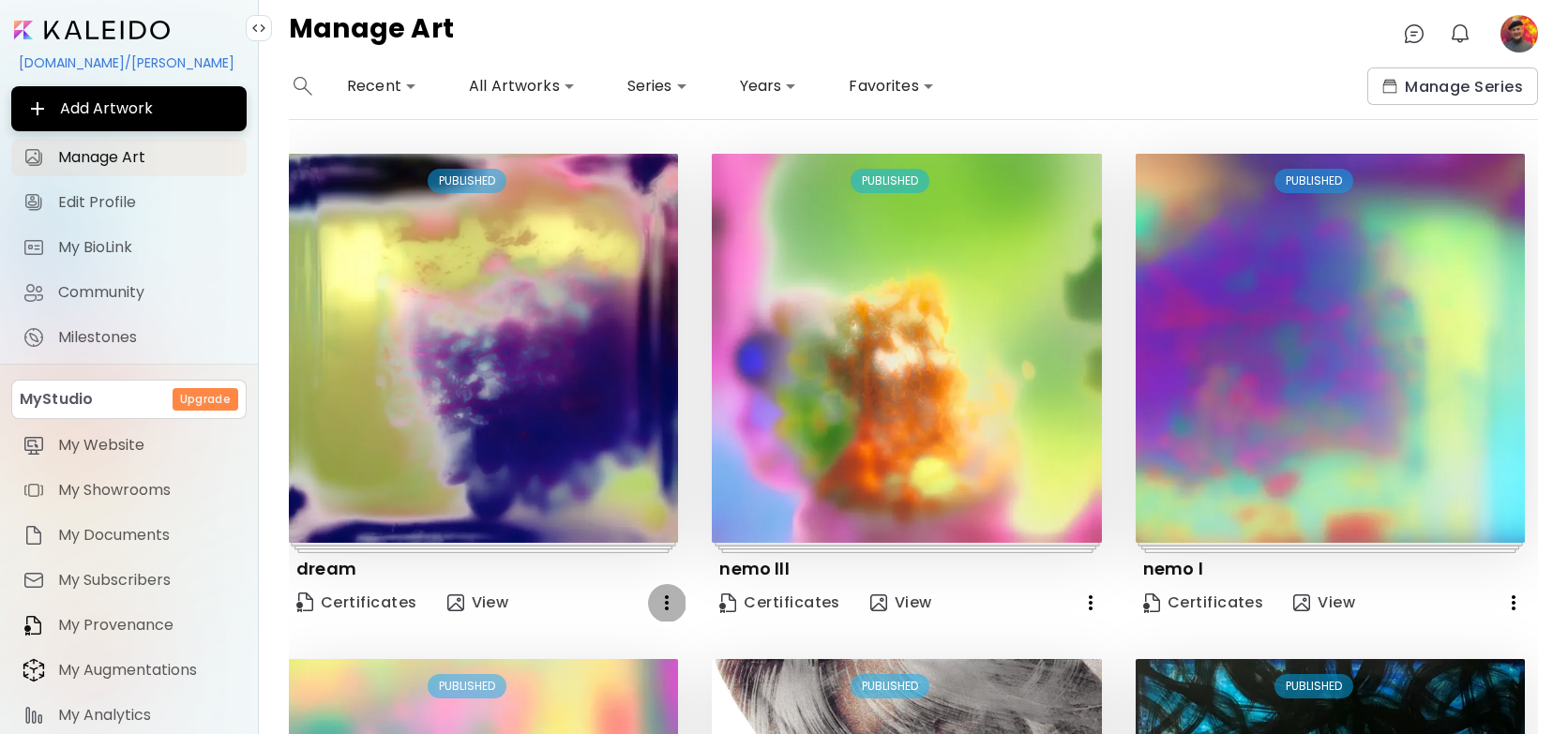
click at [666, 604] on icon "button" at bounding box center [667, 603] width 4 height 15
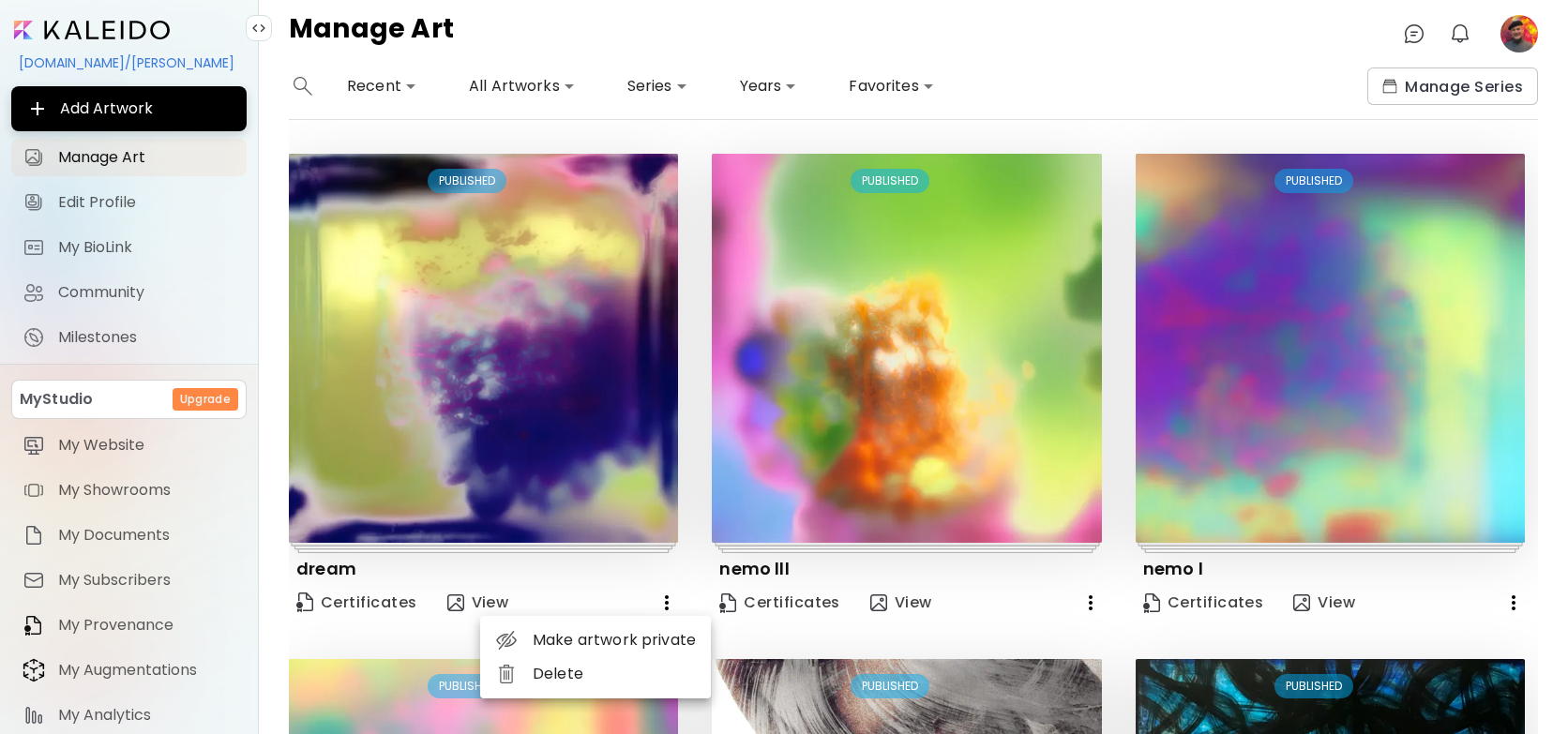
click at [546, 673] on li "Delete" at bounding box center [595, 675] width 231 height 34
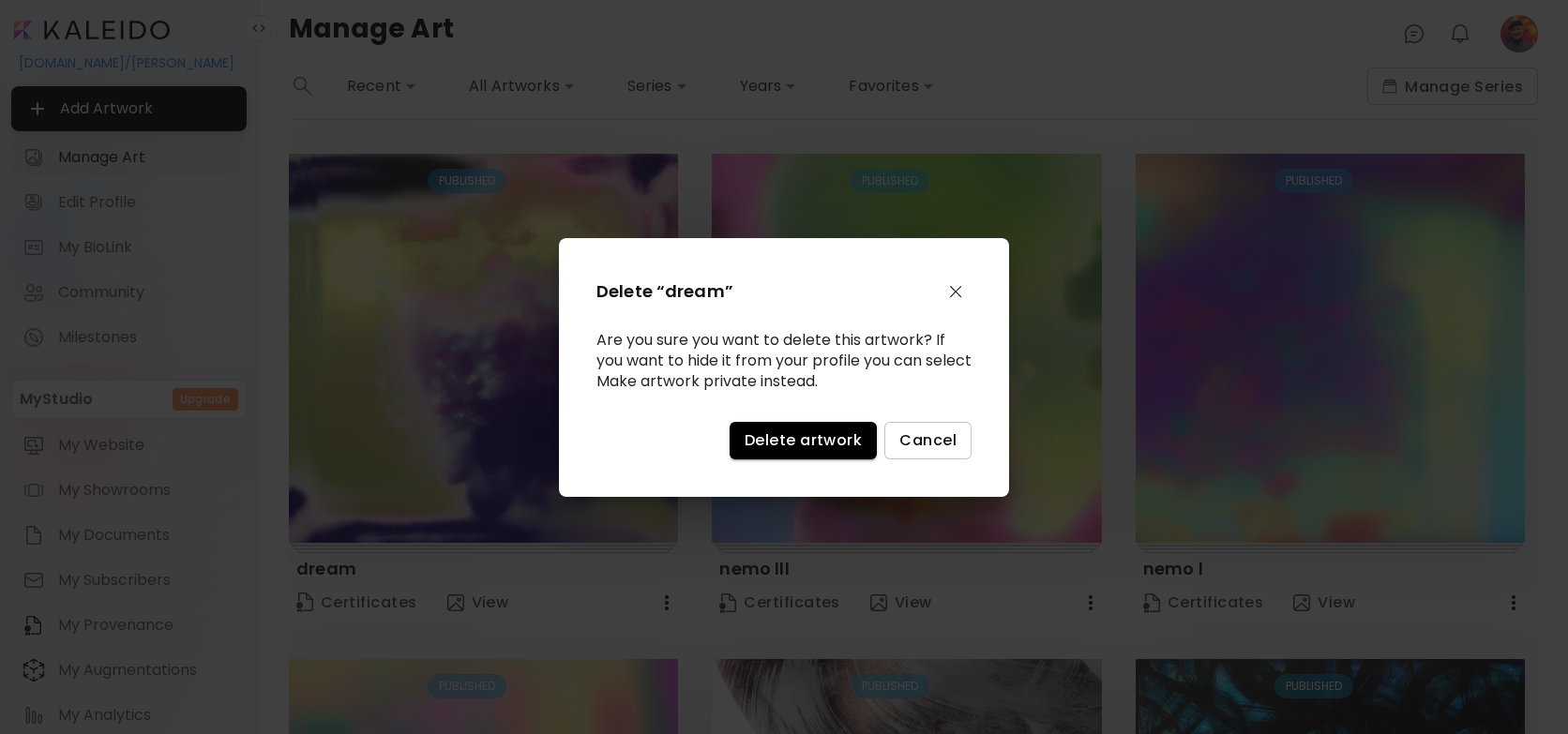
click at [803, 440] on span "Delete artwork" at bounding box center [803, 440] width 117 height 20
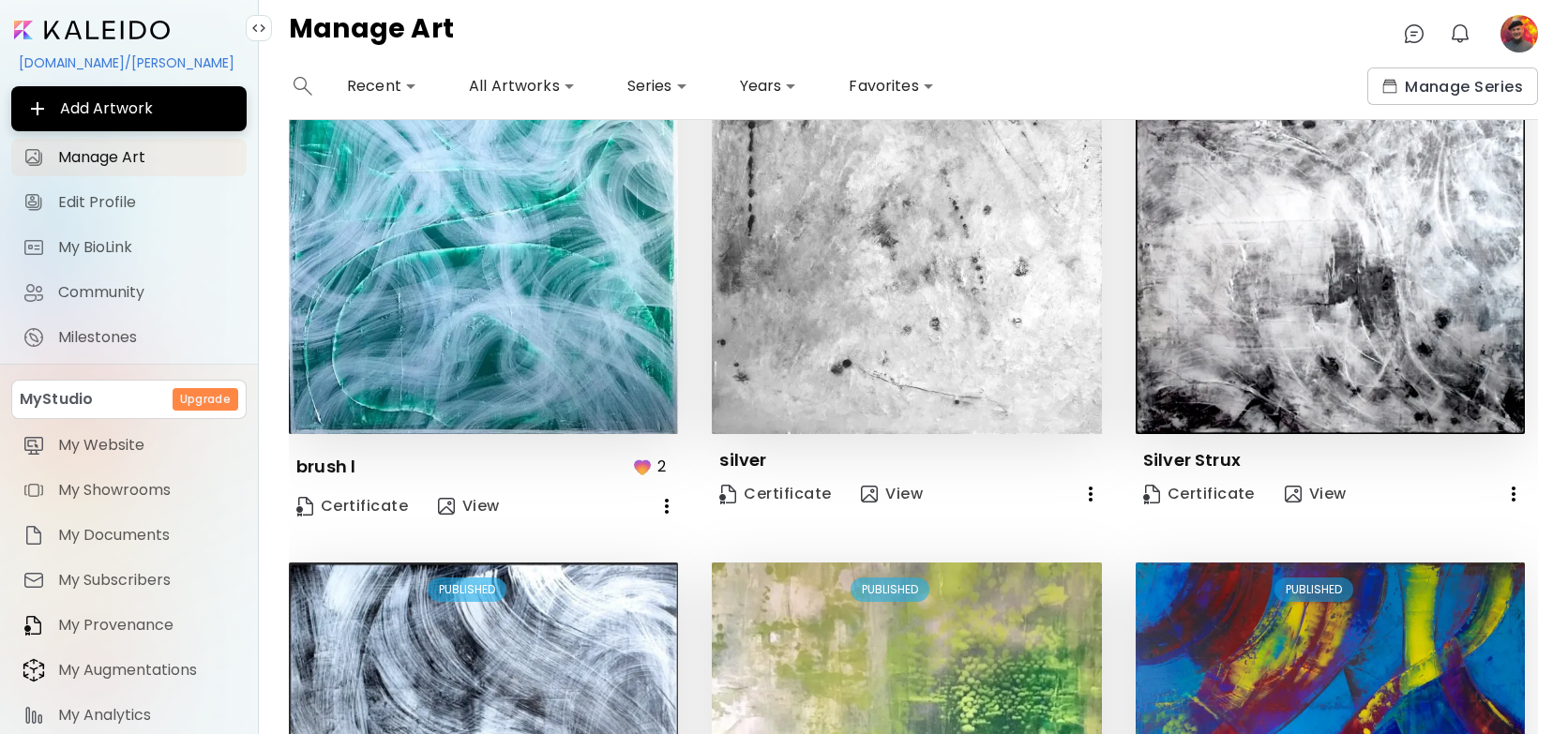
scroll to position [1143, 0]
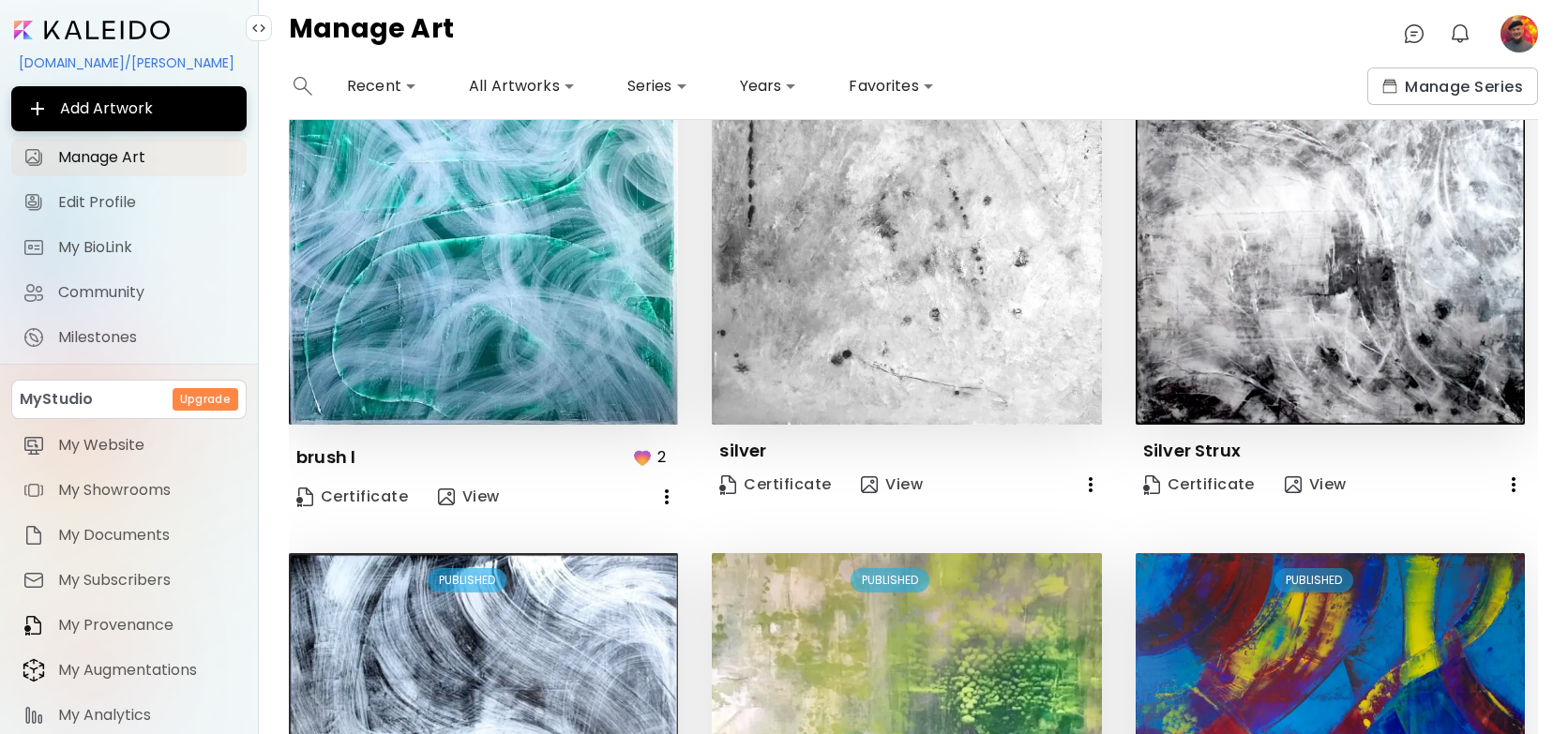
click at [1093, 486] on icon "button" at bounding box center [1091, 485] width 23 height 23
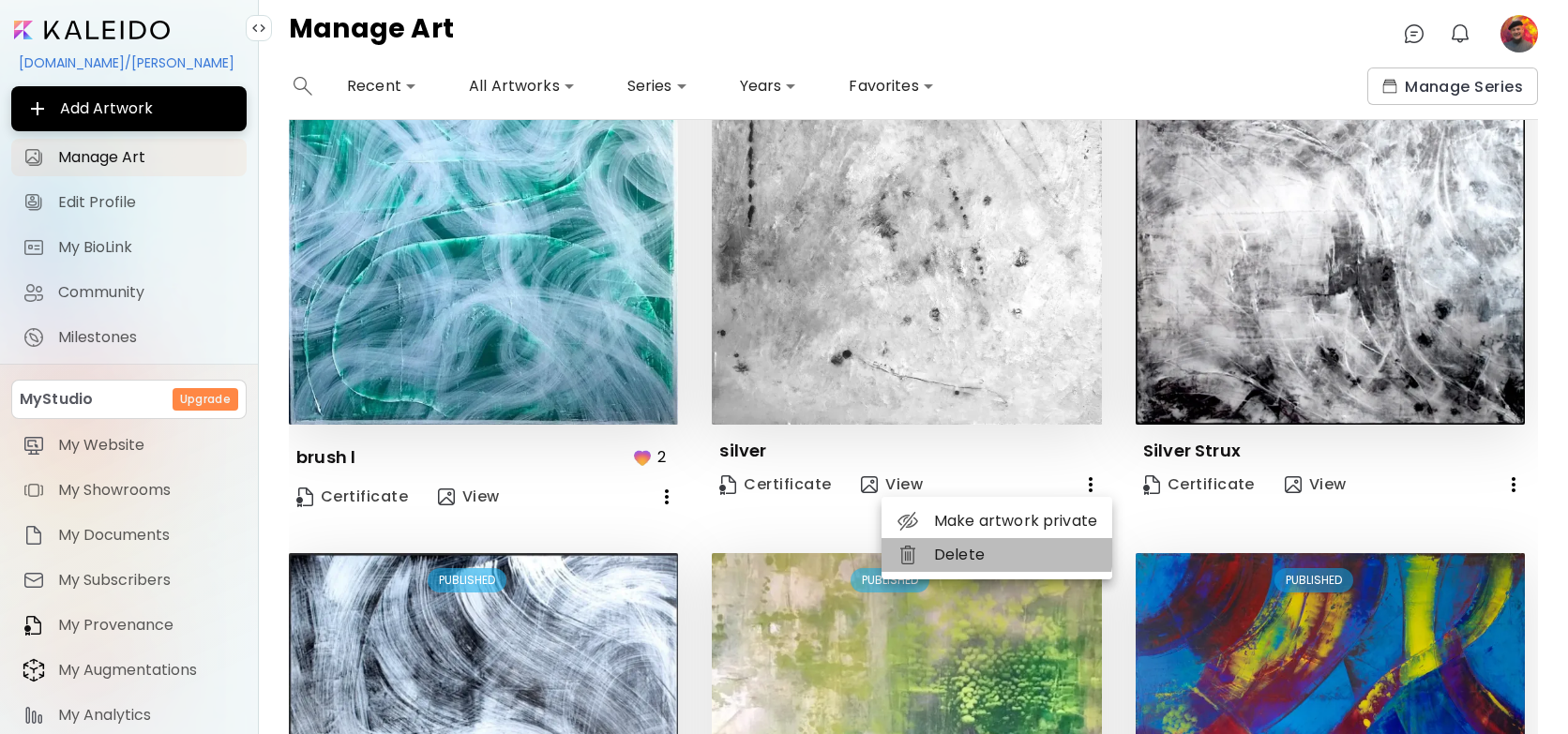
click at [996, 553] on li "Delete" at bounding box center [996, 556] width 231 height 34
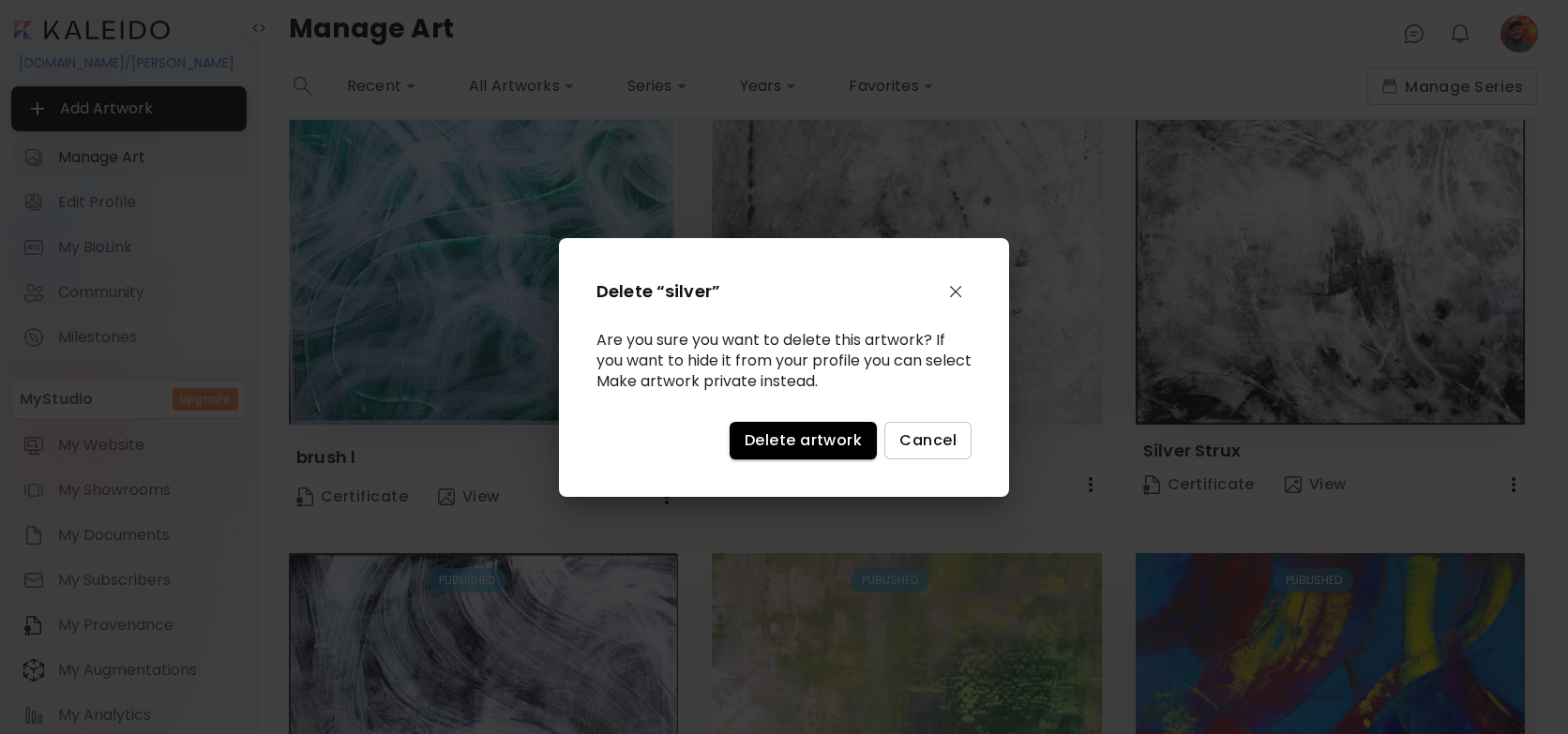
click at [820, 437] on span "Delete artwork" at bounding box center [803, 440] width 117 height 20
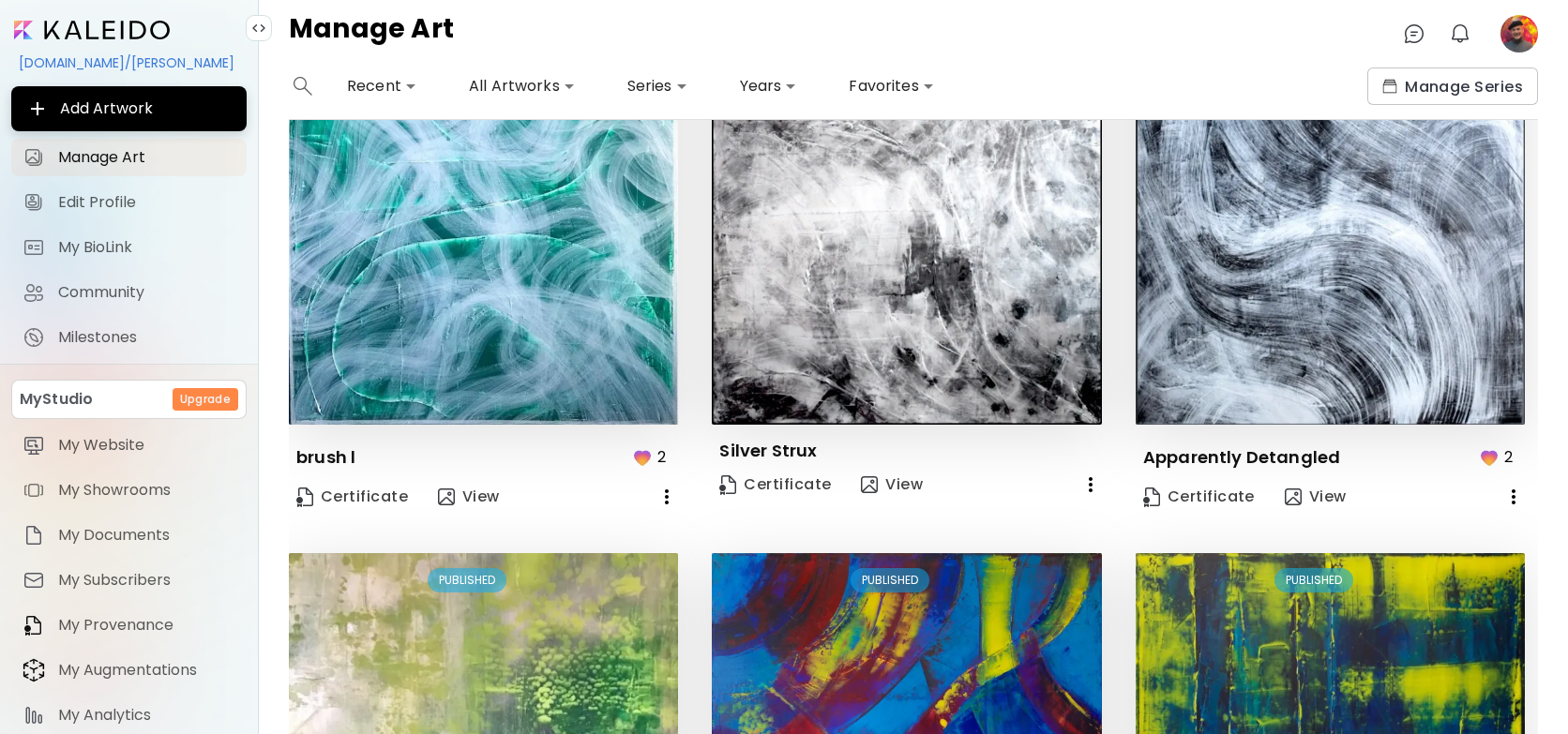
click at [1092, 479] on icon "button" at bounding box center [1091, 485] width 23 height 23
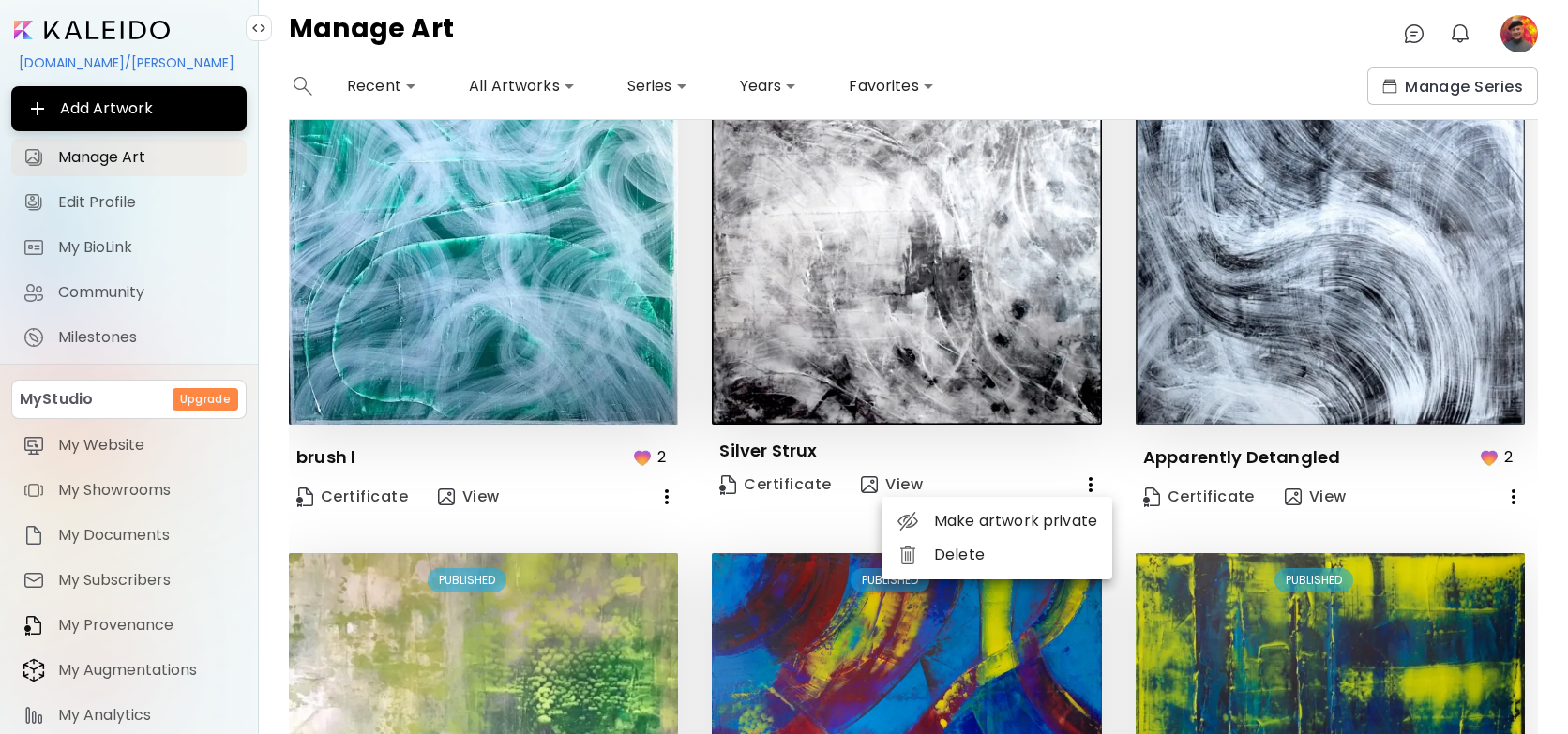
click at [956, 550] on li "Delete" at bounding box center [996, 556] width 231 height 34
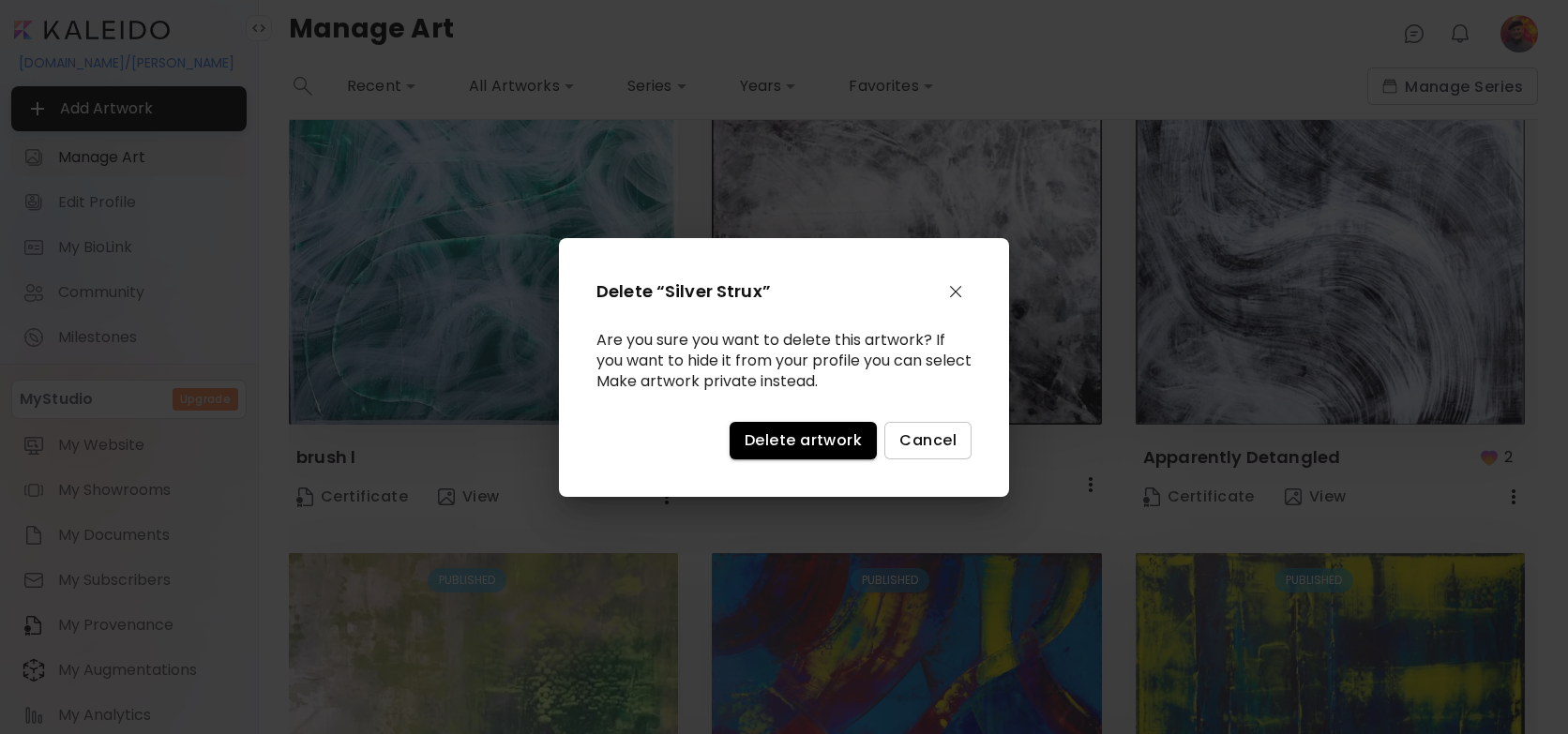
click at [810, 444] on span "Delete artwork" at bounding box center [803, 440] width 117 height 20
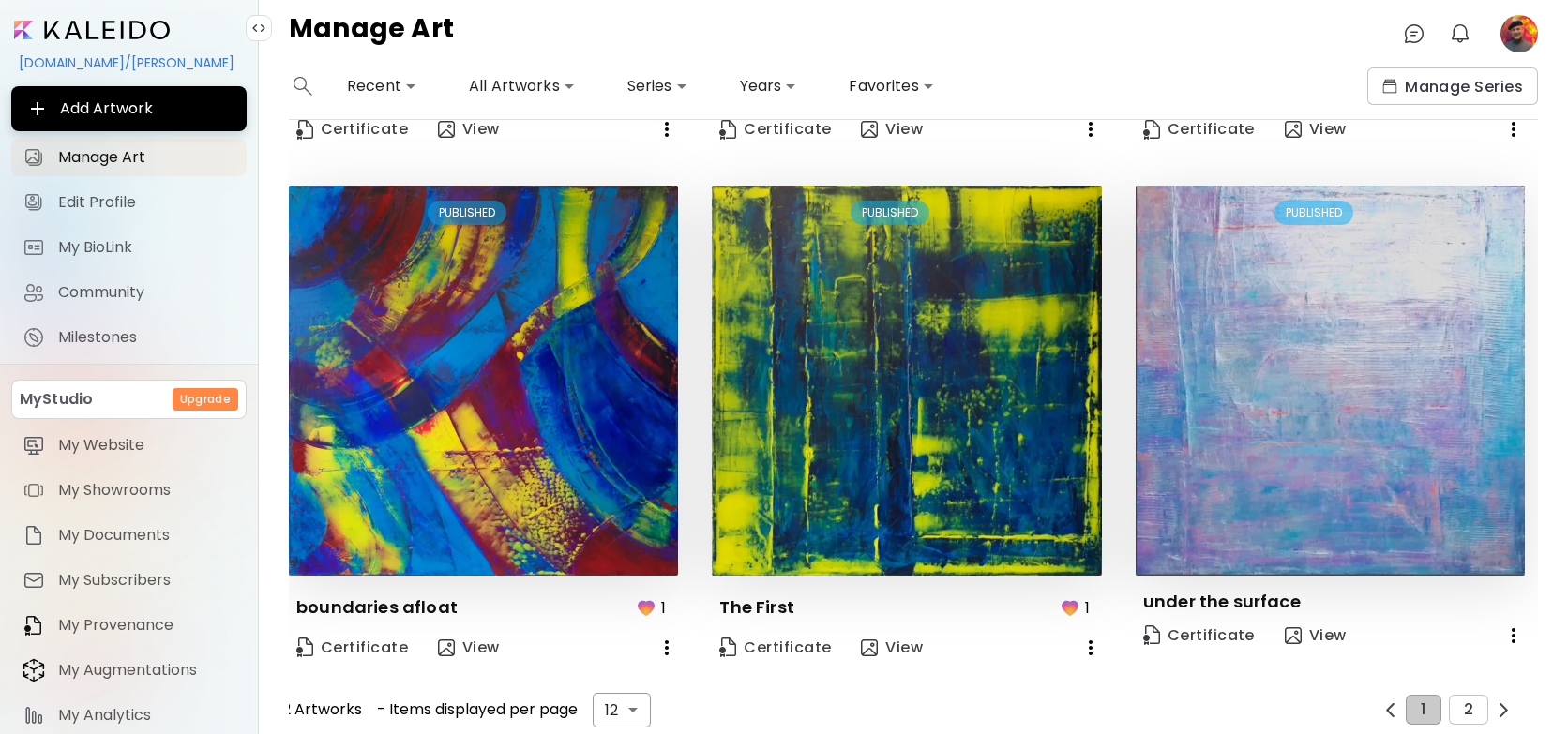
scroll to position [1523, 0]
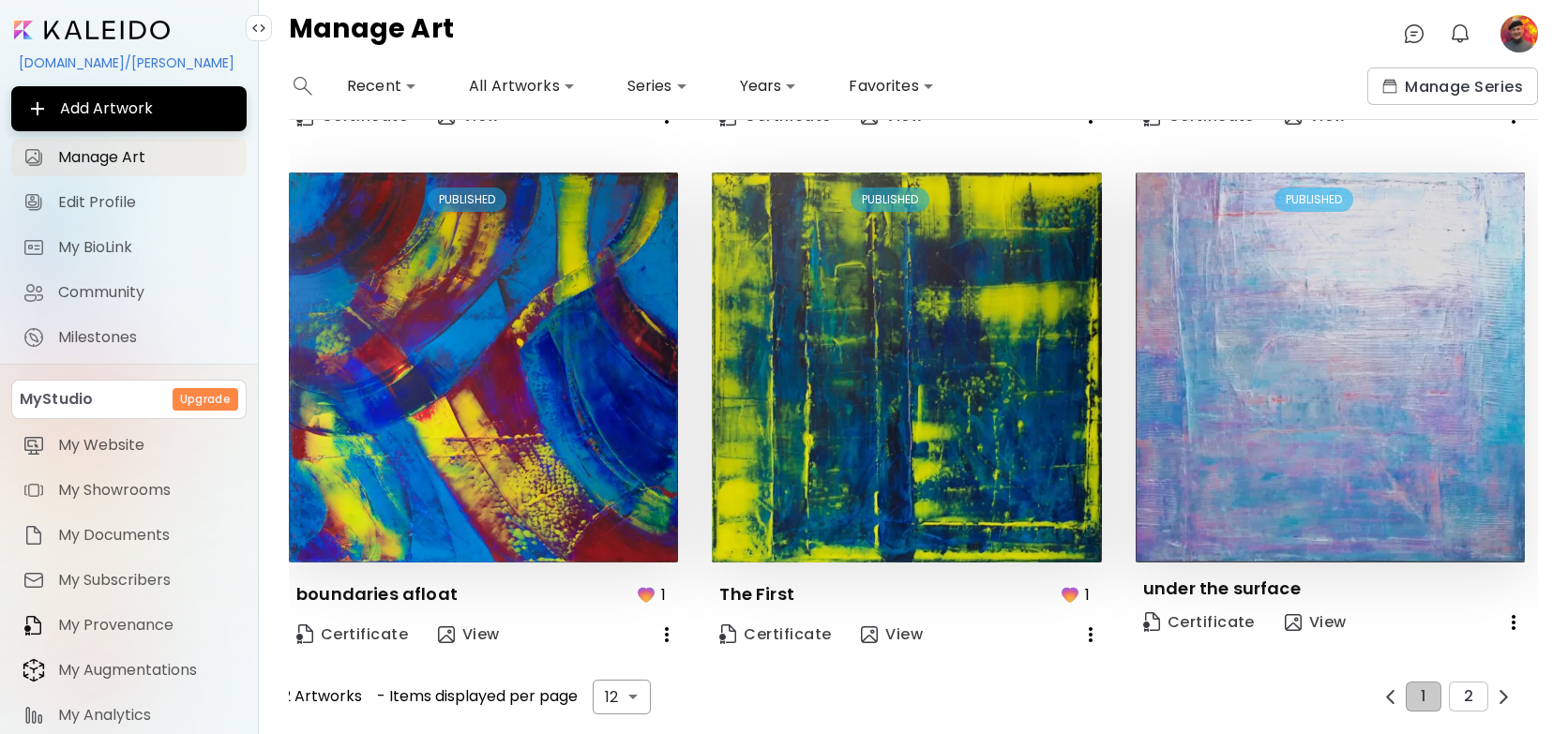
click at [1510, 613] on icon "button" at bounding box center [1514, 623] width 23 height 23
click at [1380, 692] on li "Delete" at bounding box center [1420, 692] width 231 height 34
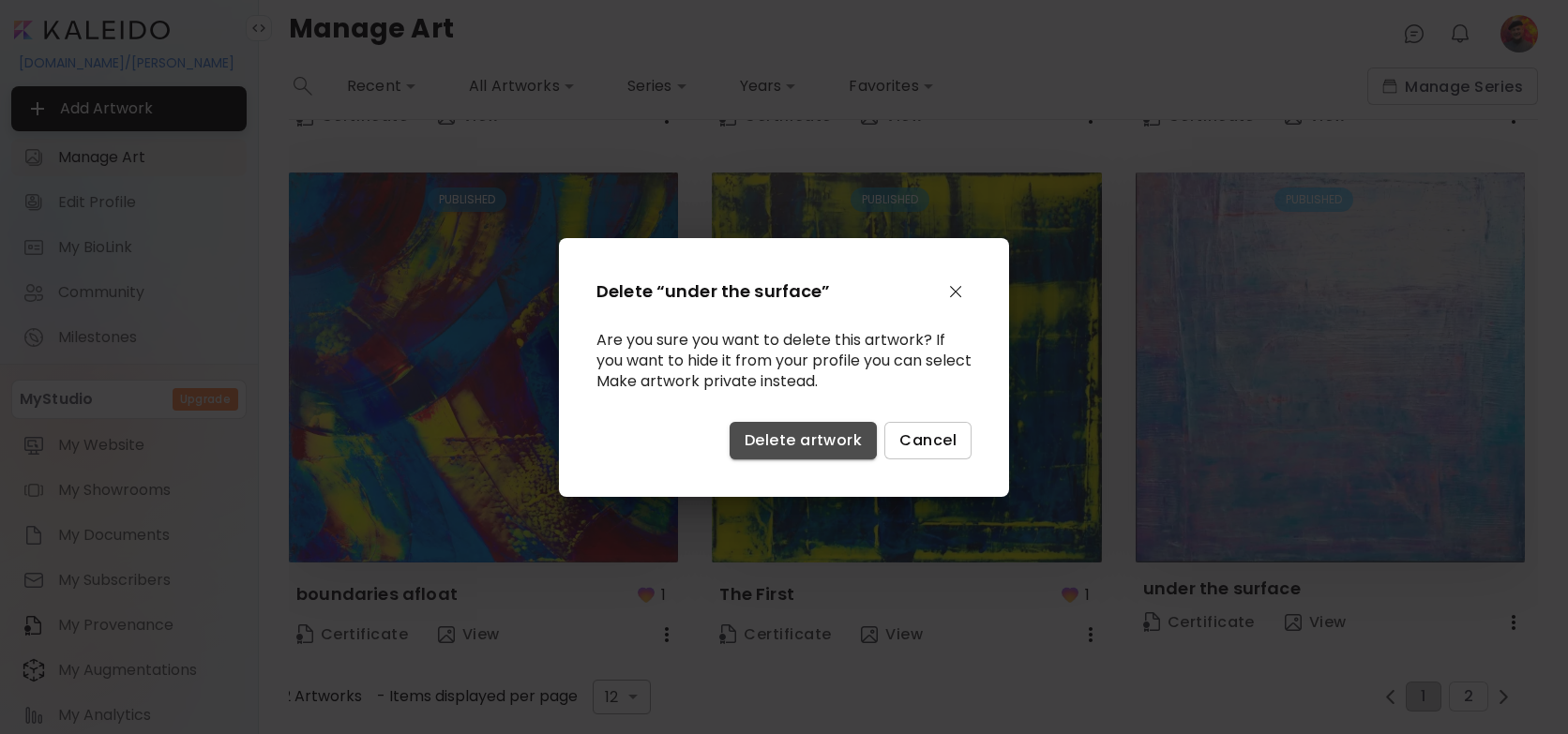
click at [752, 438] on span "Delete artwork" at bounding box center [803, 440] width 117 height 20
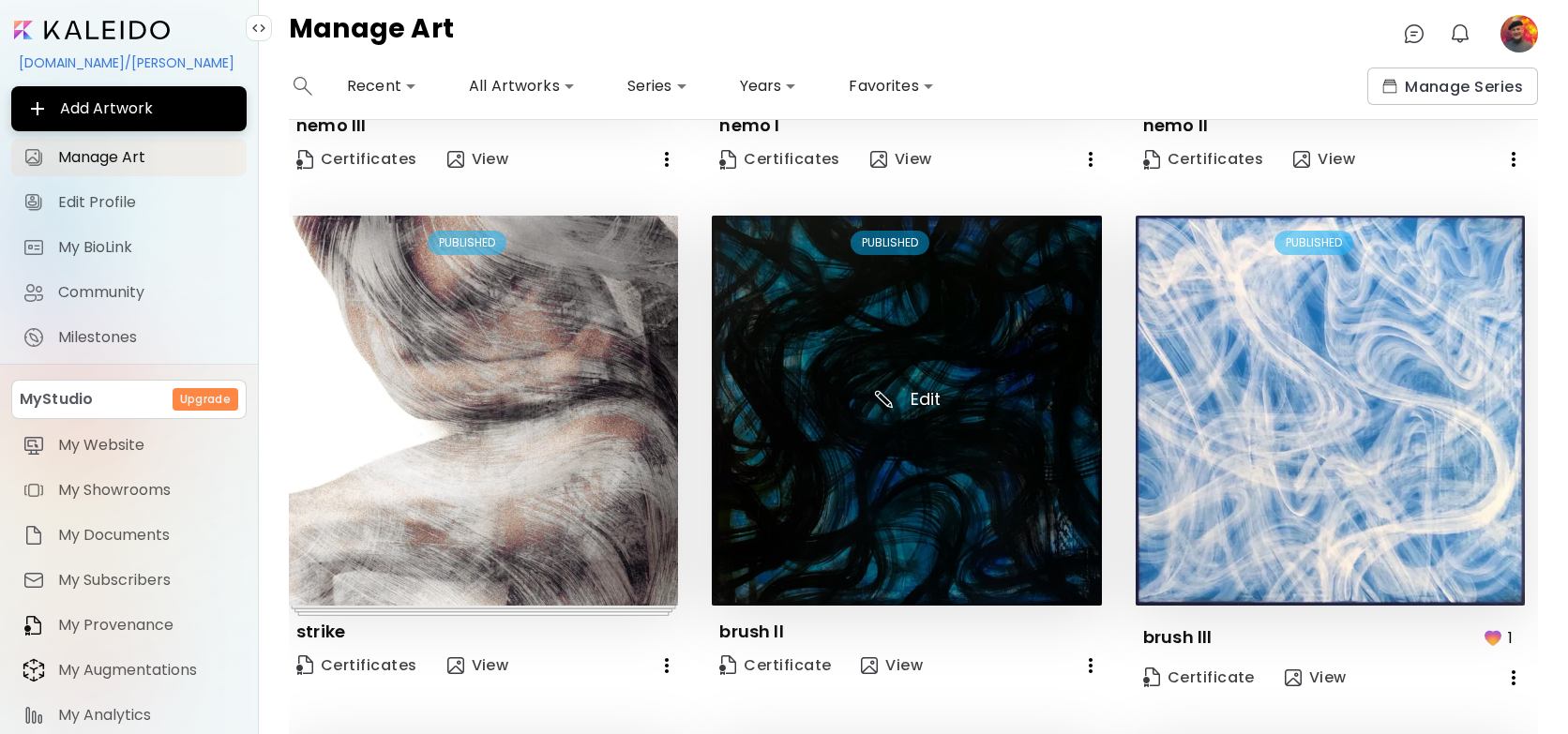
scroll to position [444, 0]
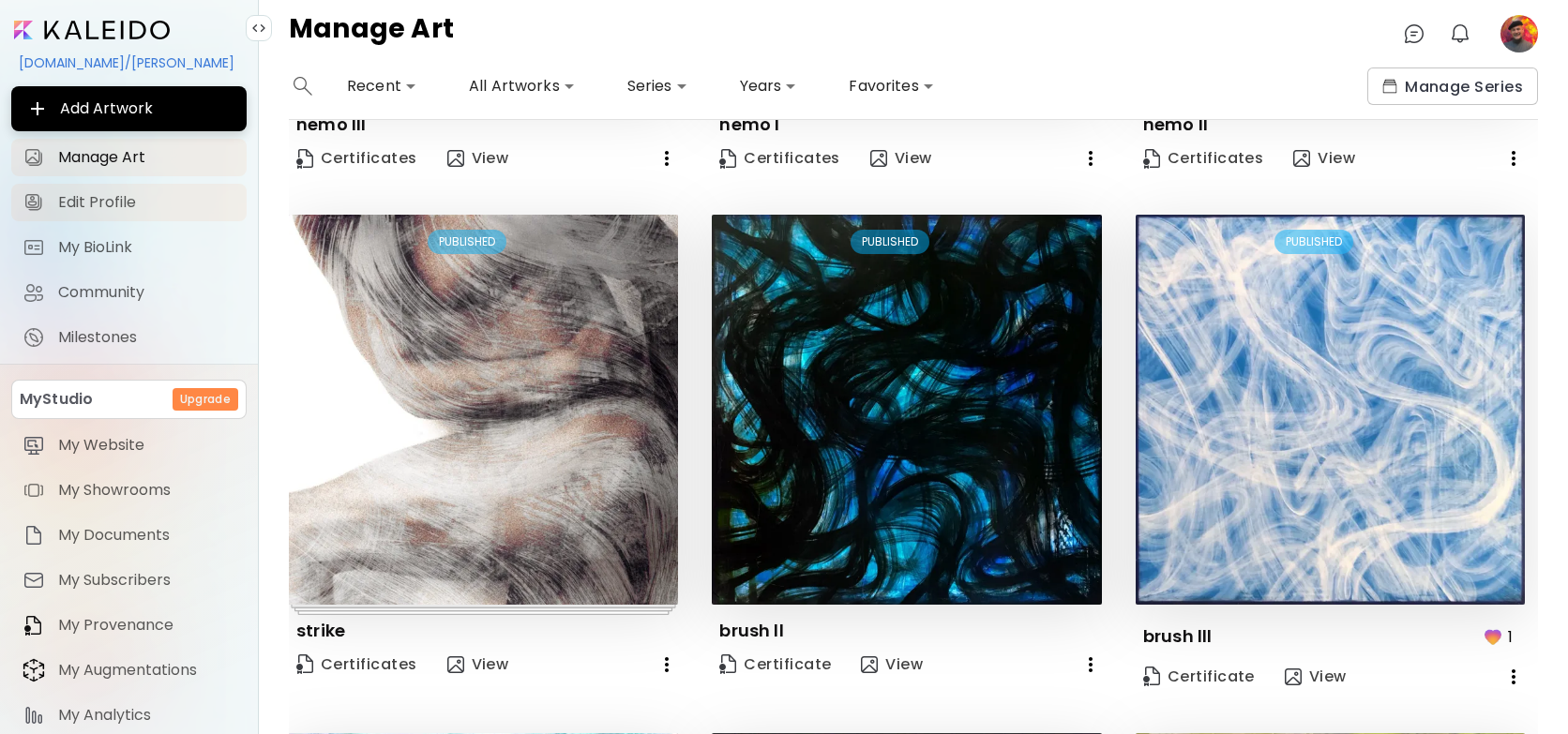
click at [115, 198] on span "Edit Profile" at bounding box center [147, 203] width 177 height 19
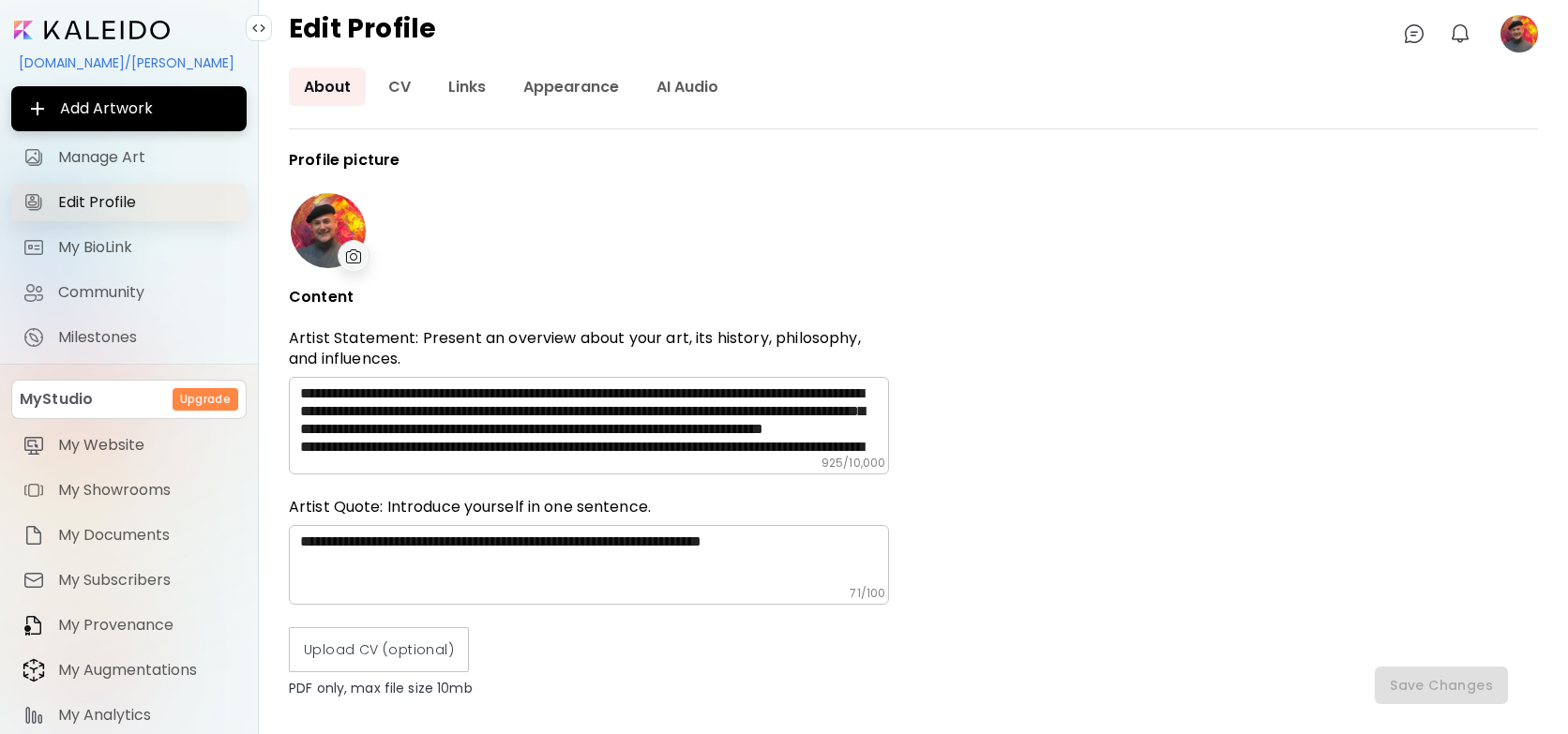
type input "*****"
type input "*********"
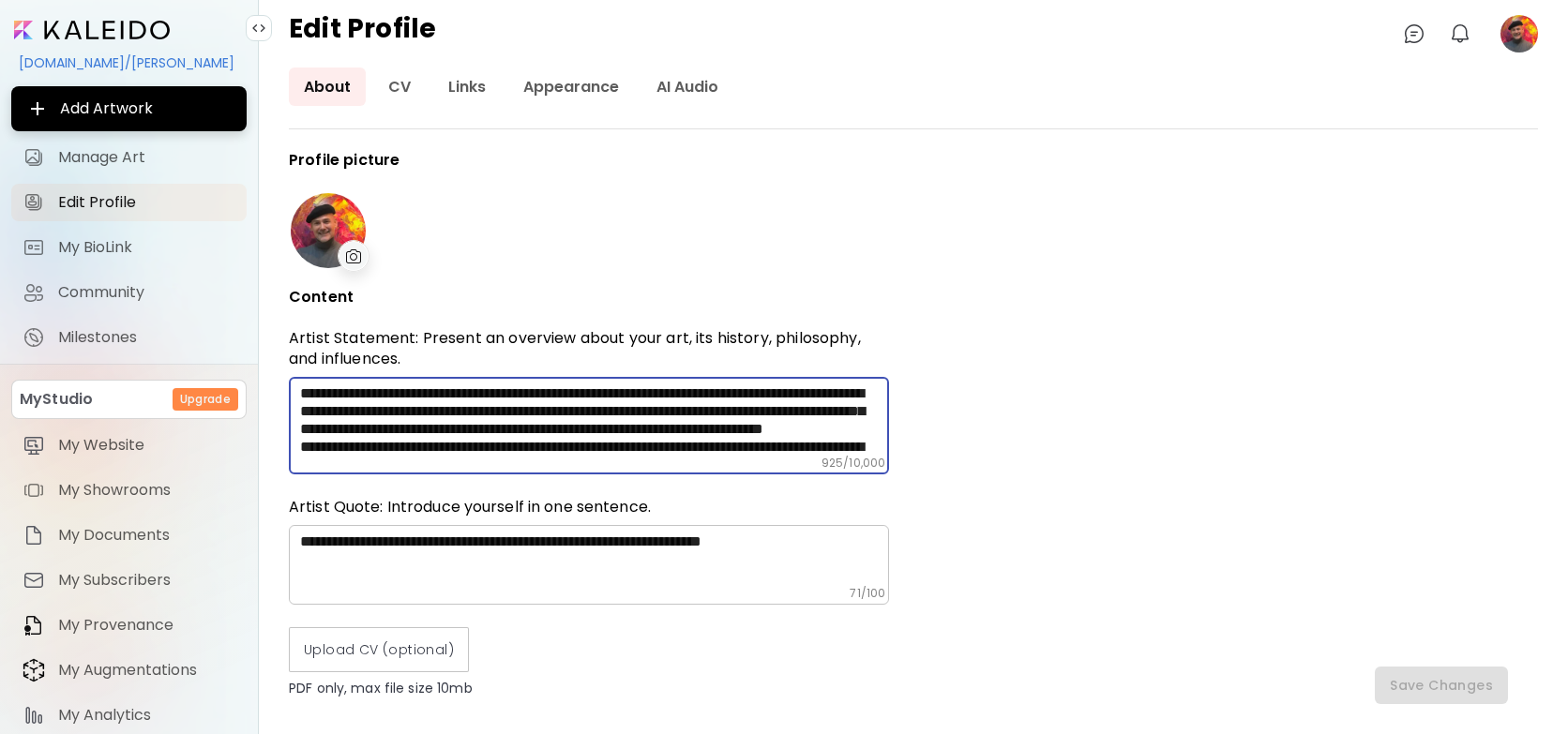
click at [791, 444] on textarea "**********" at bounding box center [594, 421] width 589 height 72
drag, startPoint x: 792, startPoint y: 449, endPoint x: 296, endPoint y: 390, distance: 499.5
click at [296, 390] on div "**********" at bounding box center [589, 425] width 600 height 97
type textarea "**********"
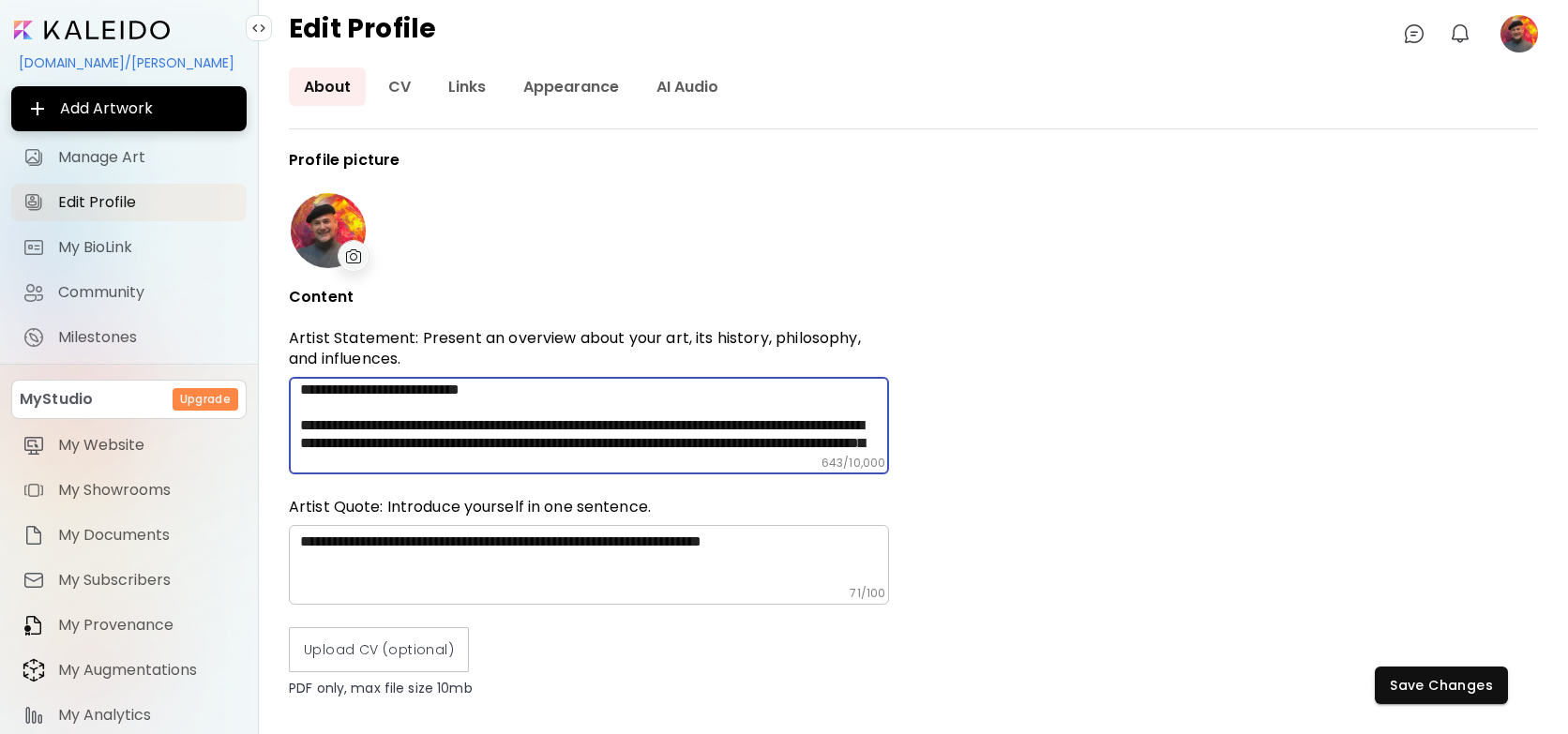
scroll to position [196, 0]
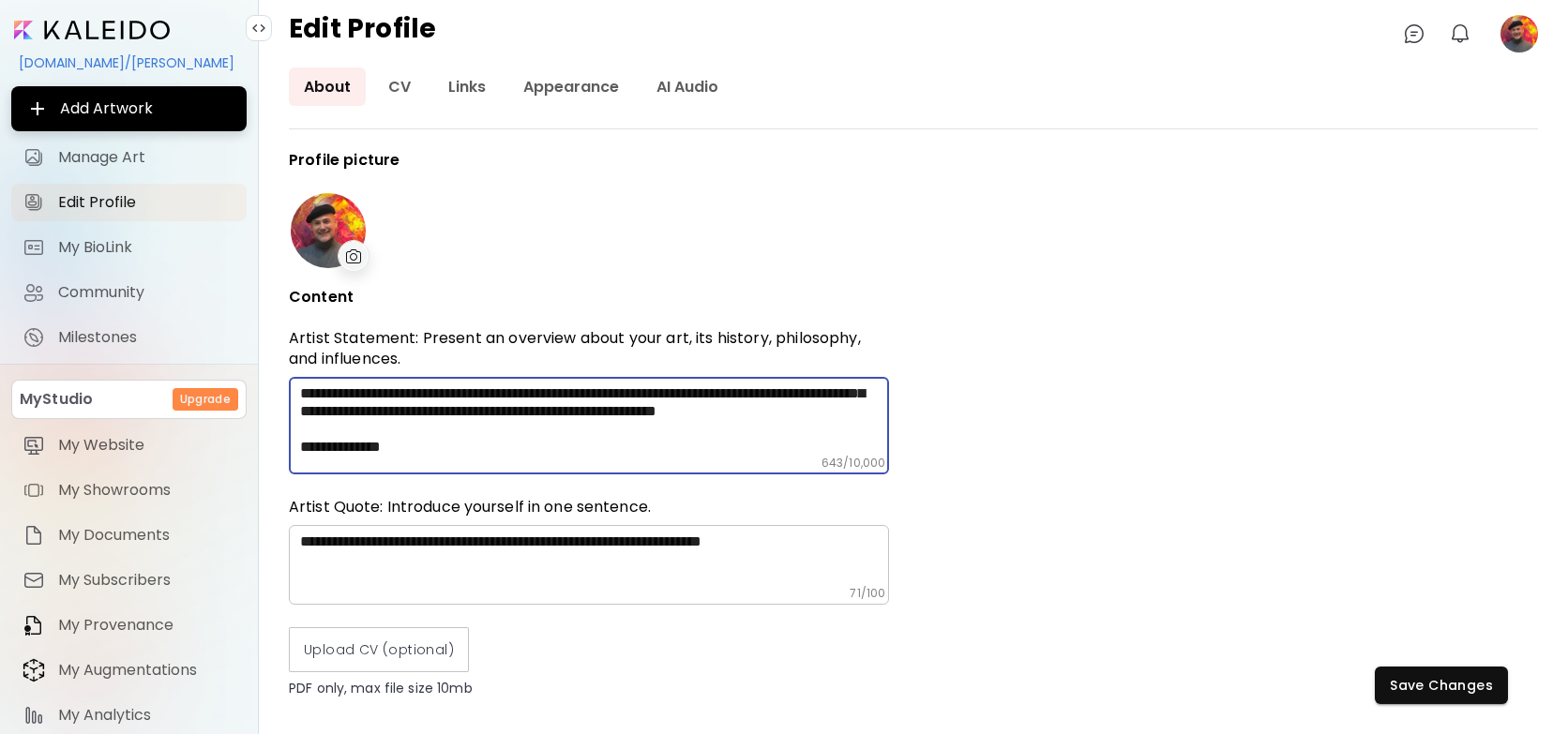
drag, startPoint x: 300, startPoint y: 409, endPoint x: 422, endPoint y: 460, distance: 132.2
click at [422, 460] on div "**********" at bounding box center [589, 425] width 600 height 97
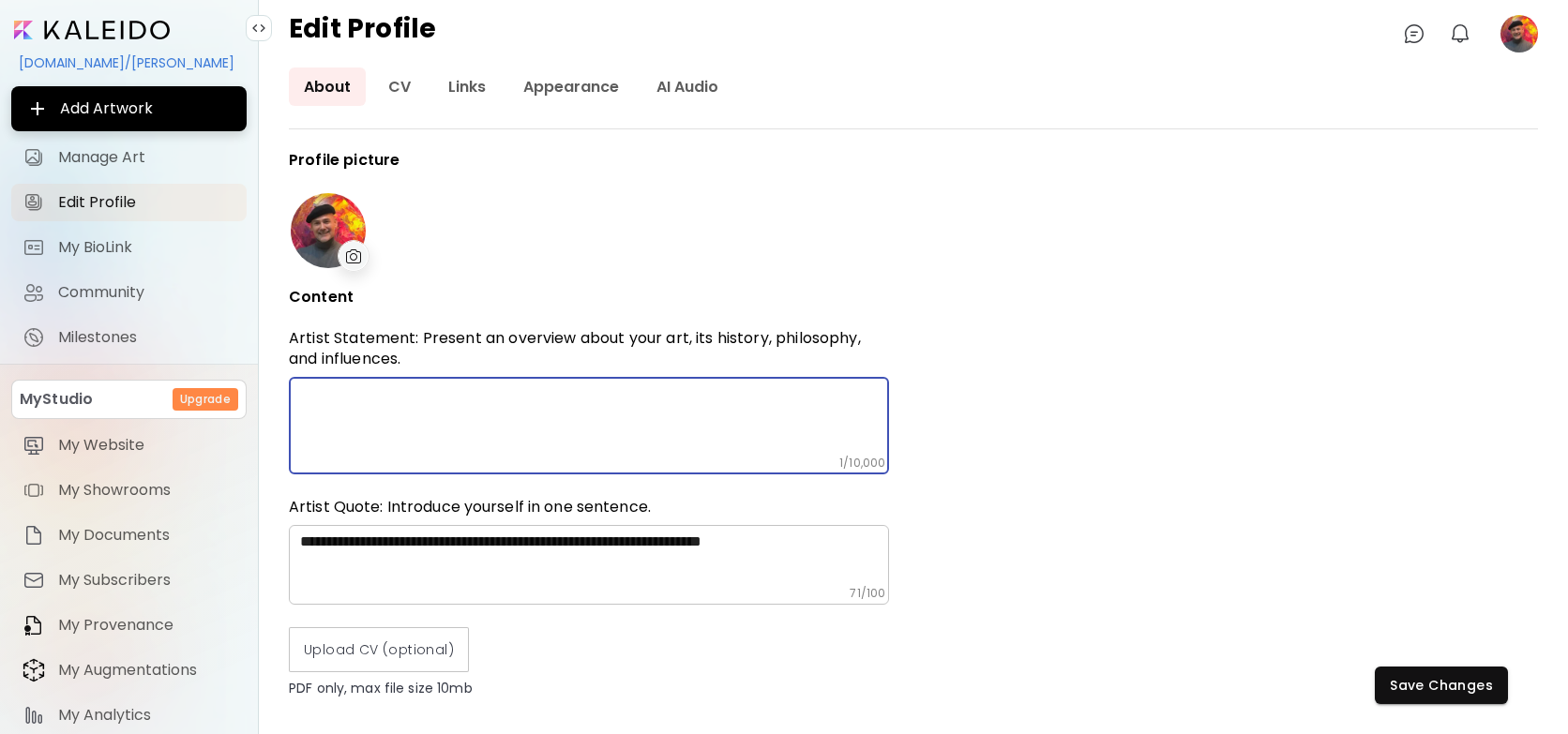
scroll to position [0, 0]
paste textarea "**********"
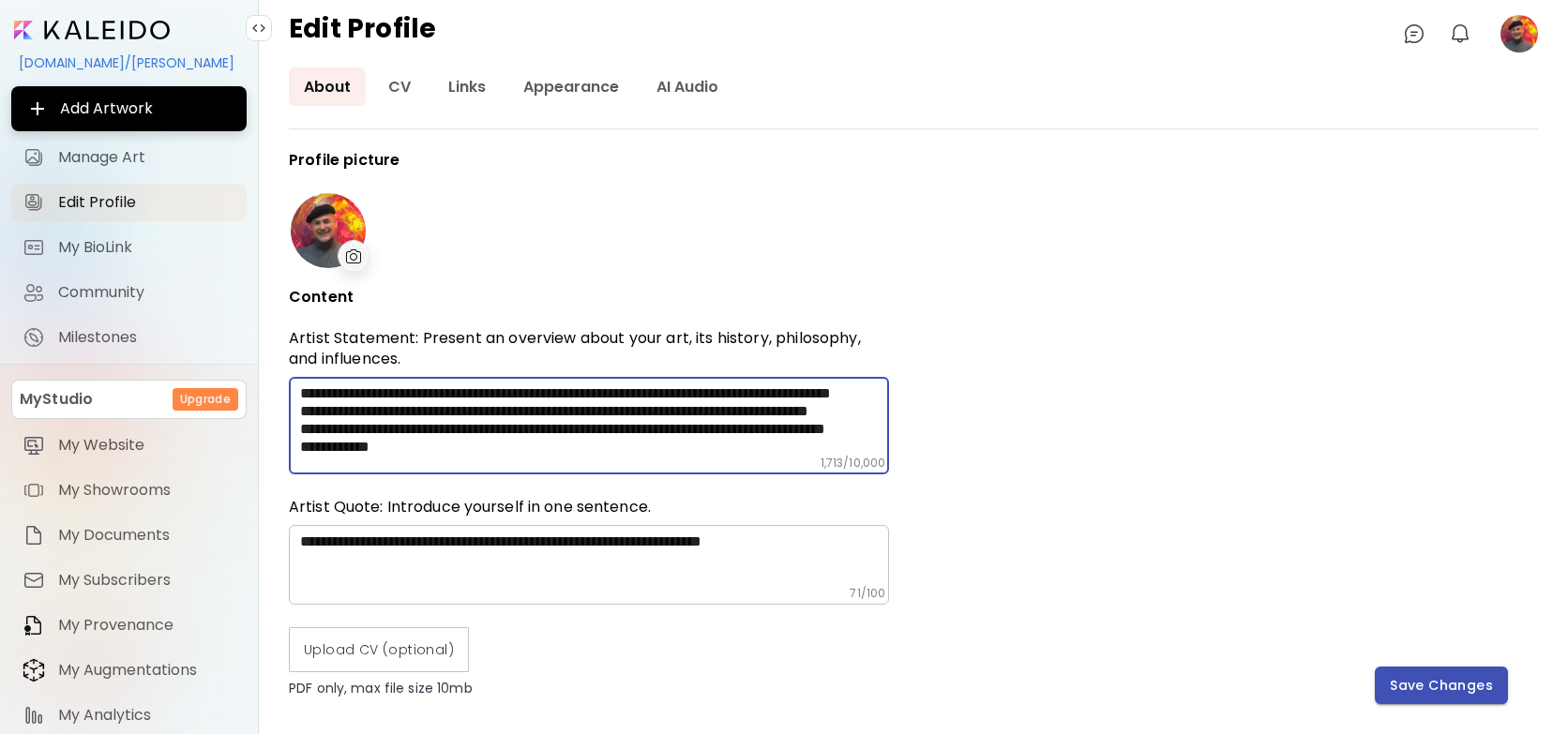
type textarea "**********"
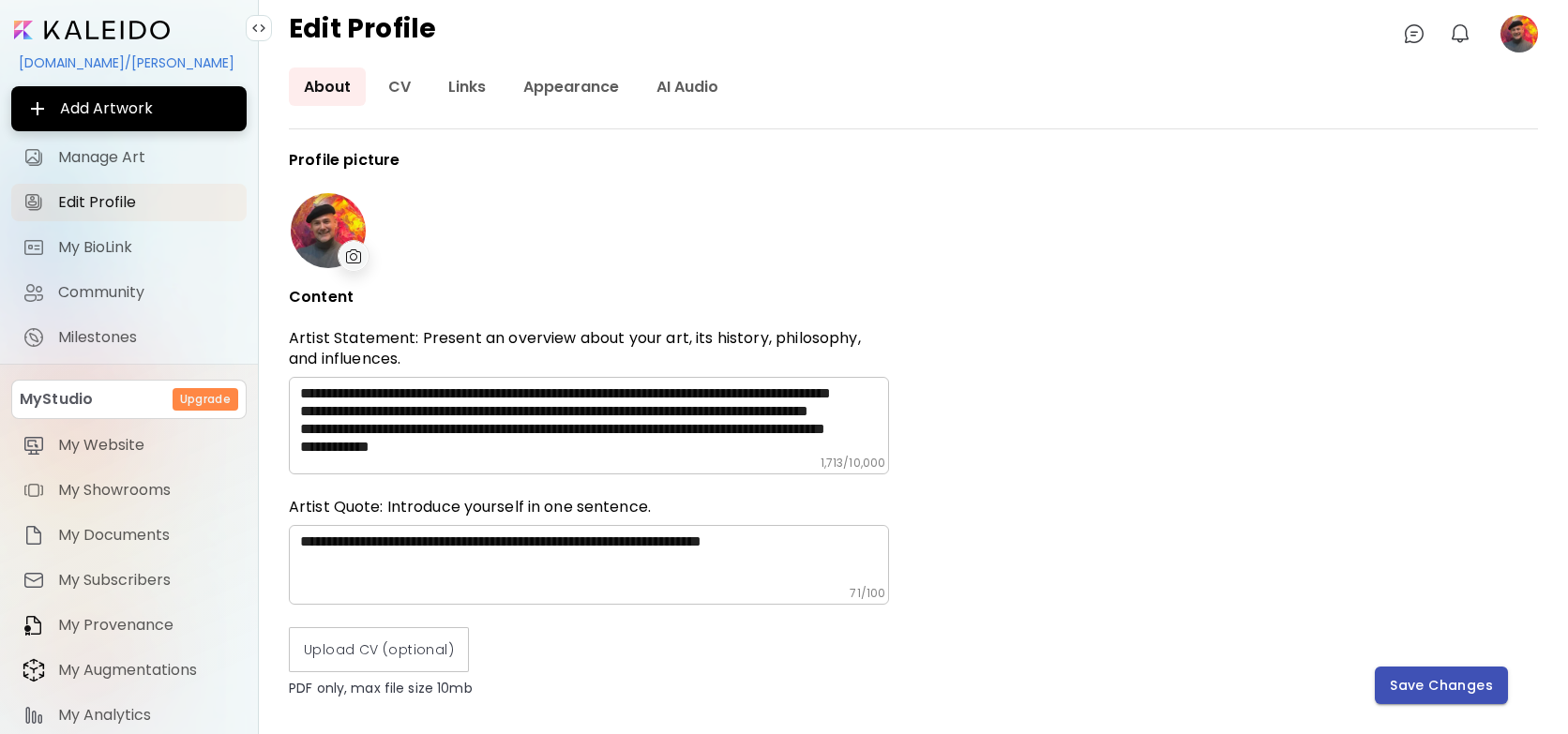
click at [1460, 686] on span "Save Changes" at bounding box center [1441, 686] width 103 height 20
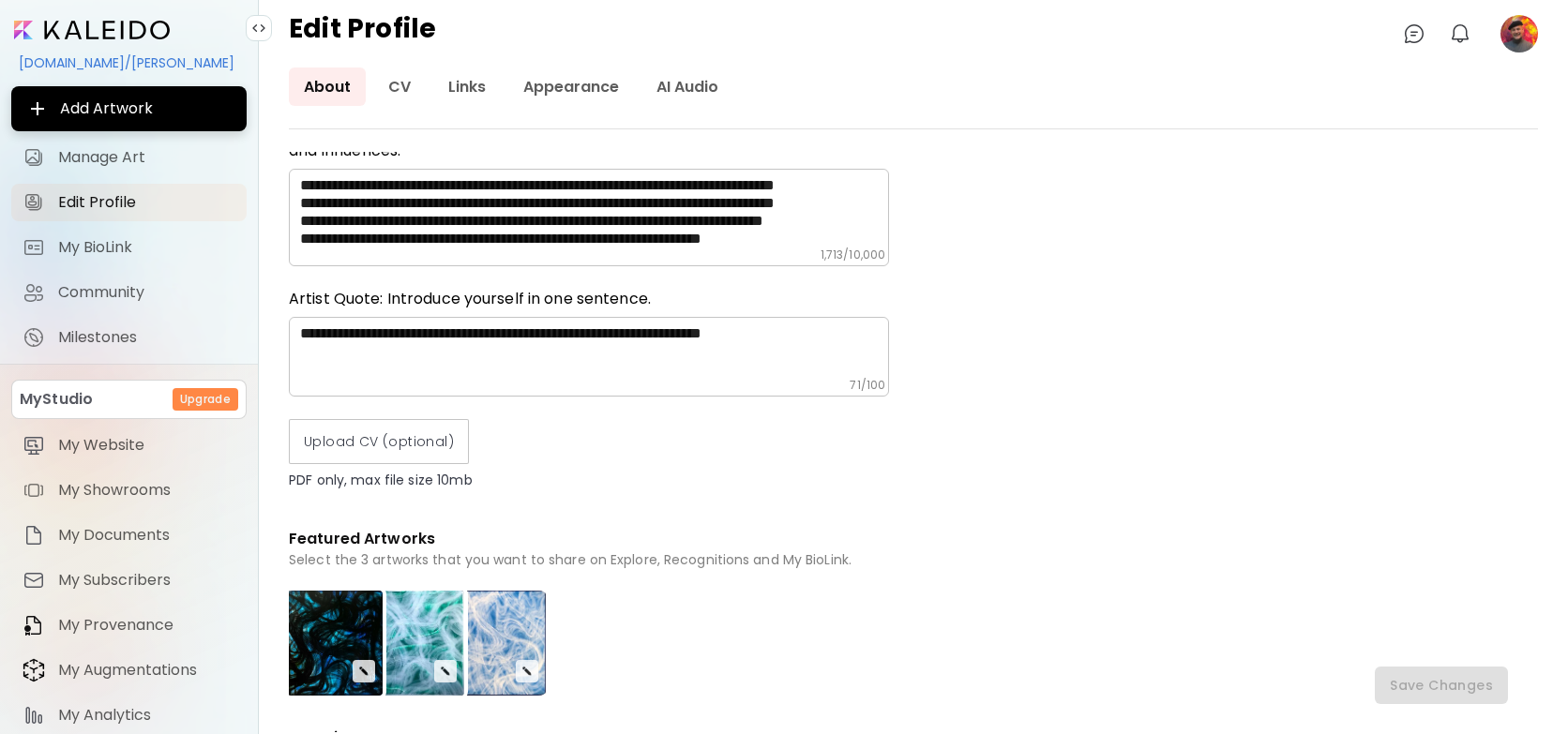
scroll to position [208, 0]
click at [220, 62] on div "kaleido.art/Nicolaas_Marckmann" at bounding box center [129, 63] width 236 height 32
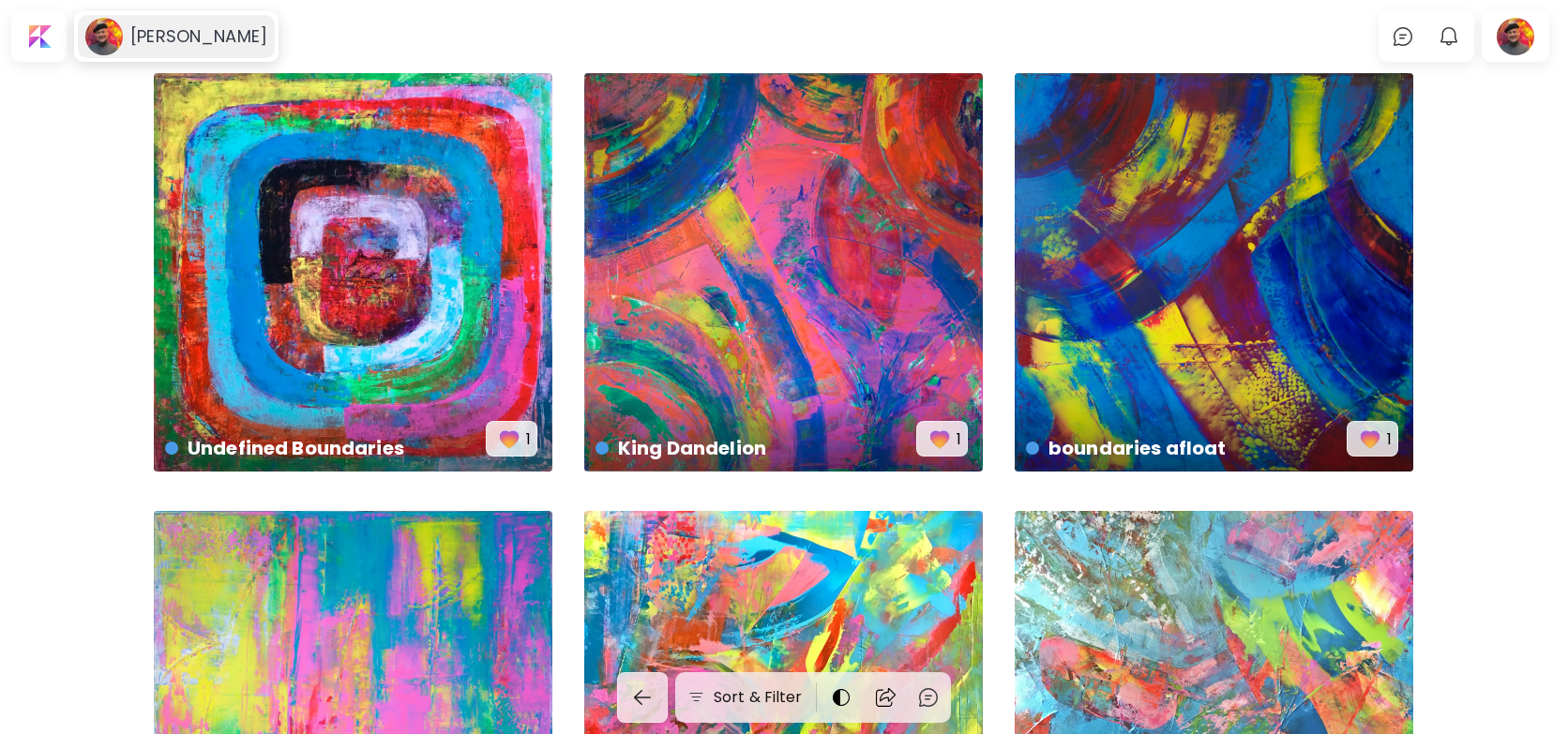
click at [198, 40] on h6 "[PERSON_NAME]" at bounding box center [198, 37] width 137 height 23
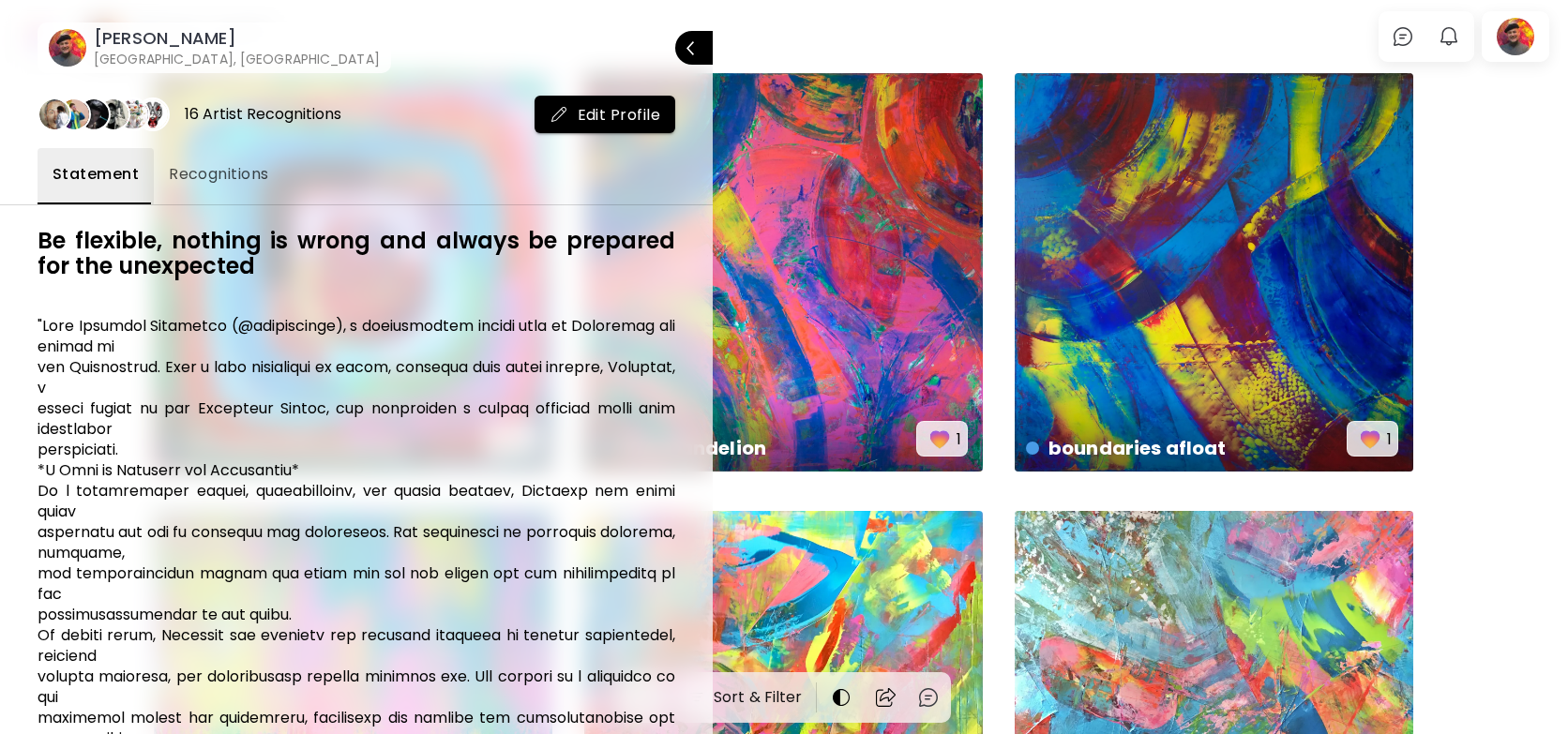
scroll to position [3, 0]
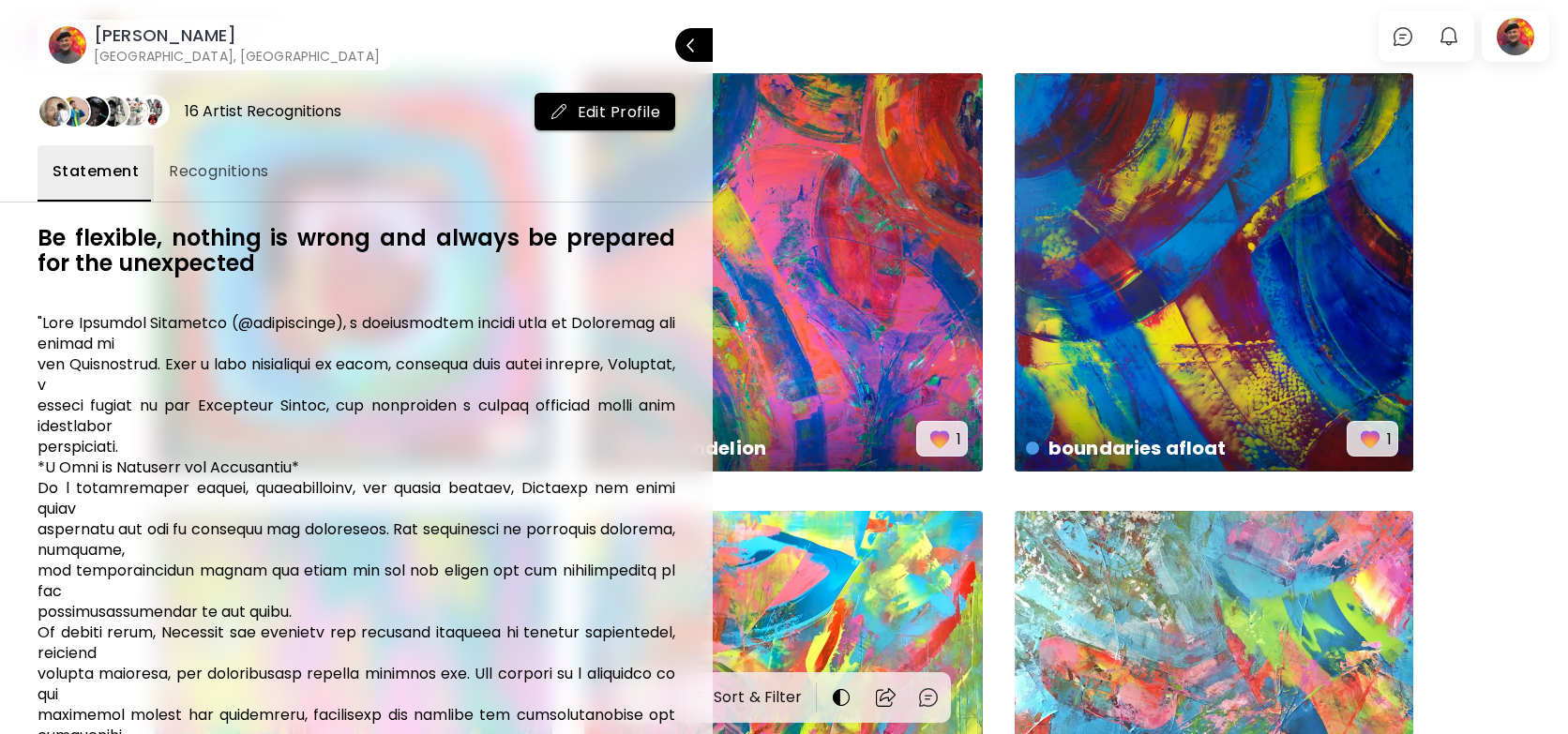
click at [911, 34] on div at bounding box center [784, 367] width 1568 height 734
